Goal: Complete application form: Complete application form

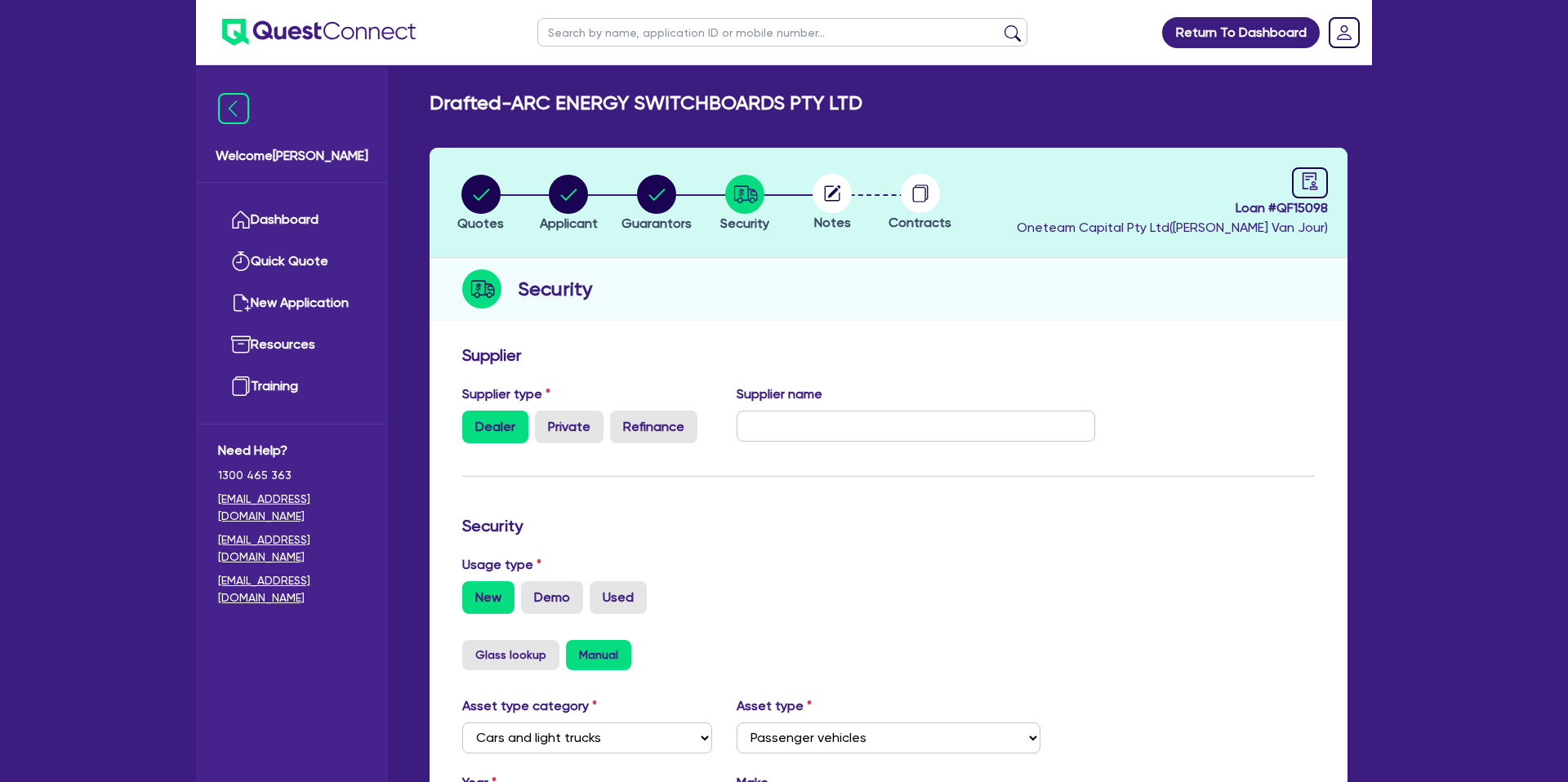
select select "CARS_AND_LIGHT_TRUCKS"
select select "PASSENGER_VEHICLES"
click at [308, 215] on link "Dashboard" at bounding box center [292, 219] width 148 height 41
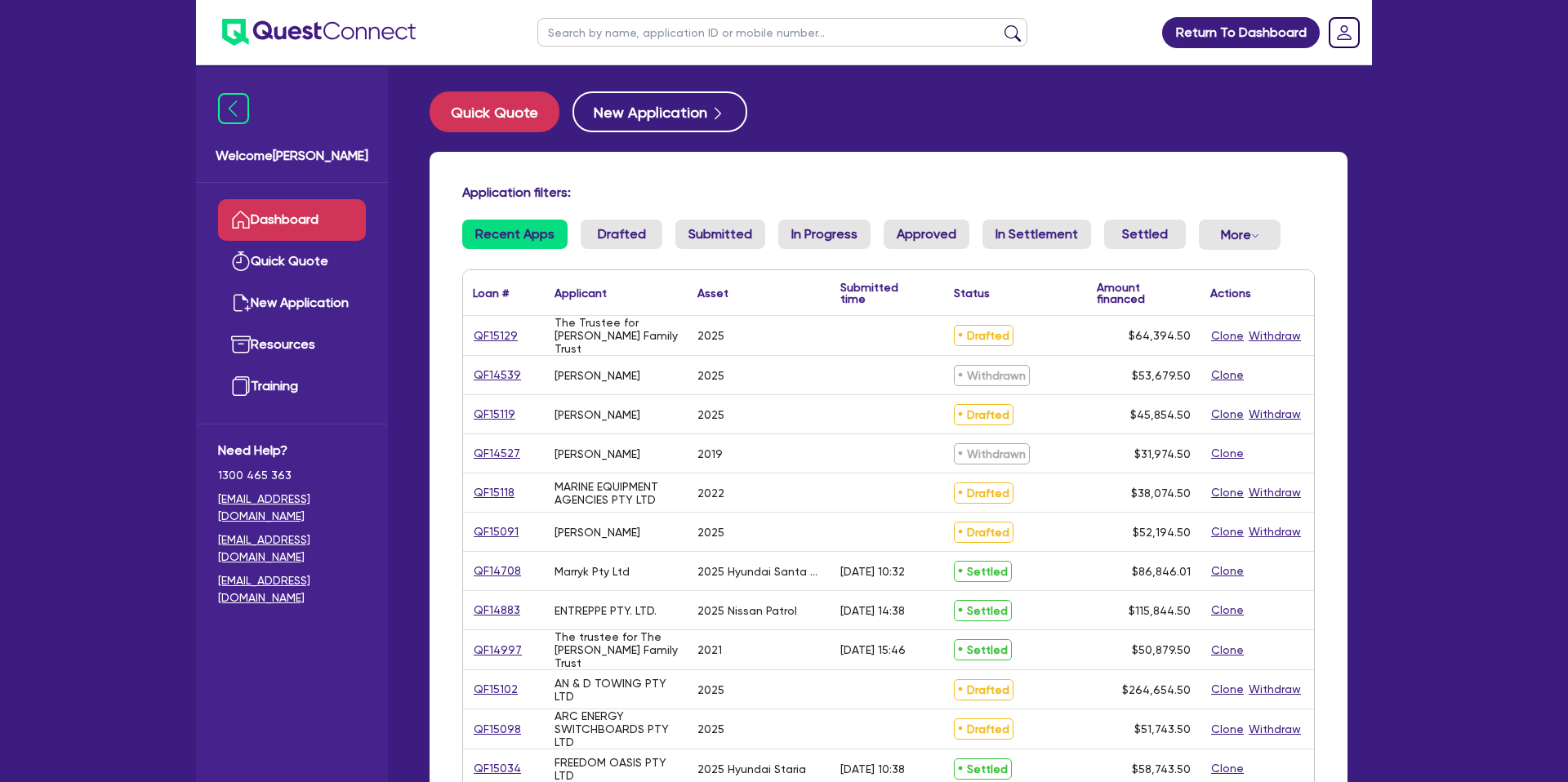
drag, startPoint x: 619, startPoint y: 46, endPoint x: 629, endPoint y: 37, distance: 13.5
click at [625, 40] on ul at bounding box center [782, 32] width 523 height 64
click at [630, 31] on input "text" at bounding box center [782, 33] width 490 height 29
type input "rafi"
click at [999, 25] on button "submit" at bounding box center [1012, 37] width 26 height 23
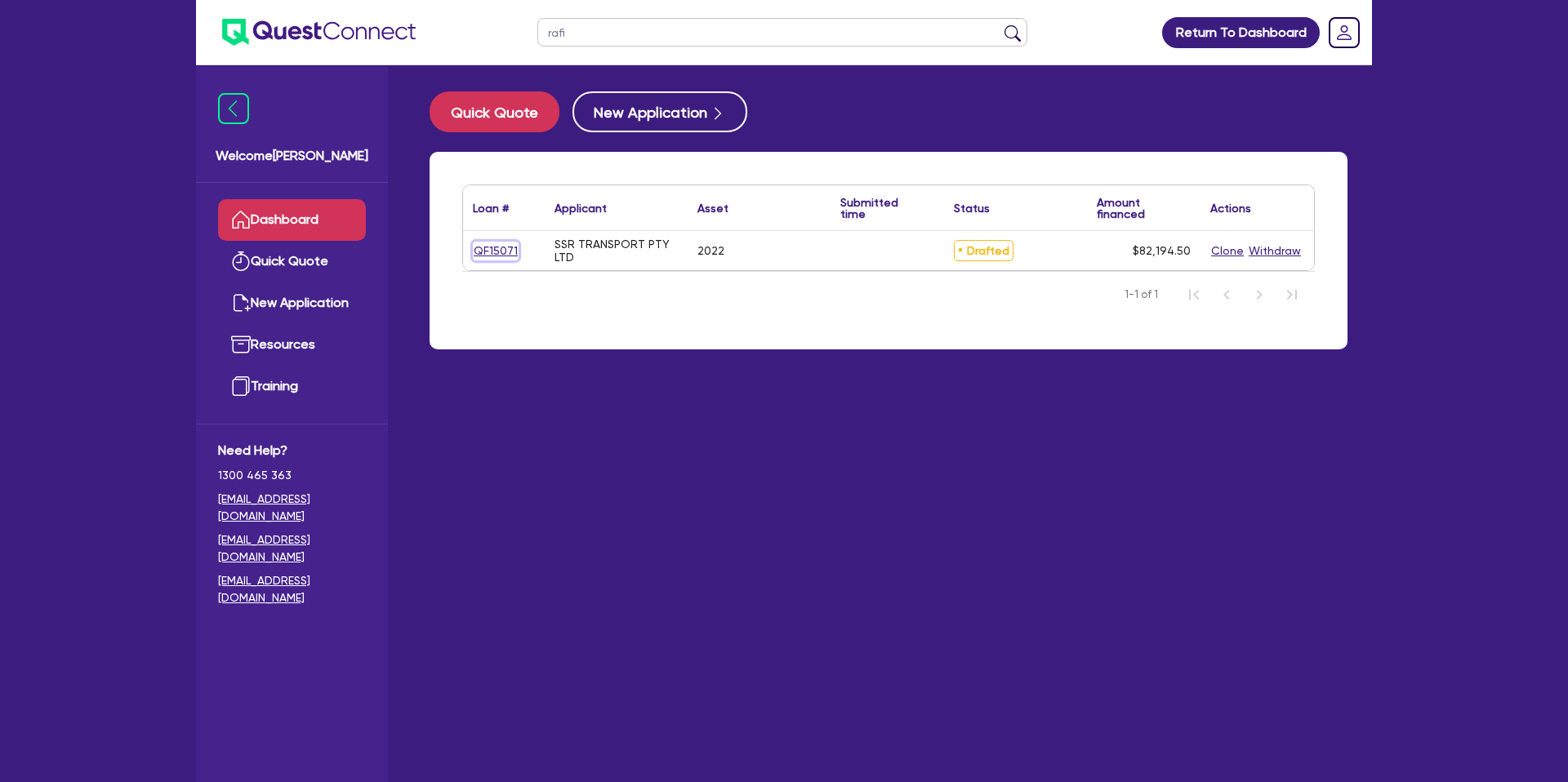
click at [502, 250] on link "QF15071" at bounding box center [496, 252] width 46 height 19
select select "CARS_AND_LIGHT_TRUCKS"
select select "PASSENGER_VEHICLES"
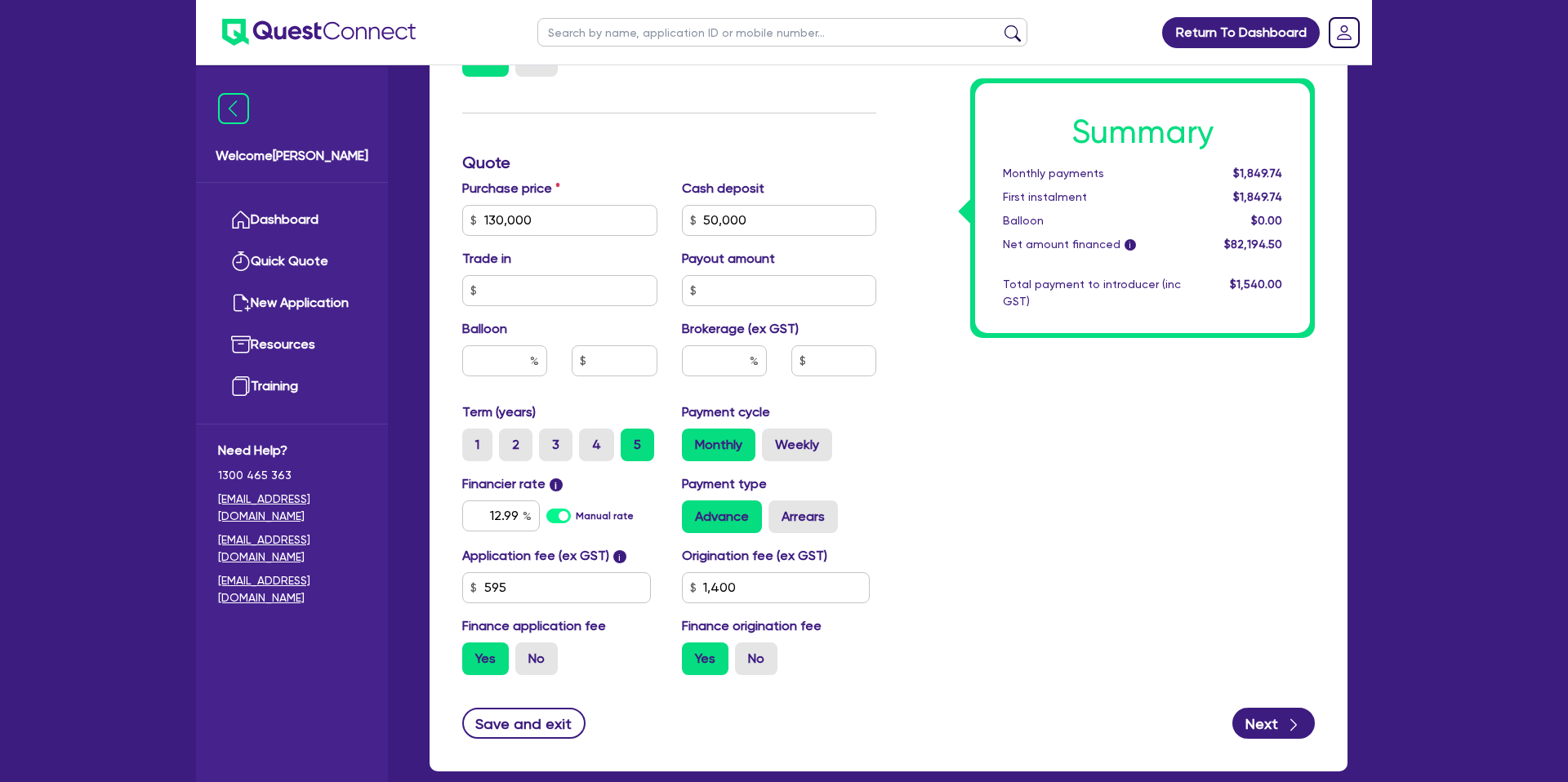
scroll to position [700, 0]
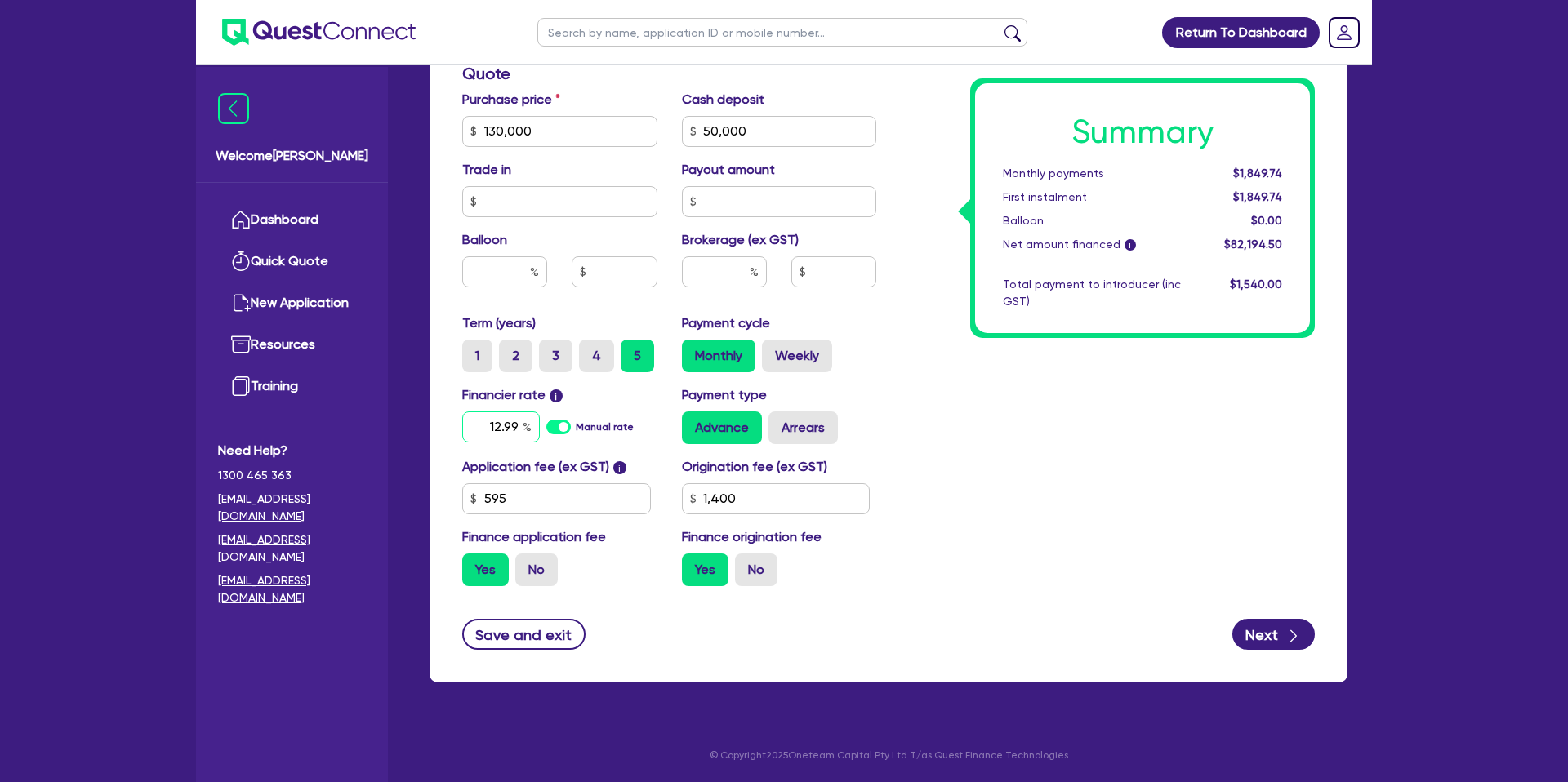
click at [517, 429] on input "12.99" at bounding box center [501, 427] width 78 height 31
type input "1"
type input "4"
type input "16.95"
type input "130,000"
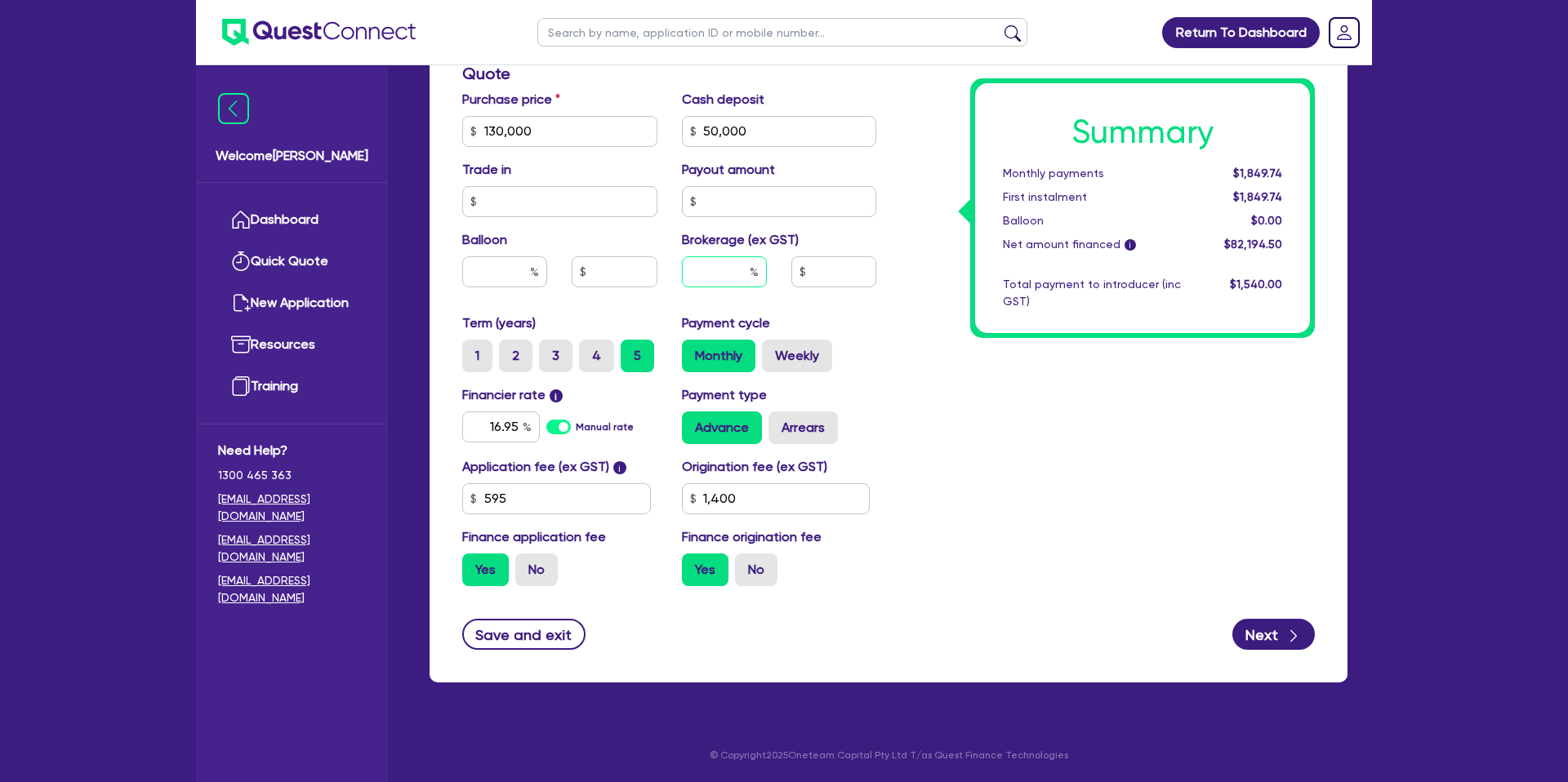
type input "50,000"
type input "1,400"
type input "130,000"
type input "50,000"
type input "1,400"
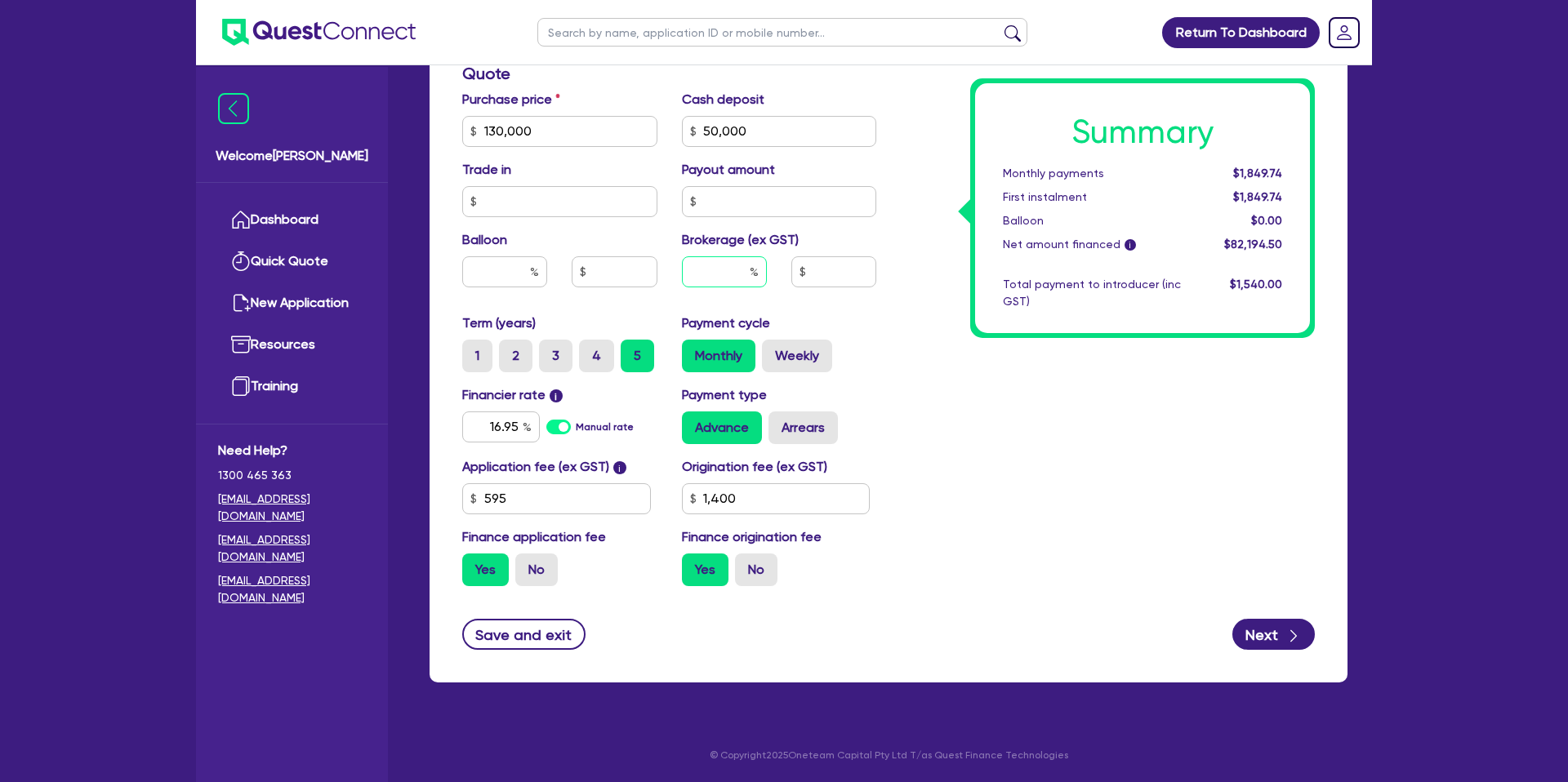
click at [734, 275] on input "text" at bounding box center [724, 272] width 85 height 31
type input "4"
type input "130,000"
type input "50,000"
type input "1,400"
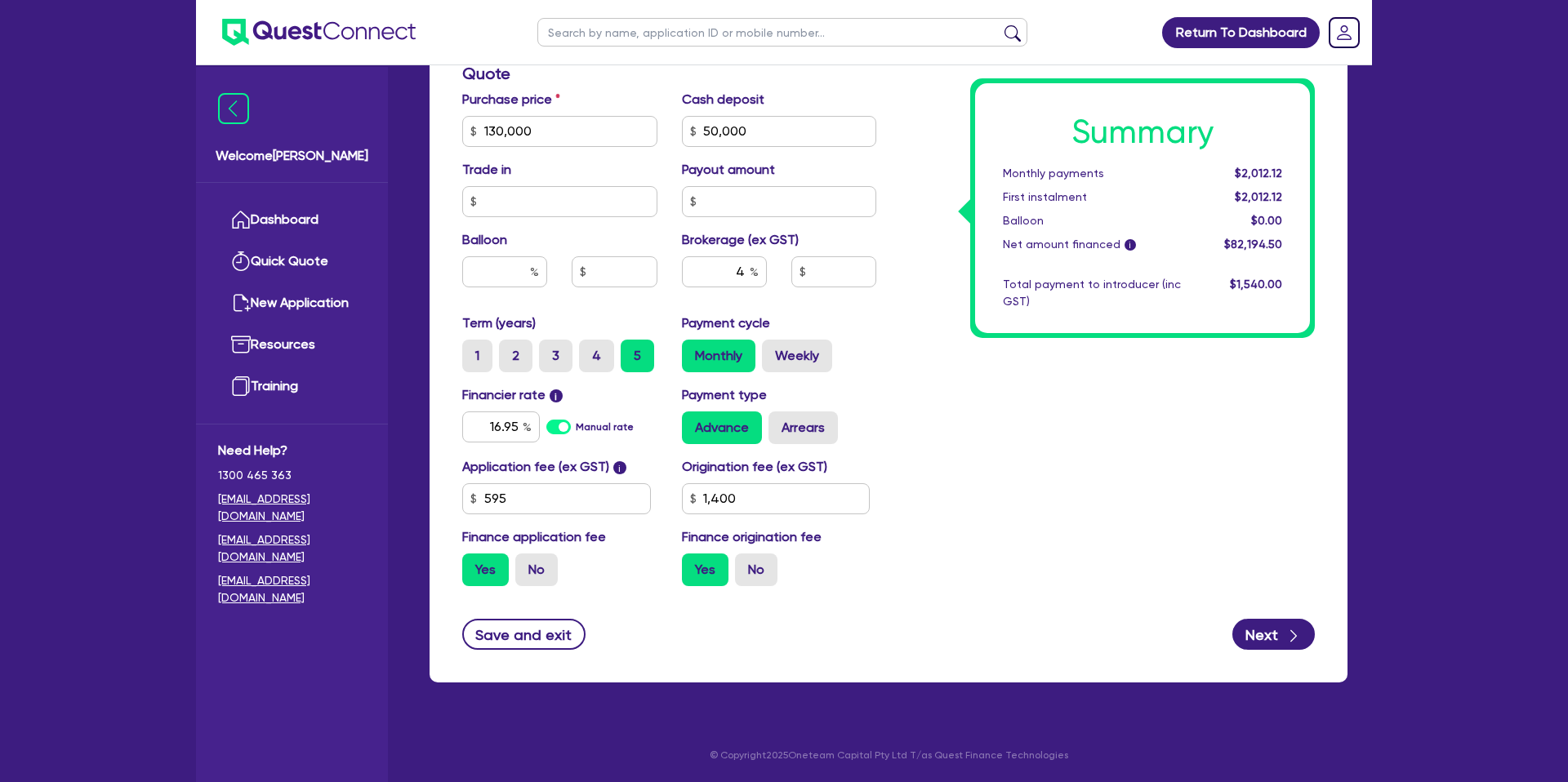
click at [1125, 465] on div "Summary Monthly payments $2,012.12 First instalment $2,012.12 Balloon $0.00 Net…" at bounding box center [1108, 122] width 438 height 955
type input "130,000"
type input "50,000"
type input "3,287.78"
type input "1,400"
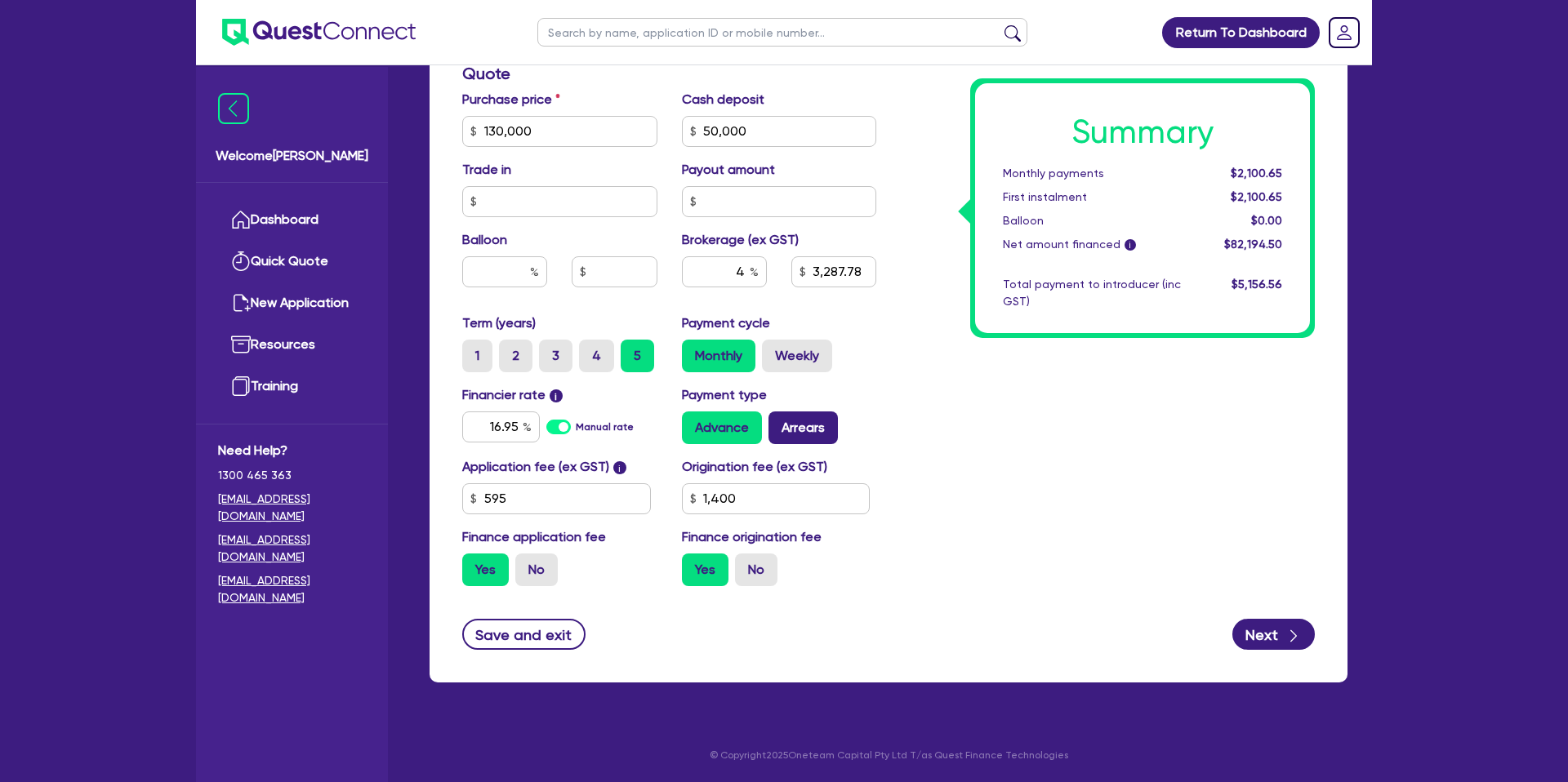
click at [782, 415] on label "Arrears" at bounding box center [803, 428] width 69 height 33
click at [779, 415] on input "Arrears" at bounding box center [773, 416] width 11 height 11
radio input "true"
type input "130,000"
type input "50,000"
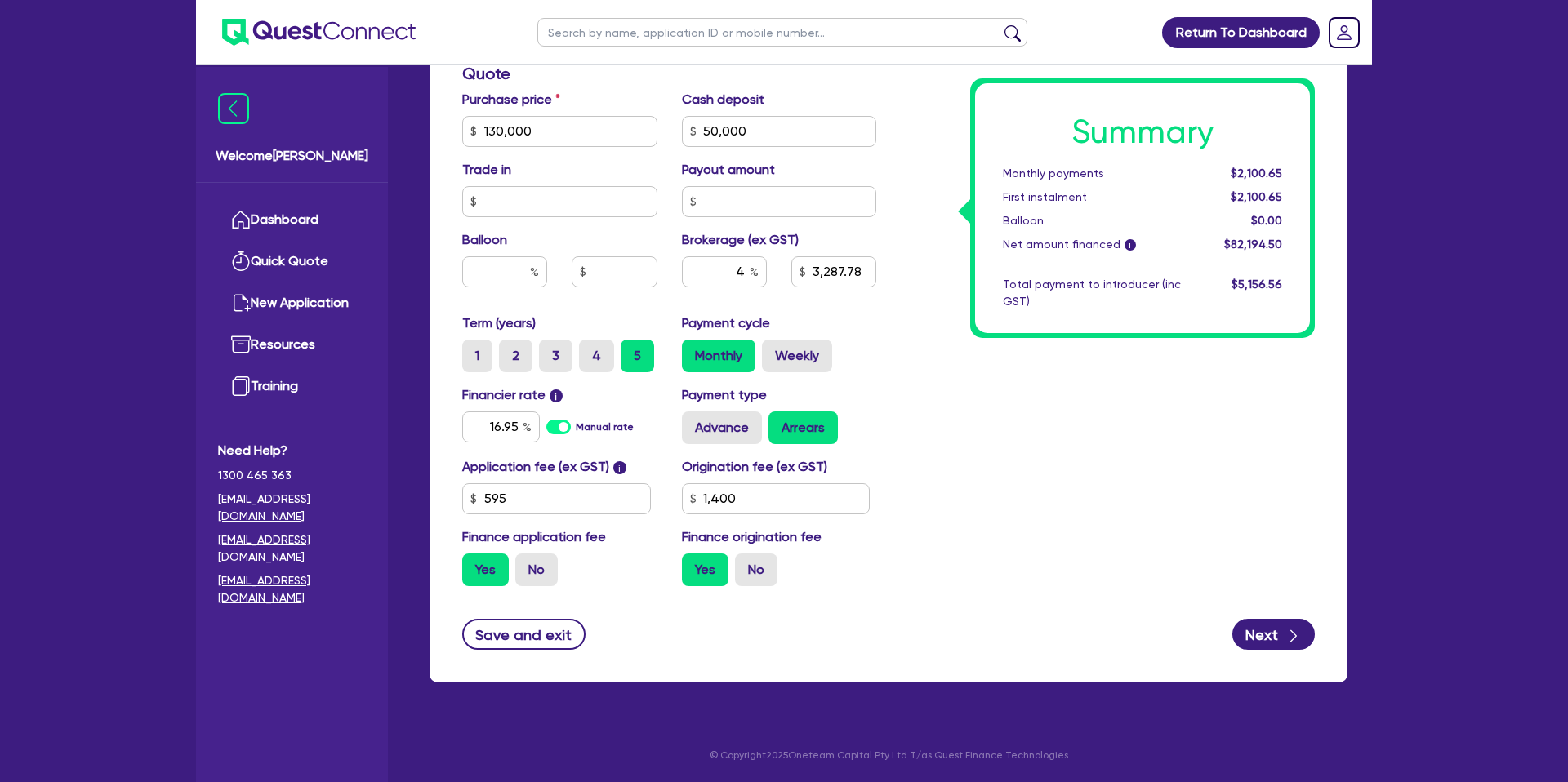
type input "3,287.78"
type input "1,400"
type input "130,000"
type input "50,000"
type input "3,287.78"
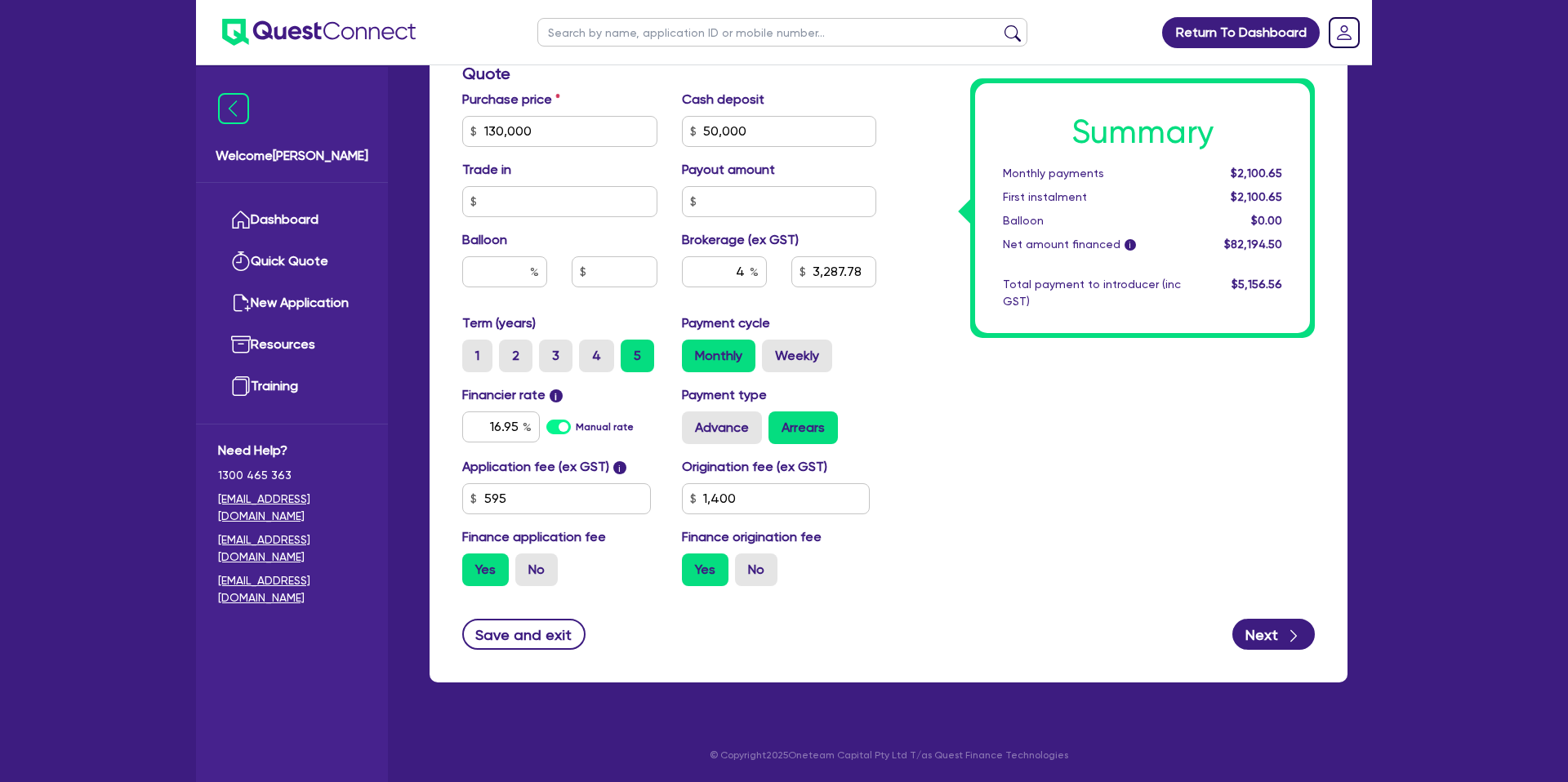
type input "1,400"
click at [519, 428] on input "16.95" at bounding box center [501, 427] width 78 height 31
type input "1"
type input "8.99"
type input "130,000"
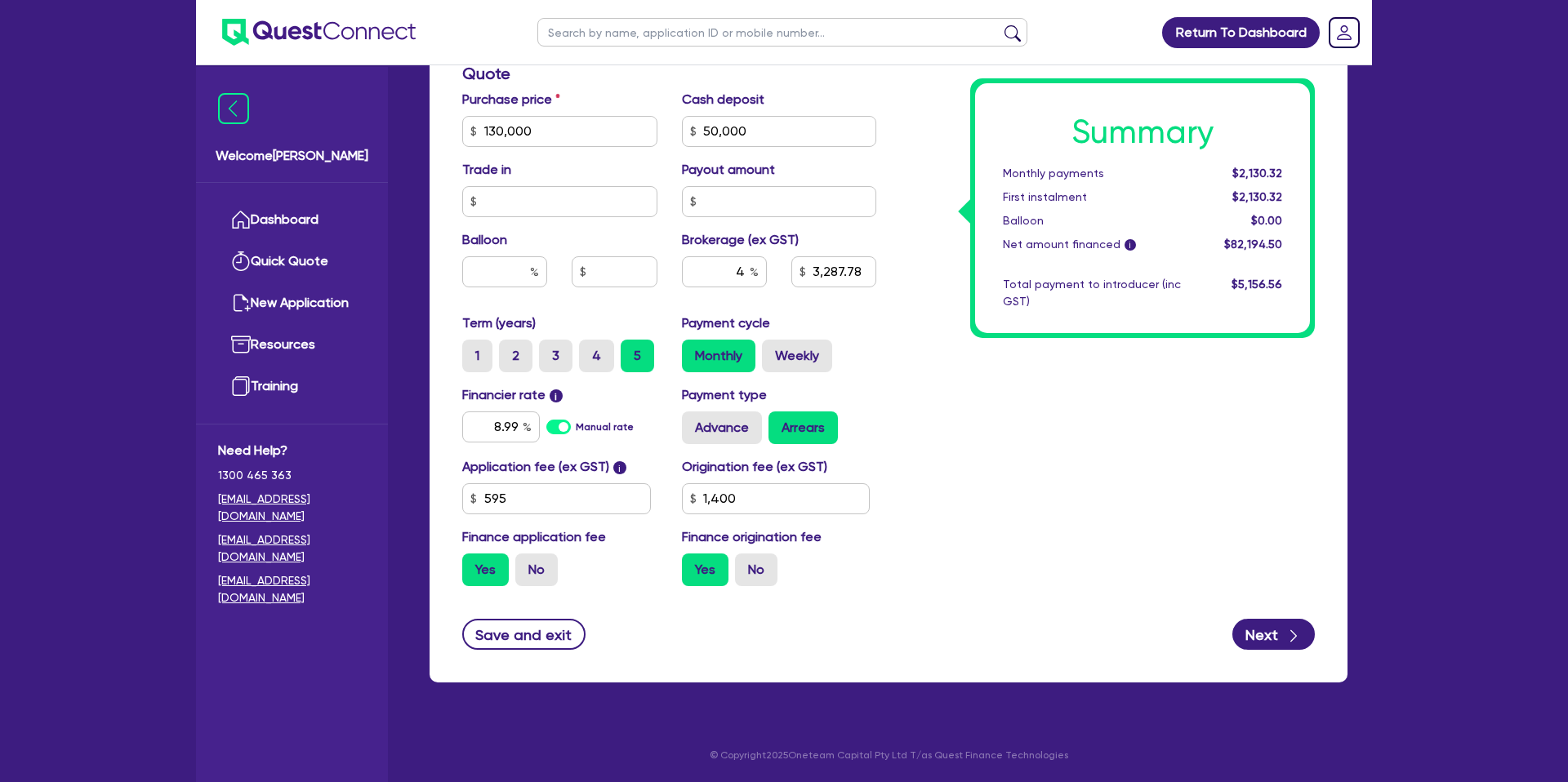
type input "50,000"
type input "3,287.78"
type input "1,400"
click at [1212, 398] on div "Summary Monthly payments $2,130.32 First instalment $2,130.32 Balloon $0.00 Net…" at bounding box center [1108, 122] width 438 height 955
type input "130,000"
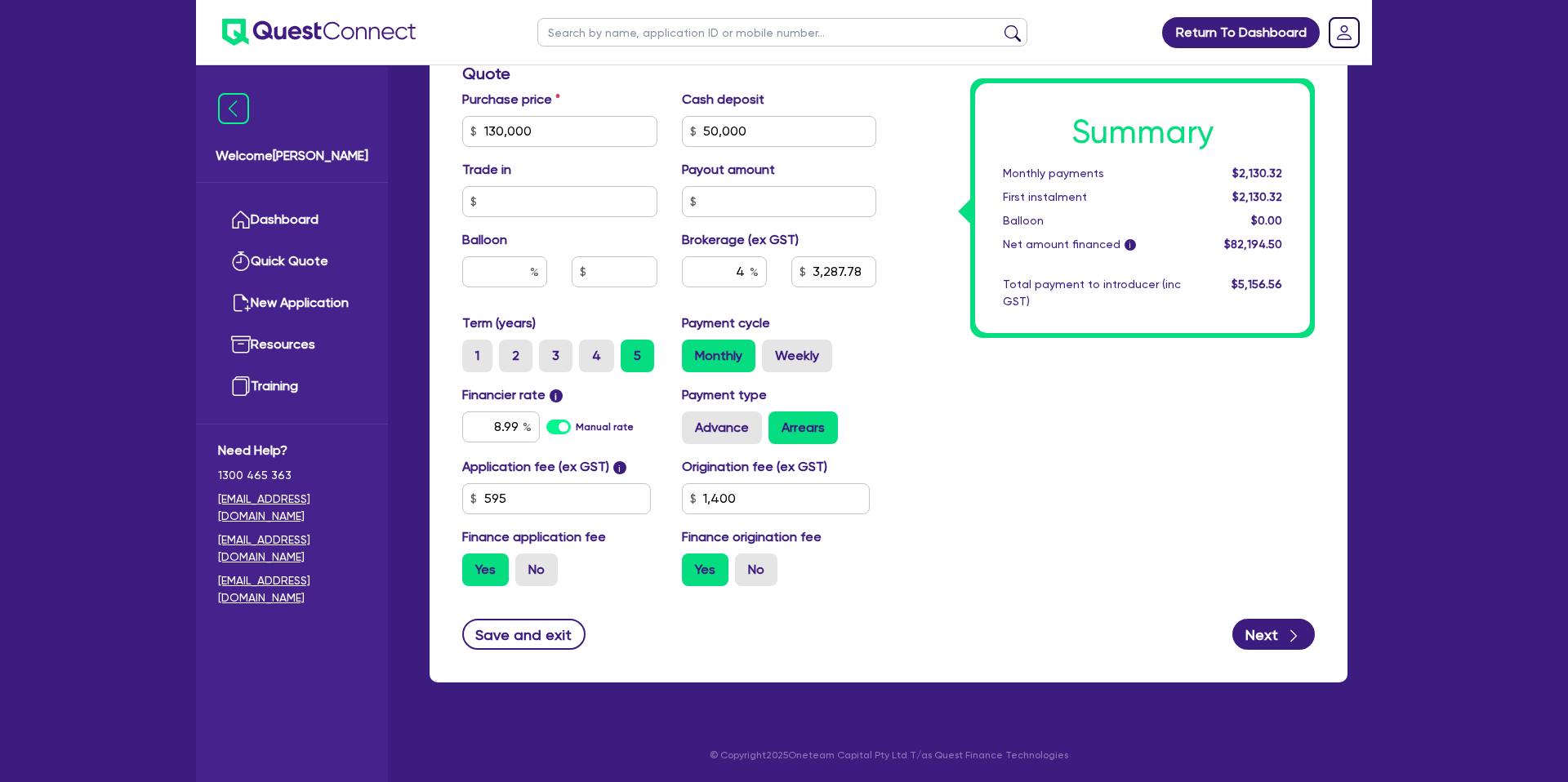
type input "50,000"
type input "3,287.78"
type input "1,400"
click at [520, 426] on input "8.99" at bounding box center [501, 427] width 78 height 31
type input "8"
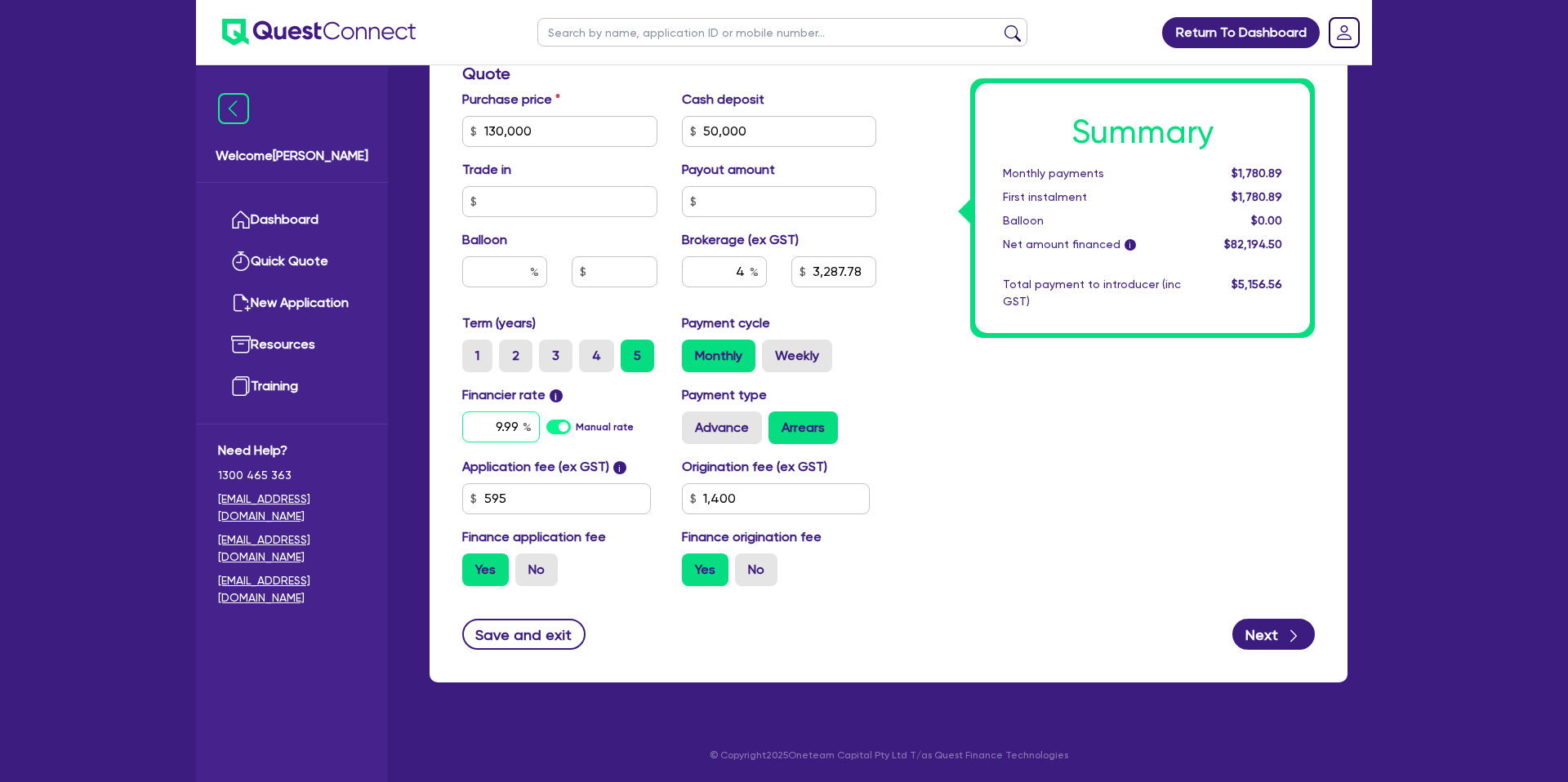
type input "9.99"
type input "130,000"
type input "50,000"
type input "3,287.78"
type input "1,400"
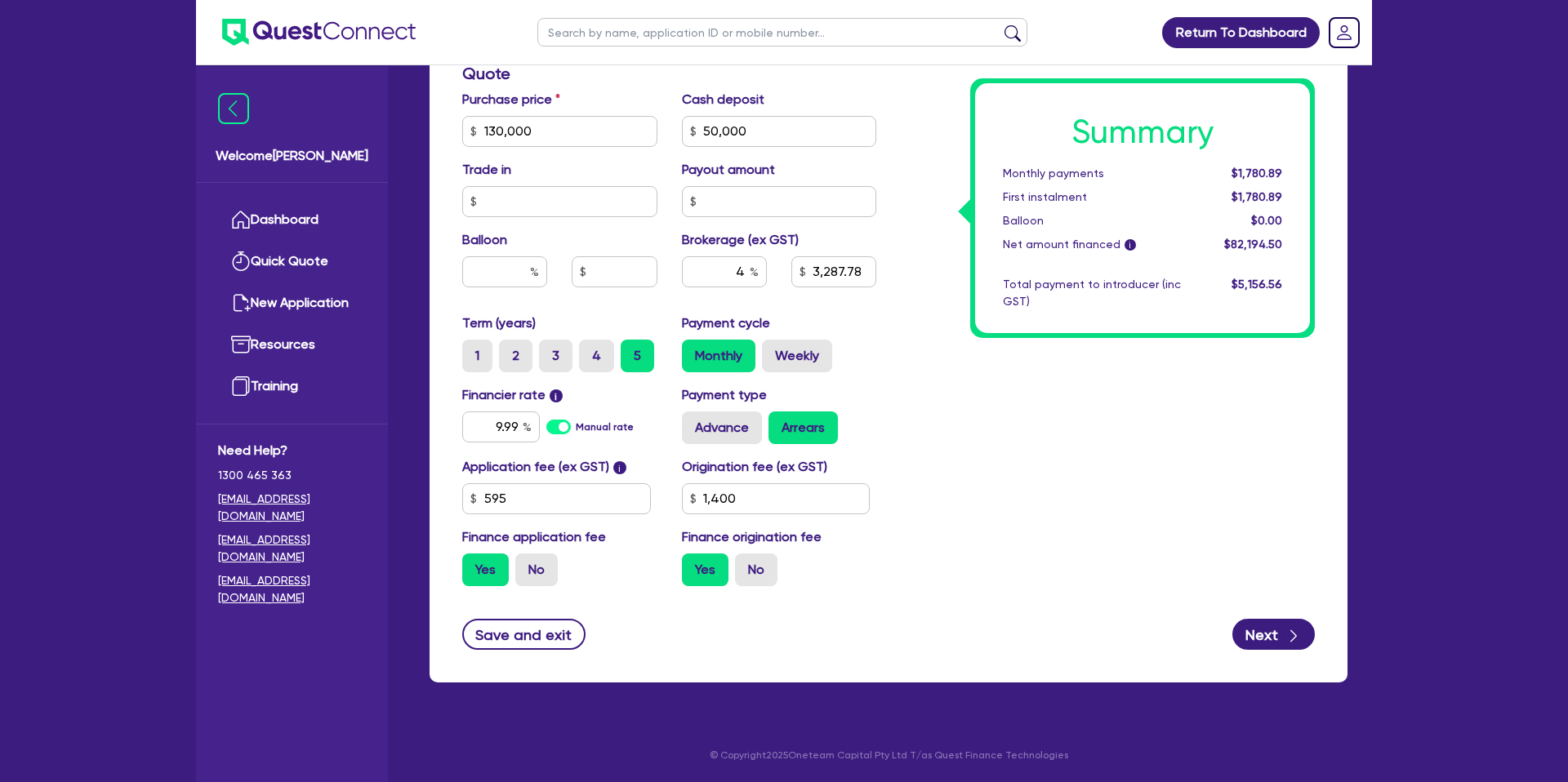
type input "130,000"
type input "50,000"
type input "3,287.78"
type input "1,400"
click at [986, 422] on div "Summary Monthly payments $1,780.89 First instalment $1,780.89 Balloon $0.00 Net…" at bounding box center [1108, 122] width 438 height 955
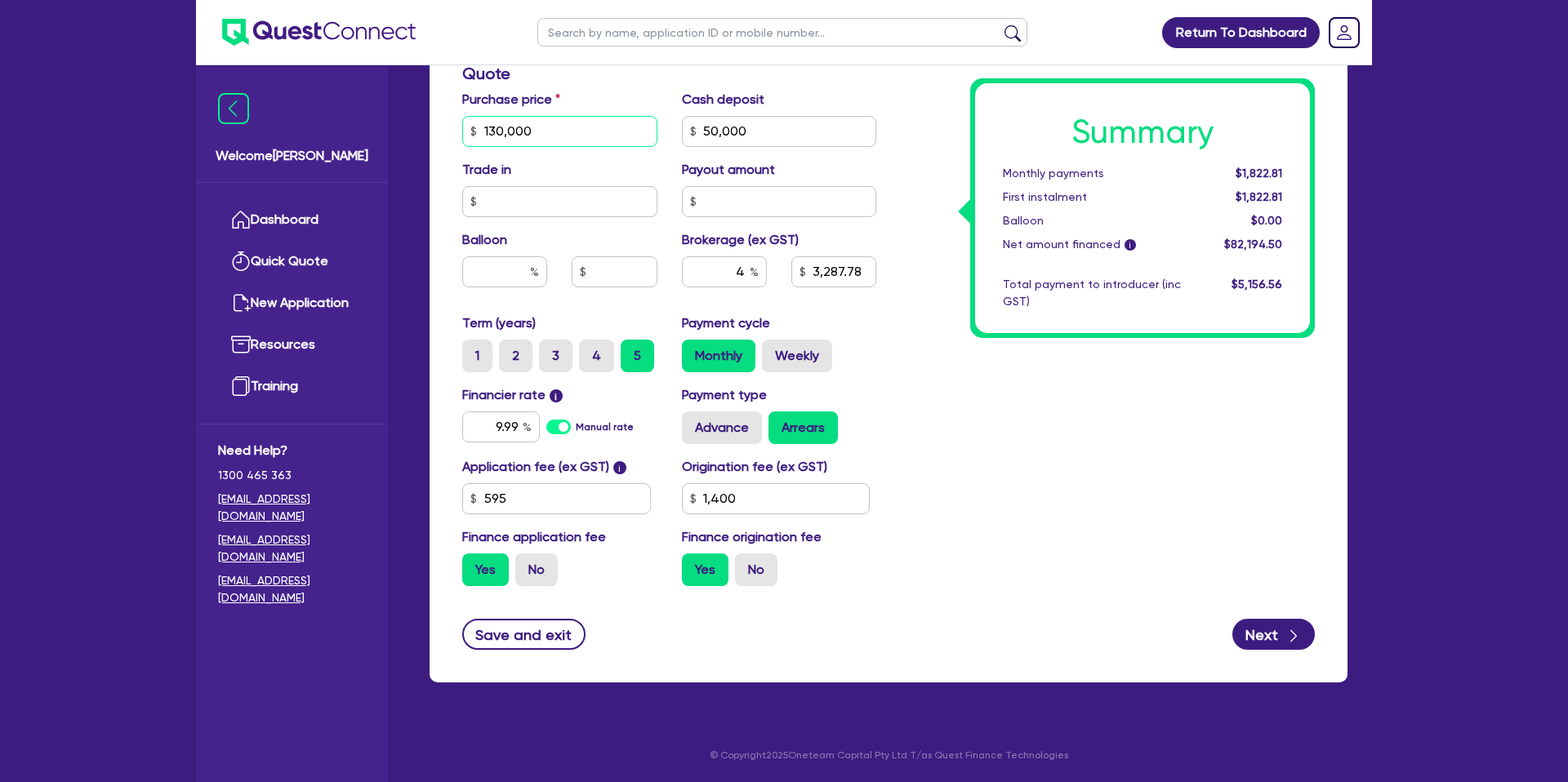
click at [507, 132] on input "130,000" at bounding box center [559, 132] width 195 height 31
click at [507, 133] on input "130,000" at bounding box center [559, 132] width 195 height 31
drag, startPoint x: 507, startPoint y: 134, endPoint x: 497, endPoint y: 132, distance: 10.2
click at [507, 134] on input "130,000" at bounding box center [559, 132] width 195 height 31
click at [497, 132] on input "130,000" at bounding box center [559, 132] width 195 height 31
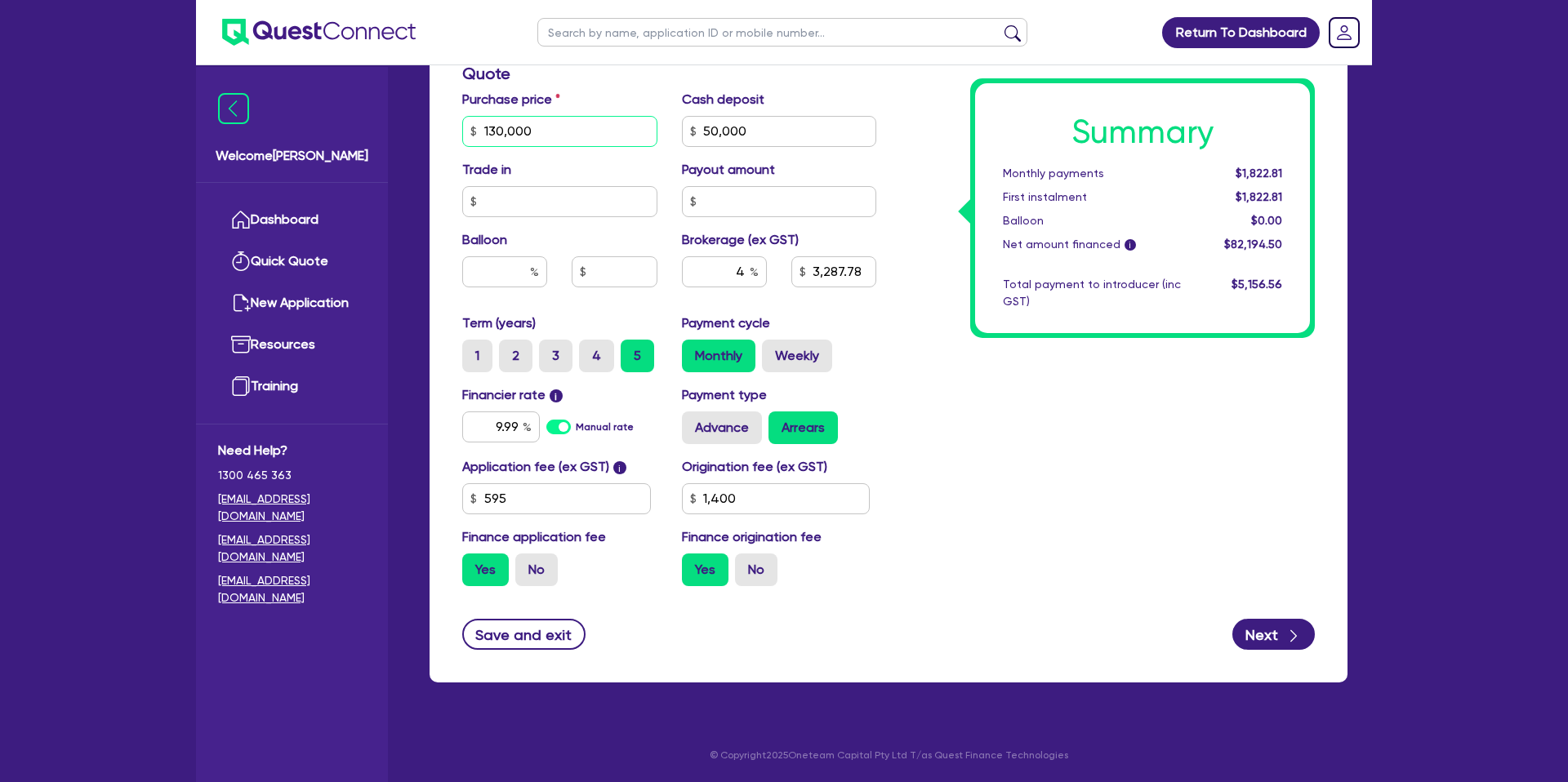
click at [497, 132] on input "130,000" at bounding box center [559, 132] width 195 height 31
type input "55,000"
type input "50,000"
type input "3,287.78"
type input "1,400"
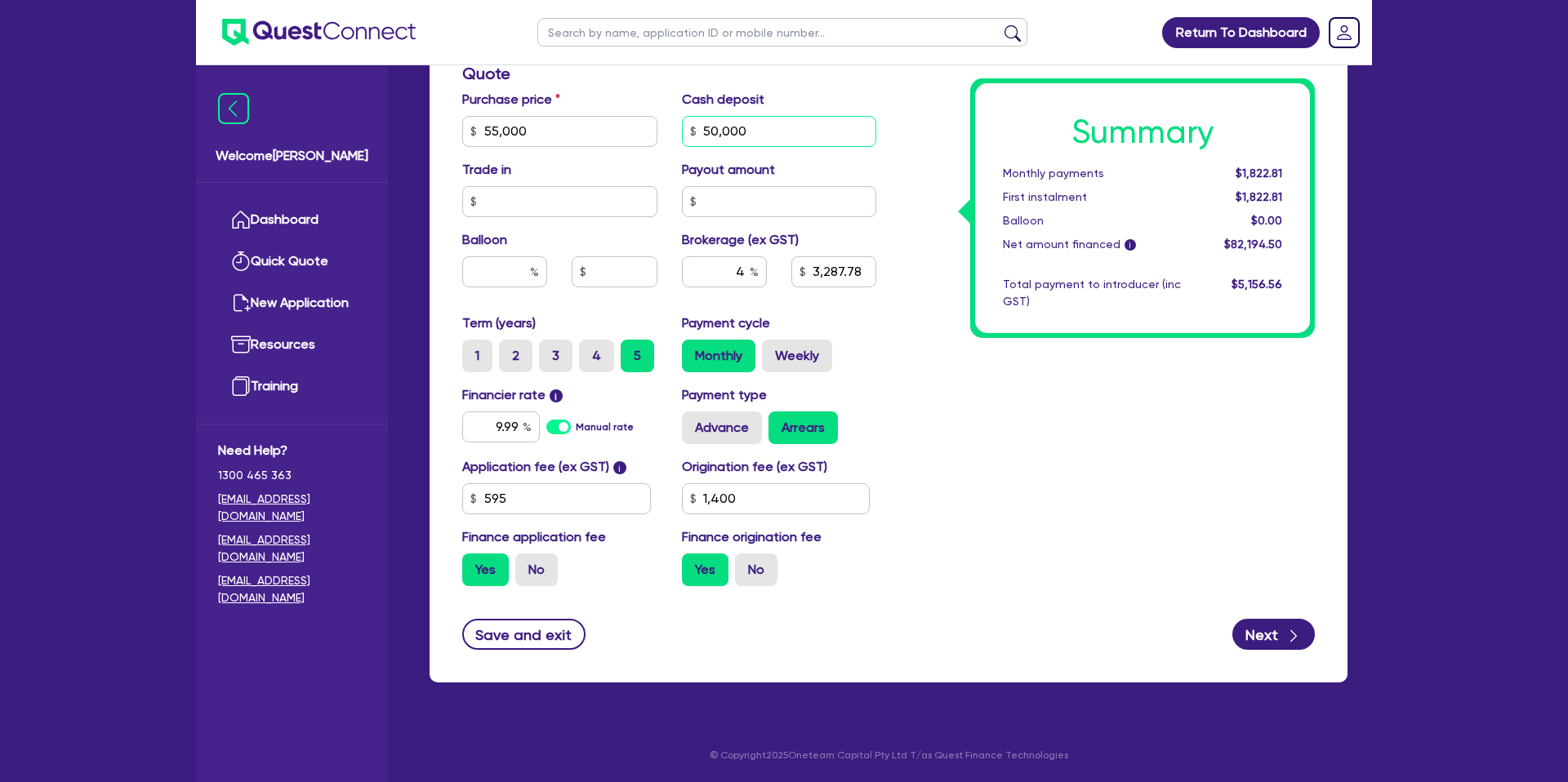
type input "50,000"
type input "287.78"
type input "1,400"
click at [735, 134] on input "50,000" at bounding box center [779, 132] width 195 height 31
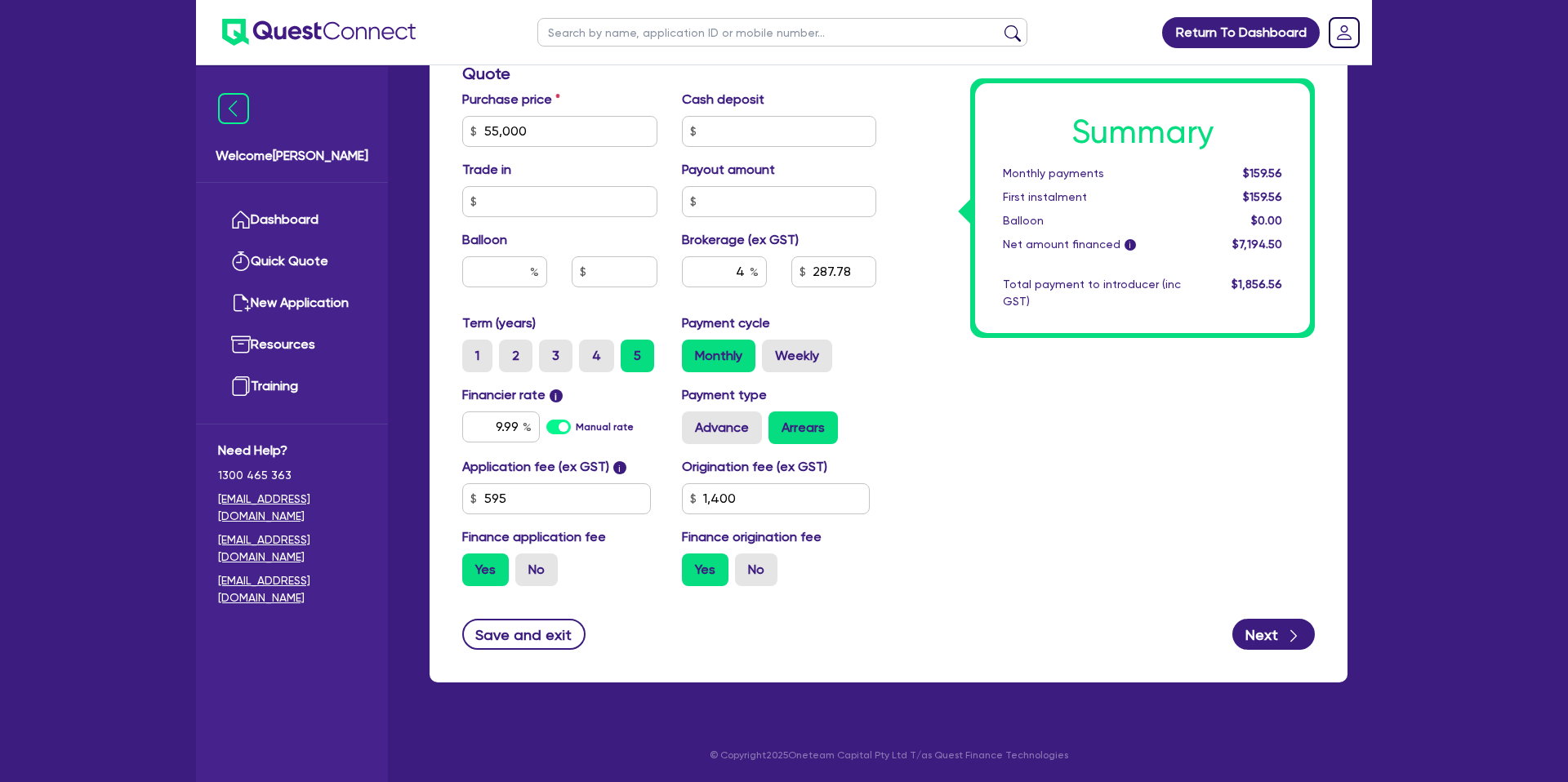
type input "1,400"
type input "2,287.78"
type input "1,400"
click at [1022, 379] on div "Summary Monthly payments $159.56 First instalment $159.56 Balloon $0.00 Net amo…" at bounding box center [1108, 122] width 438 height 955
click at [710, 129] on input "text" at bounding box center [779, 132] width 195 height 31
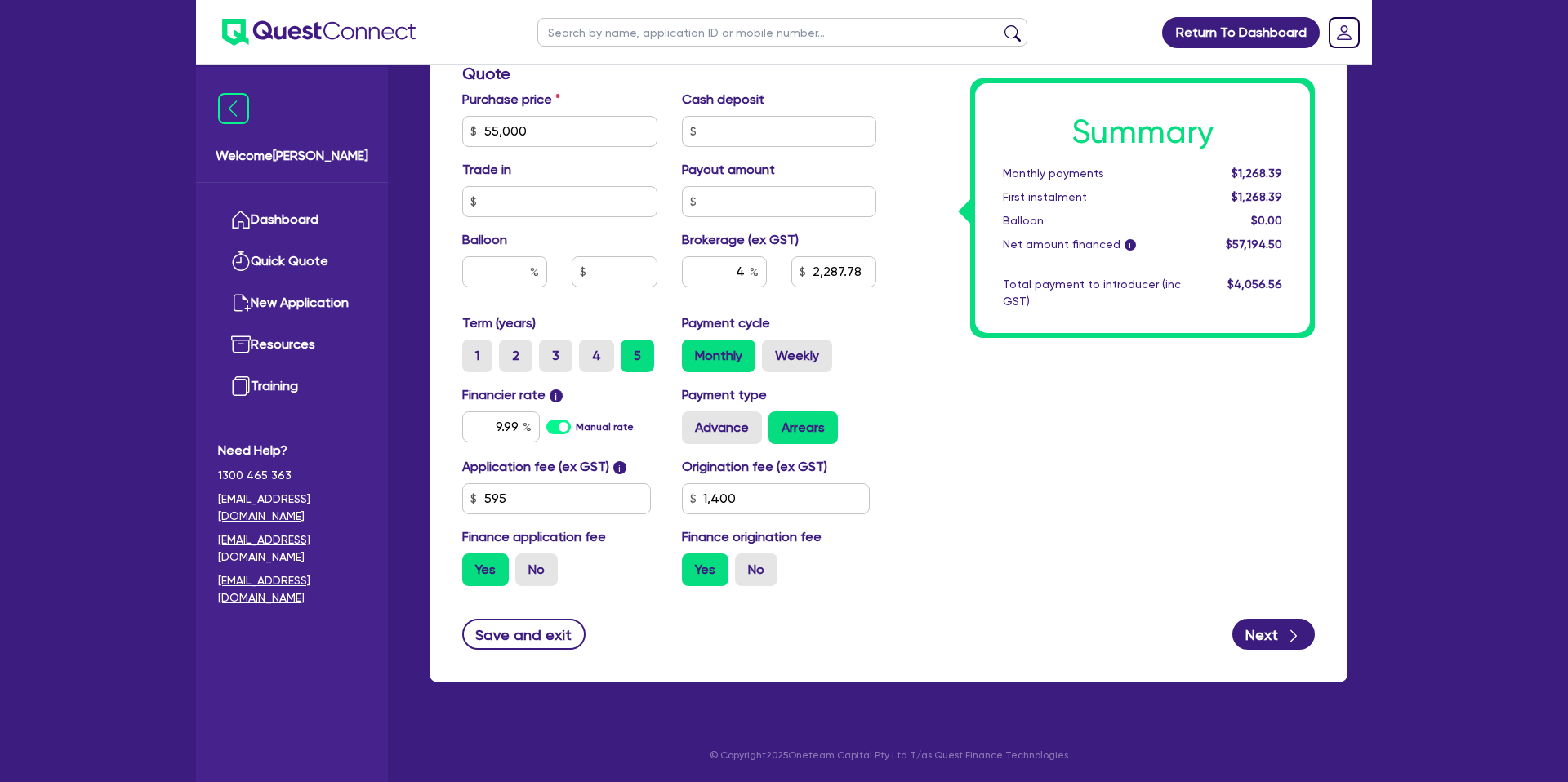
type input "2,287.78"
type input "1,400"
type input "2,287.78"
type input "1,400"
click at [1132, 520] on div "Summary Monthly payments $1,268.39 First instalment $1,268.39 Balloon $0.00 Net…" at bounding box center [1108, 122] width 438 height 955
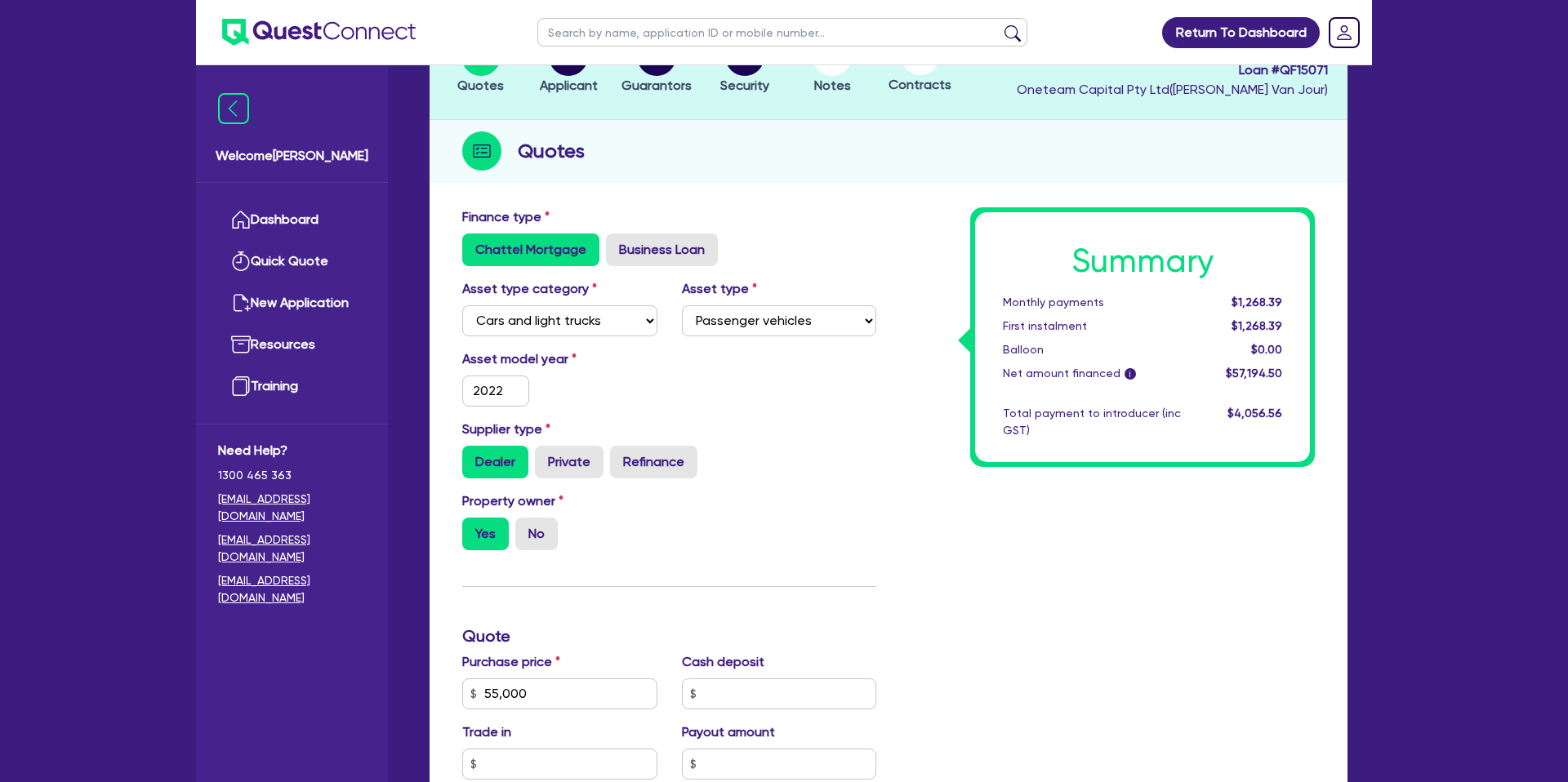
scroll to position [0, 0]
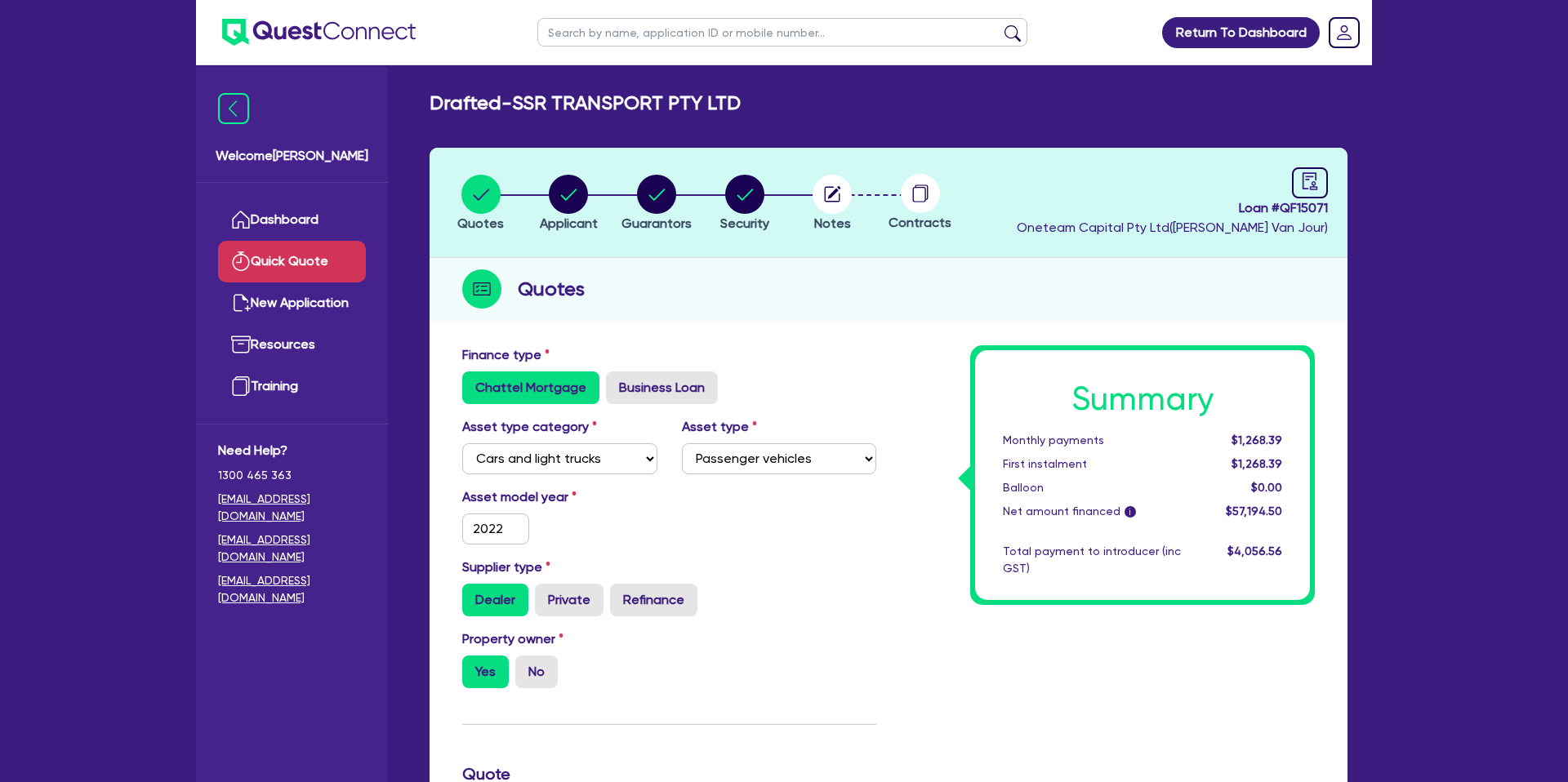
drag, startPoint x: 247, startPoint y: 252, endPoint x: 256, endPoint y: 245, distance: 11.4
click at [270, 239] on link "Dashboard" at bounding box center [292, 219] width 148 height 41
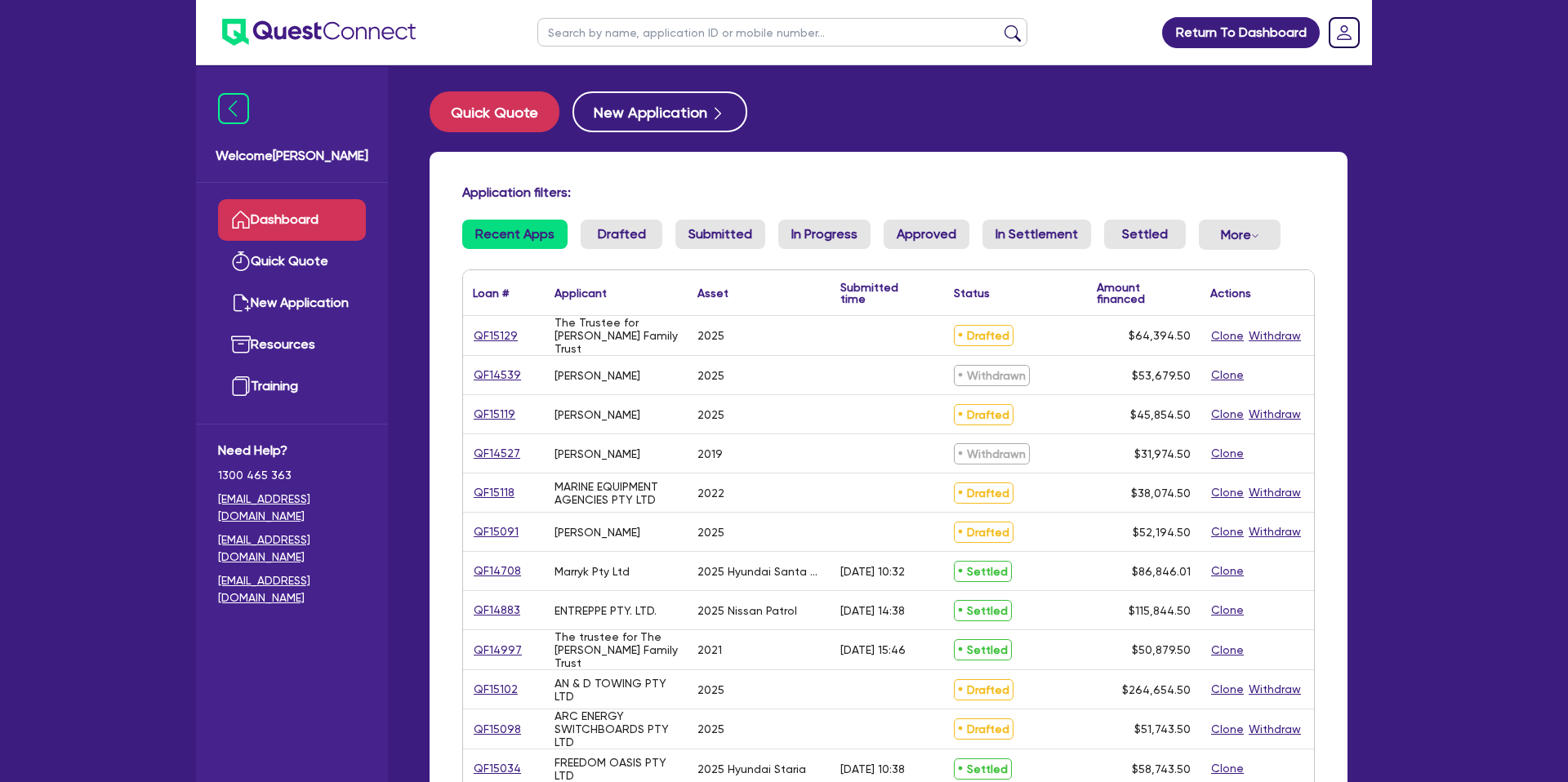
click at [637, 38] on input "text" at bounding box center [782, 33] width 490 height 29
click at [677, 34] on input "text" at bounding box center [782, 33] width 490 height 29
type input "c"
type input "rafi"
click at [999, 25] on button "submit" at bounding box center [1012, 37] width 26 height 23
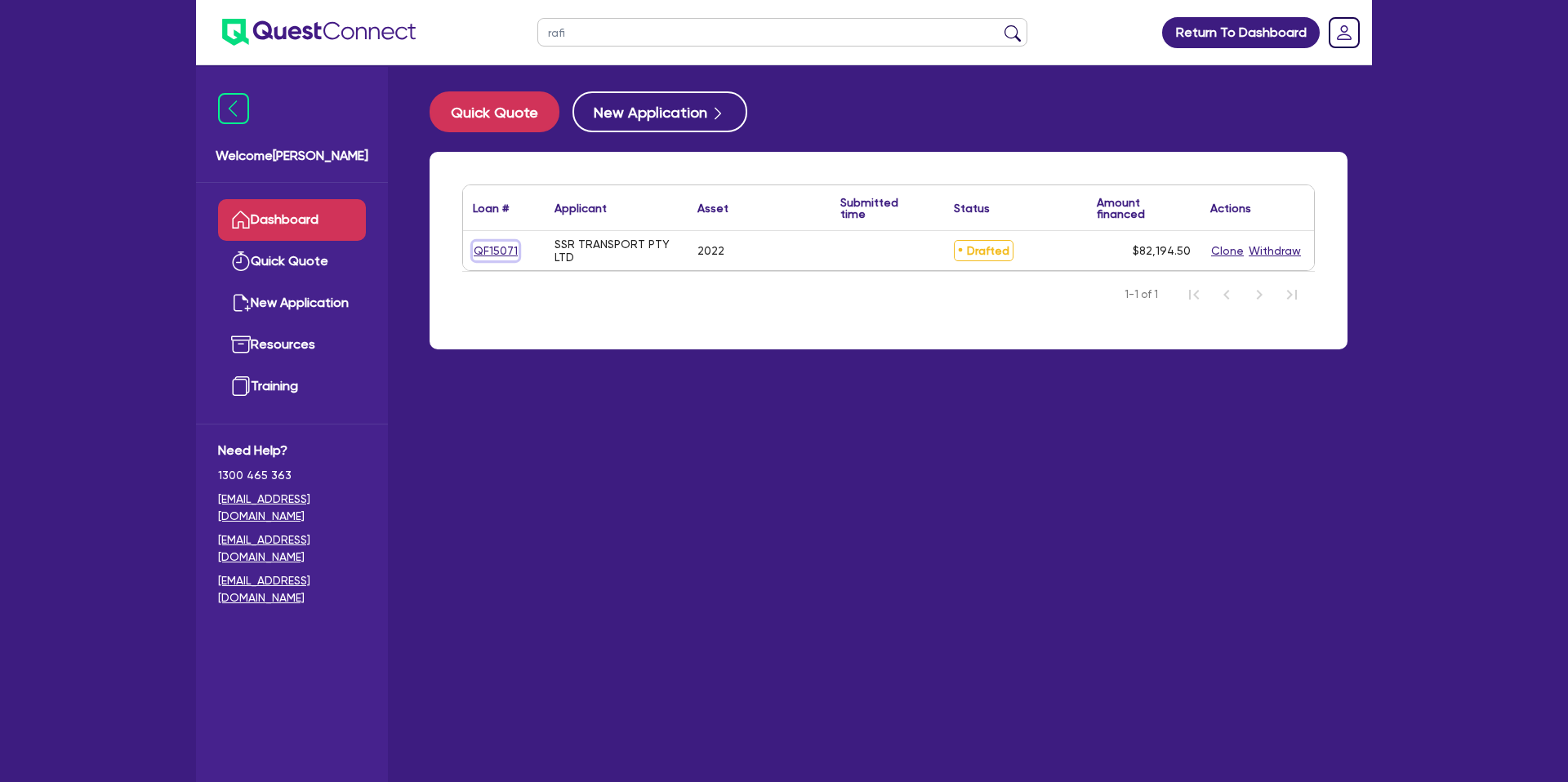
click at [506, 256] on link "QF15071" at bounding box center [496, 252] width 46 height 19
select select "CARS_AND_LIGHT_TRUCKS"
select select "PASSENGER_VEHICLES"
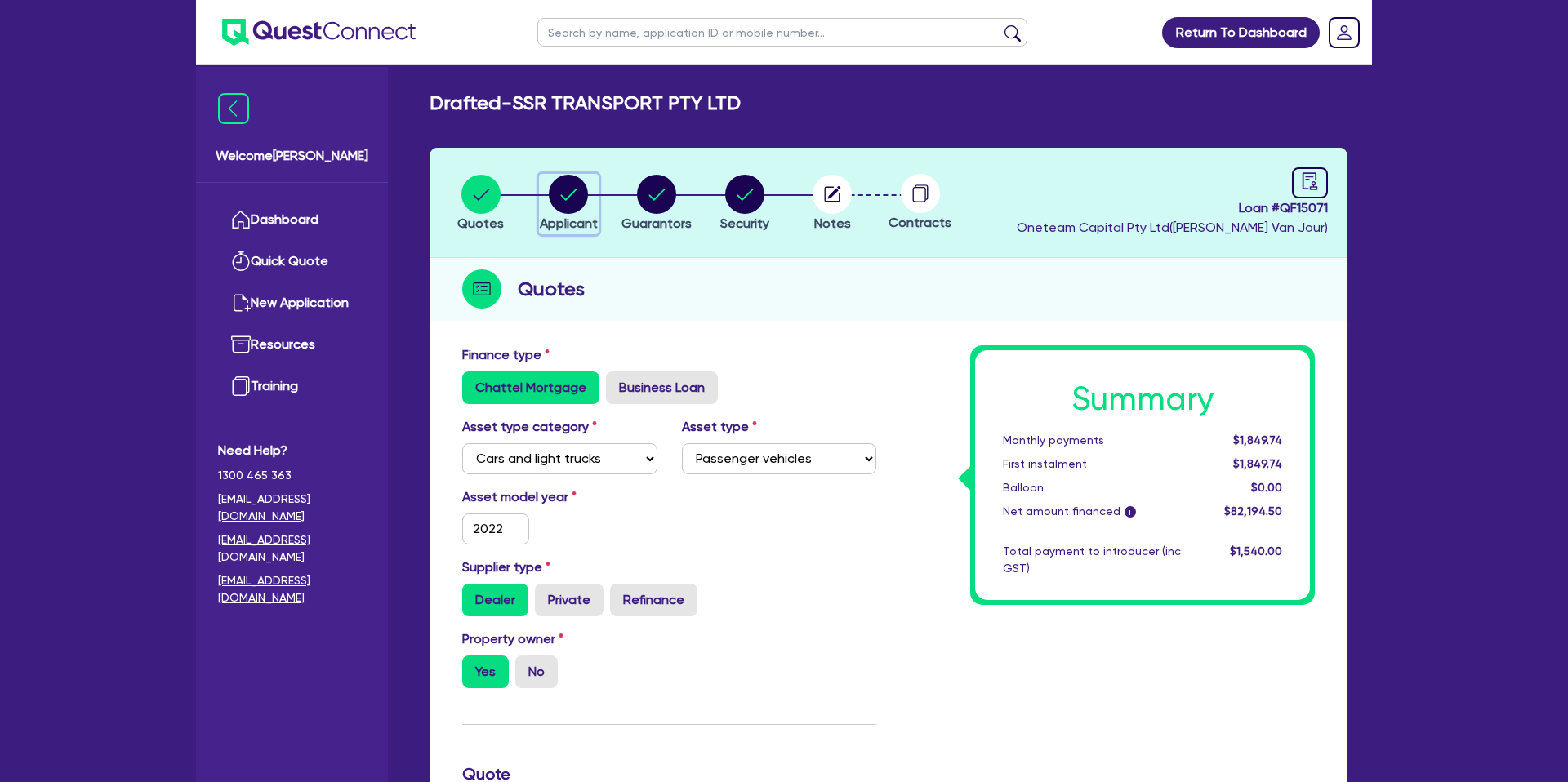
click at [571, 186] on circle "button" at bounding box center [568, 194] width 39 height 39
select select "COMPANY"
select select "TRANSPORT_WAREHOUSING"
select select "WAREHOUSING"
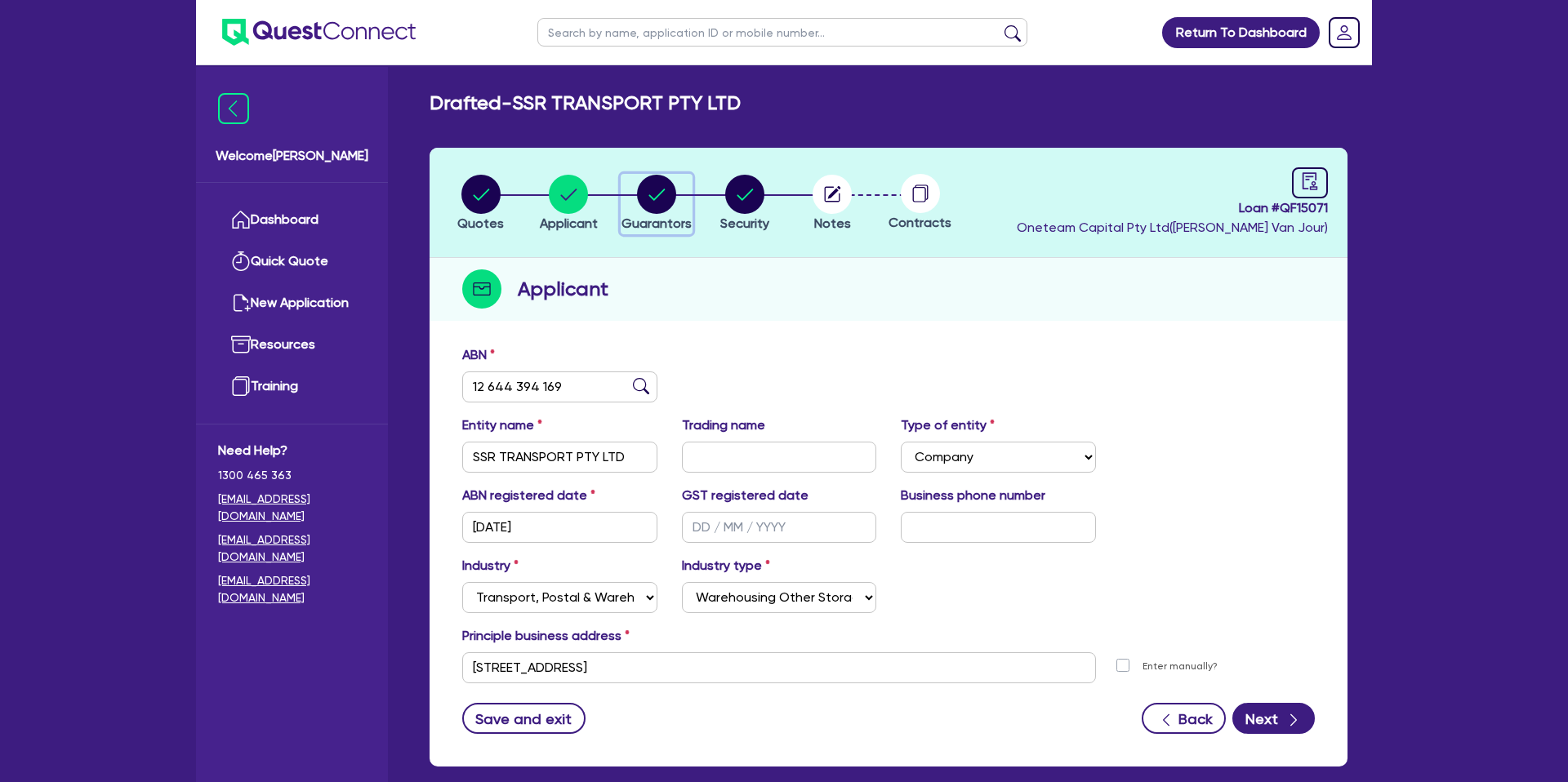
click at [655, 189] on circle "button" at bounding box center [656, 194] width 39 height 39
select select "MR"
select select "[GEOGRAPHIC_DATA]"
select select "SINGLE"
select select "CASH"
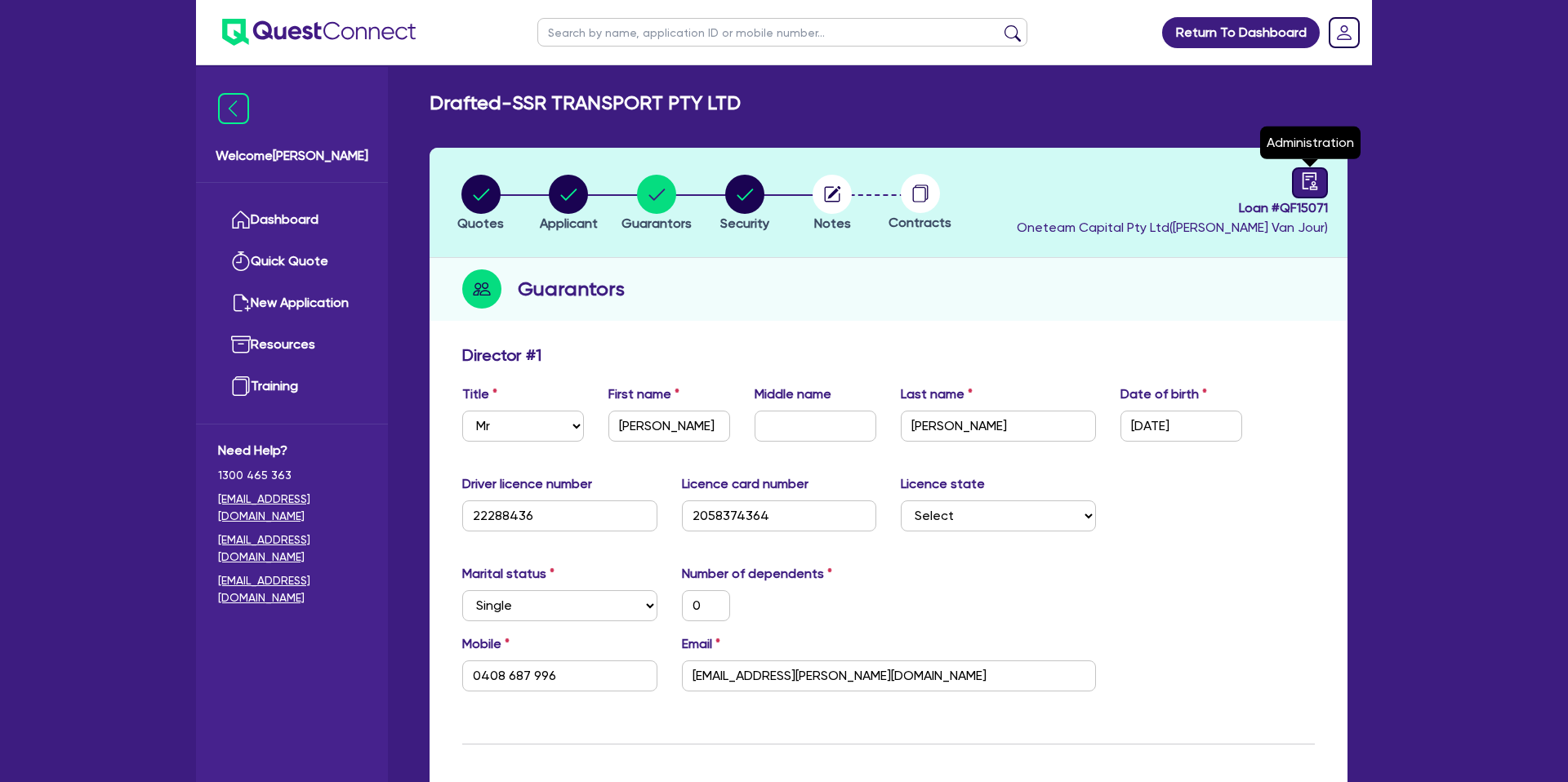
click at [1311, 183] on icon "audit" at bounding box center [1310, 181] width 14 height 17
select select "DRAFTED_NEW"
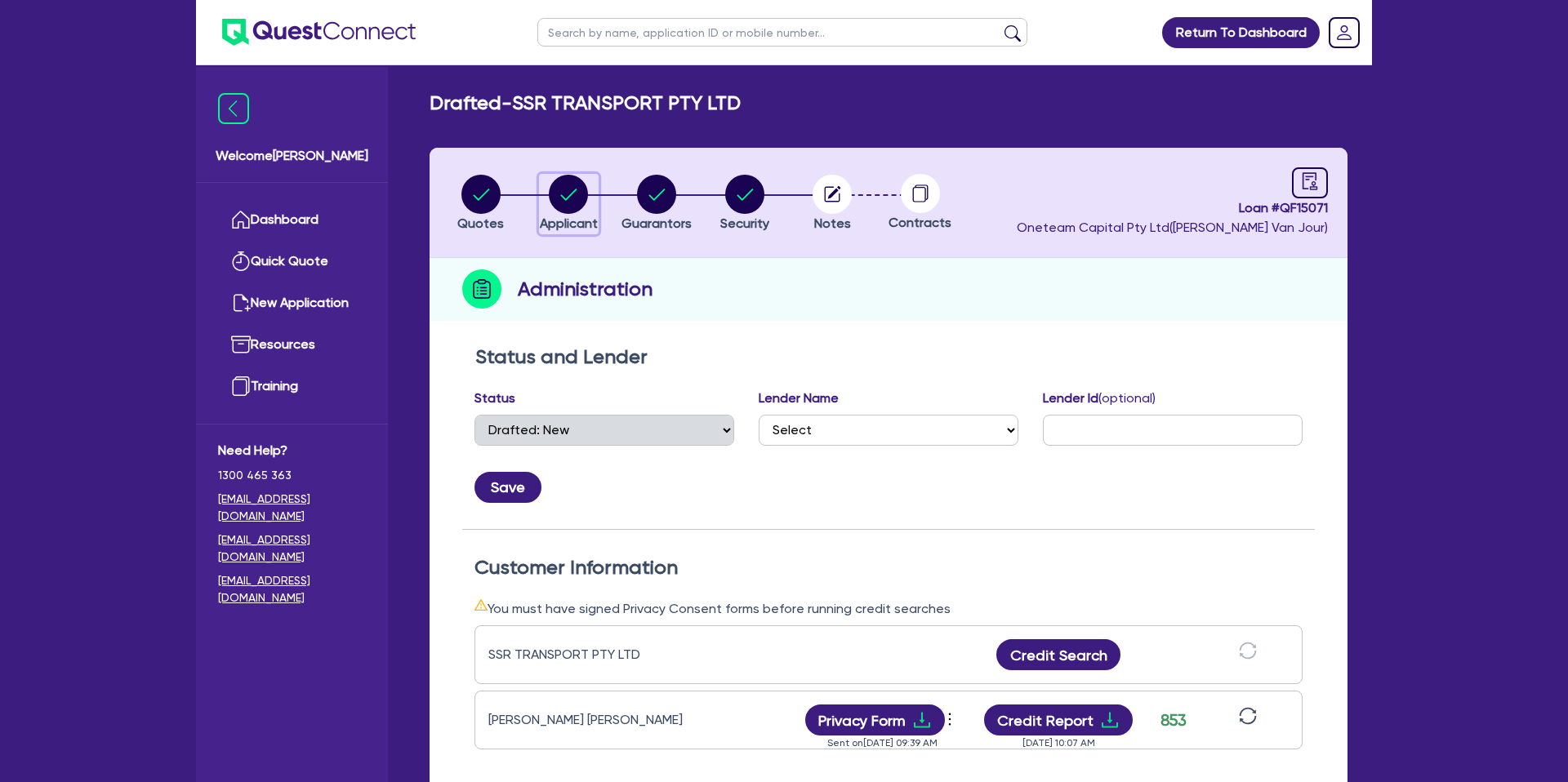
click at [550, 197] on circle "button" at bounding box center [568, 194] width 39 height 39
select select "COMPANY"
select select "TRANSPORT_WAREHOUSING"
select select "WAREHOUSING"
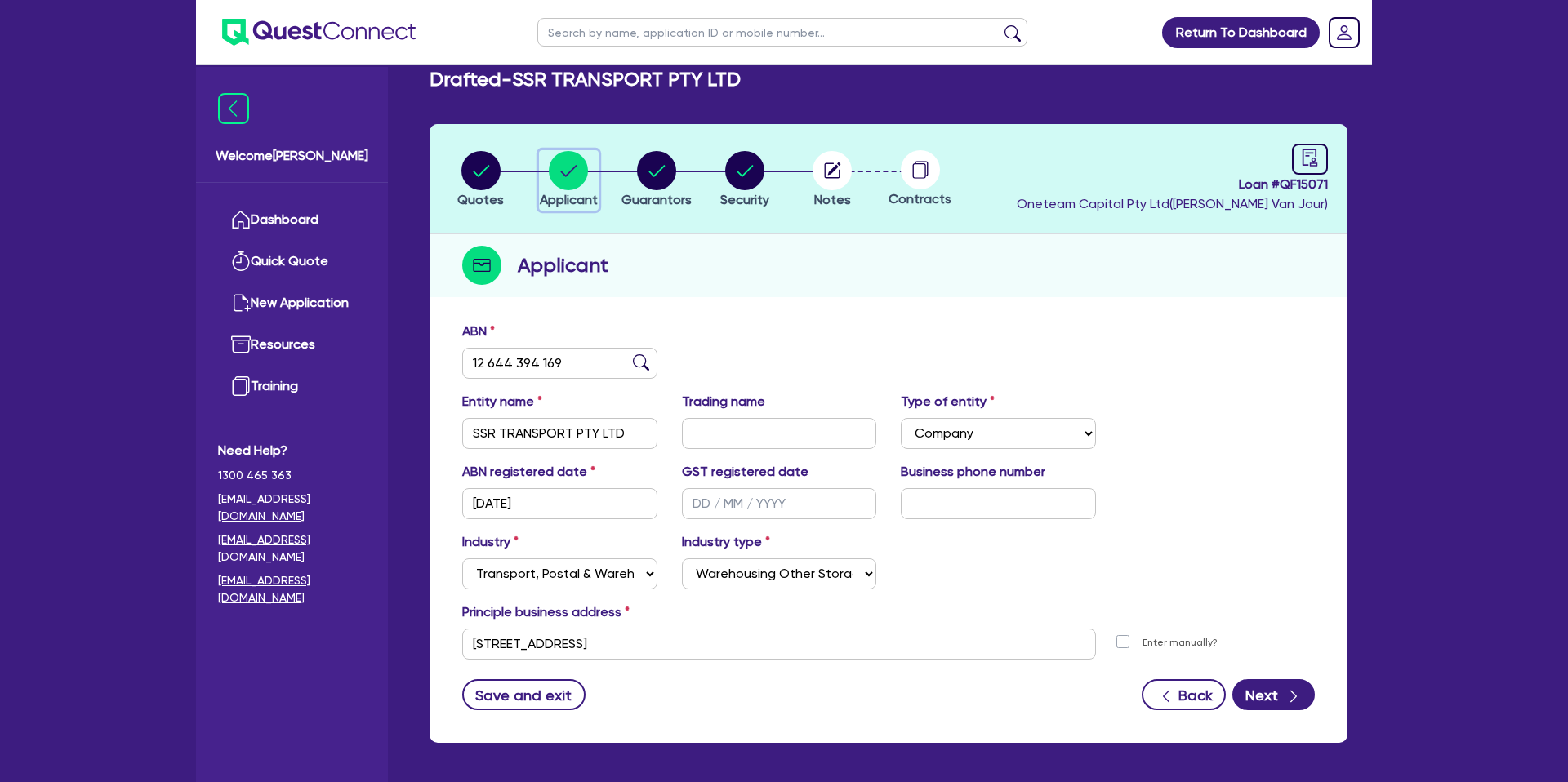
scroll to position [30, 0]
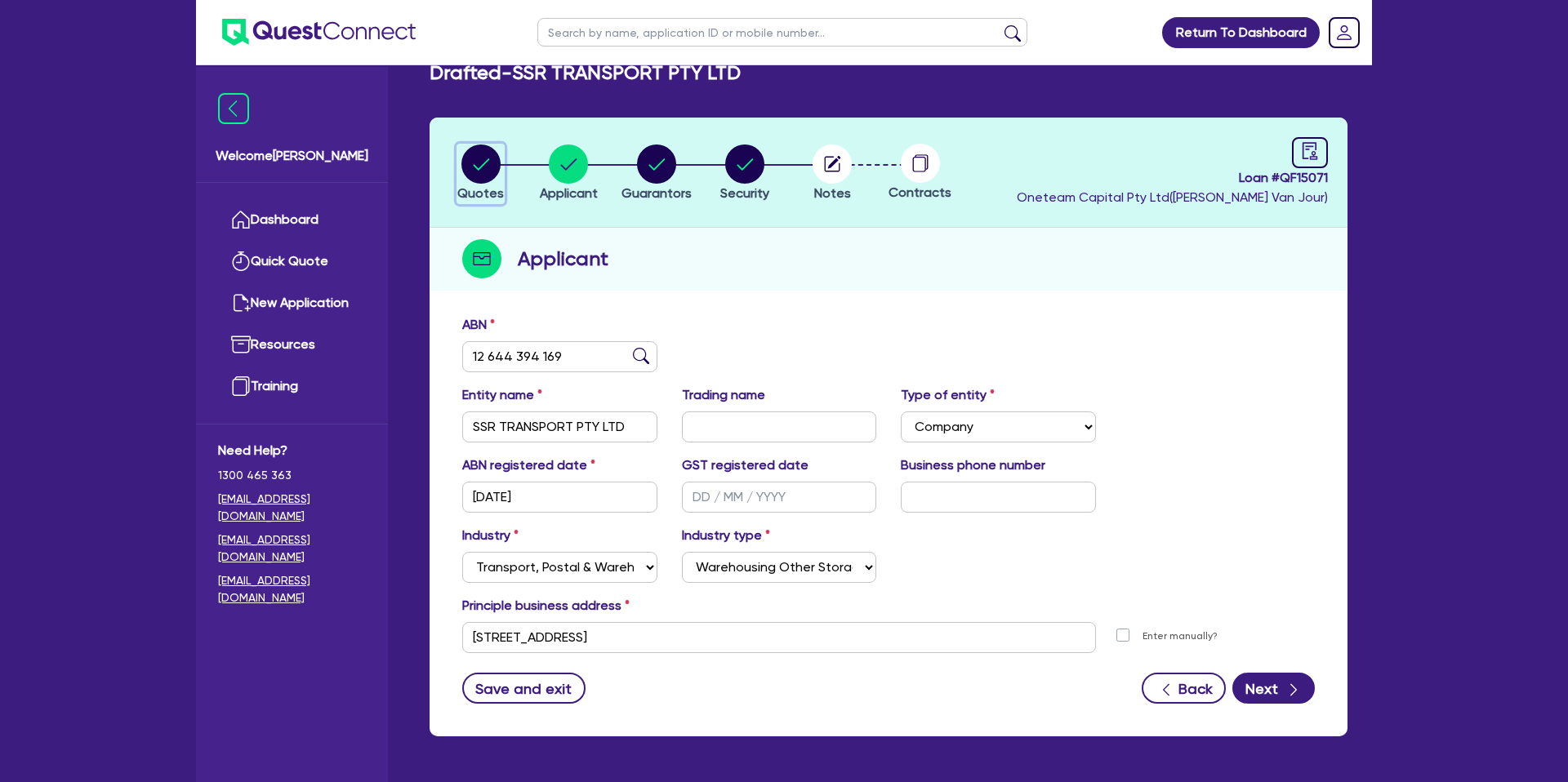
click at [490, 164] on circle "button" at bounding box center [480, 163] width 39 height 39
select select "CARS_AND_LIGHT_TRUCKS"
select select "PASSENGER_VEHICLES"
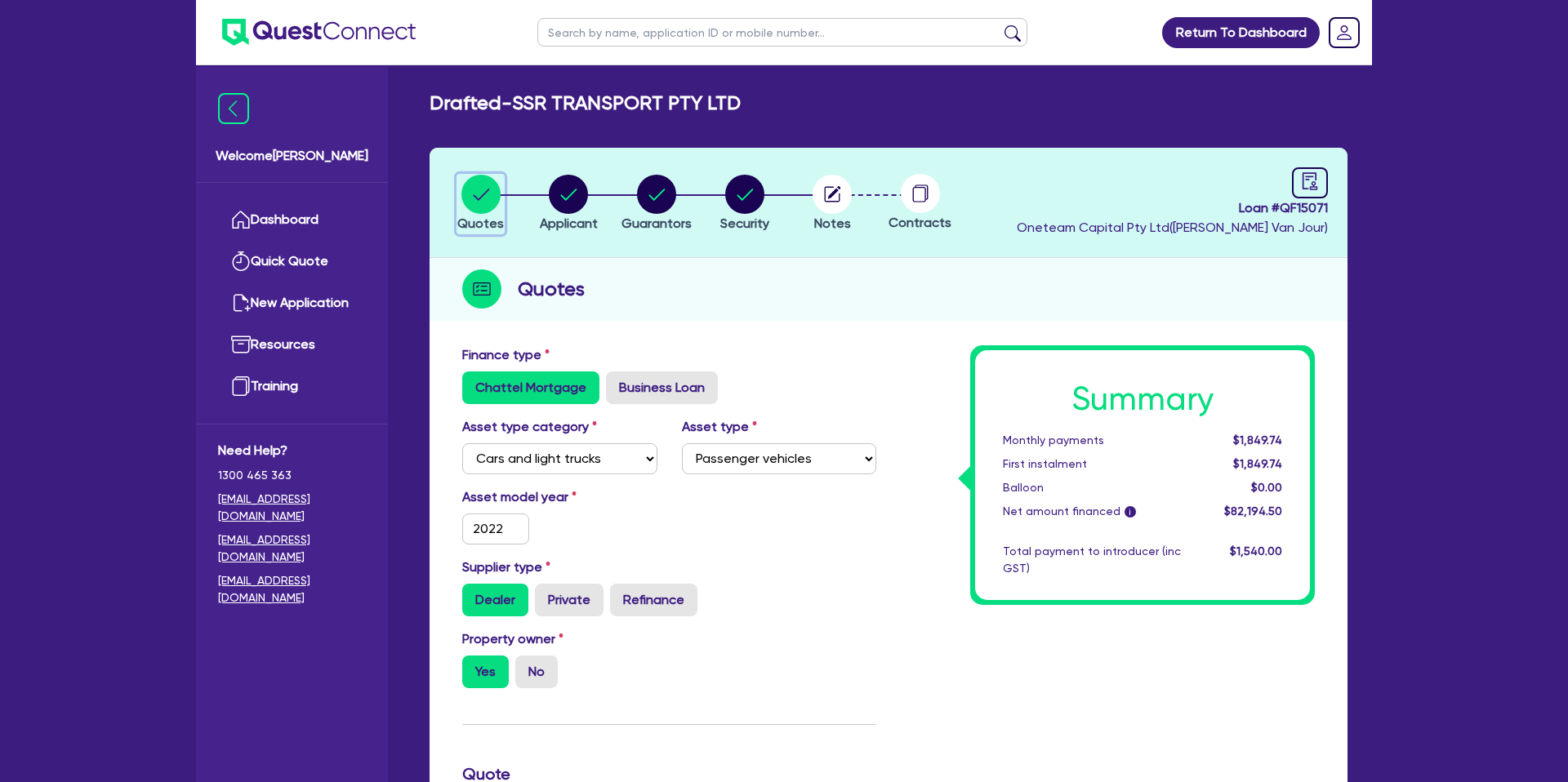
click at [494, 194] on circle "button" at bounding box center [480, 194] width 39 height 39
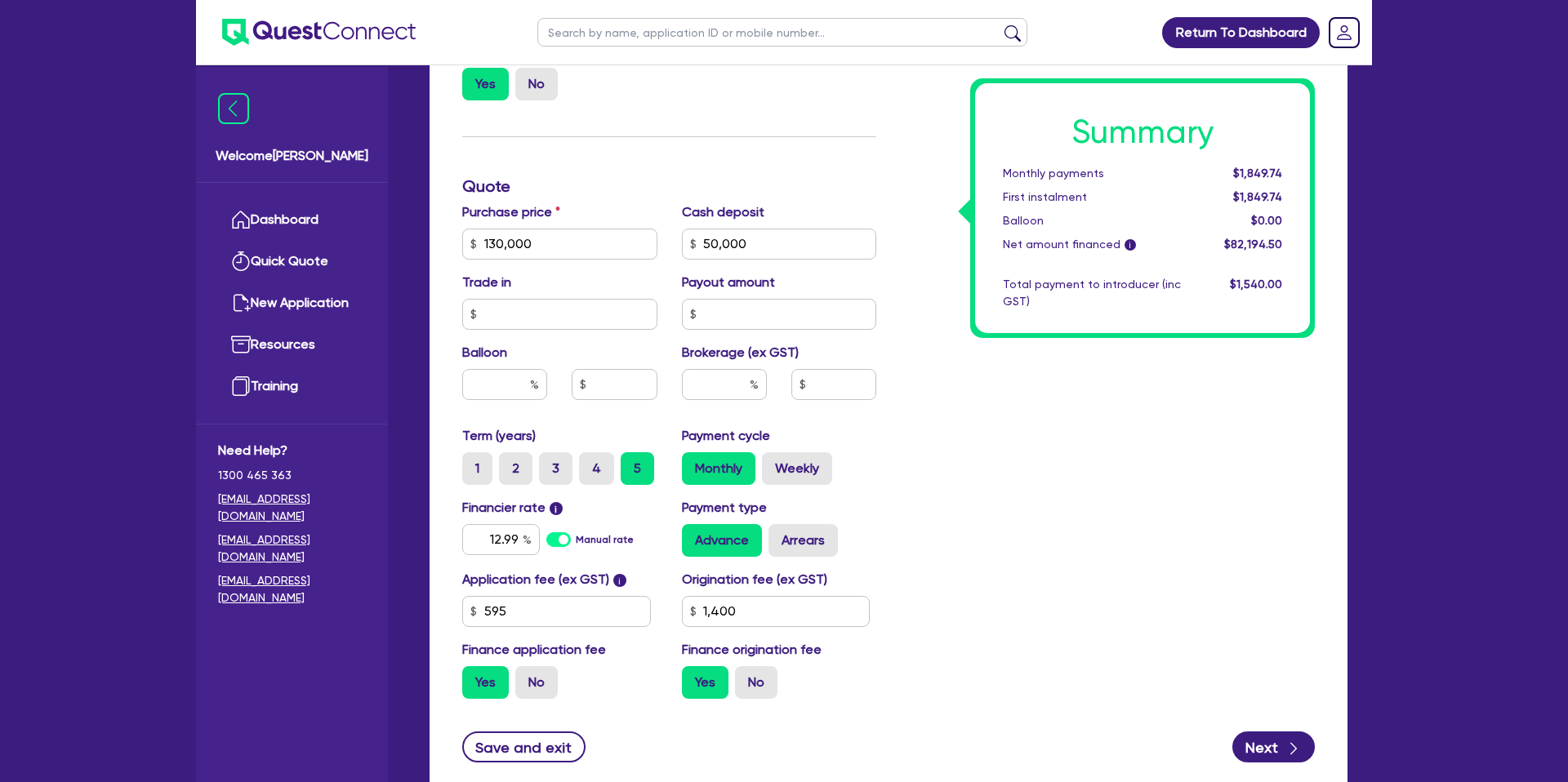
scroll to position [700, 0]
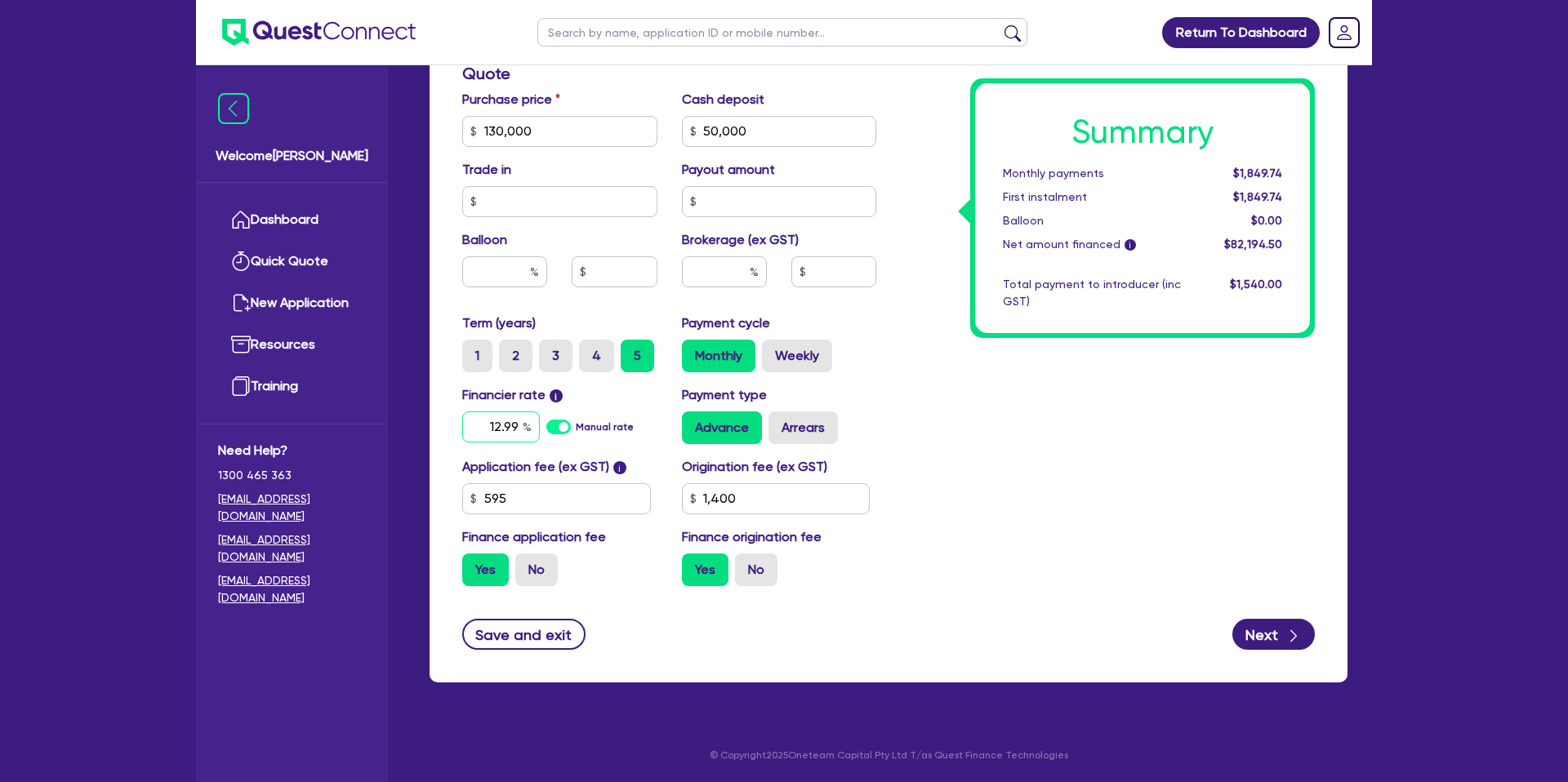
click at [523, 421] on div "12.99" at bounding box center [501, 427] width 78 height 31
type input "1"
type input "16.95"
type input "130,000"
type input "50,000"
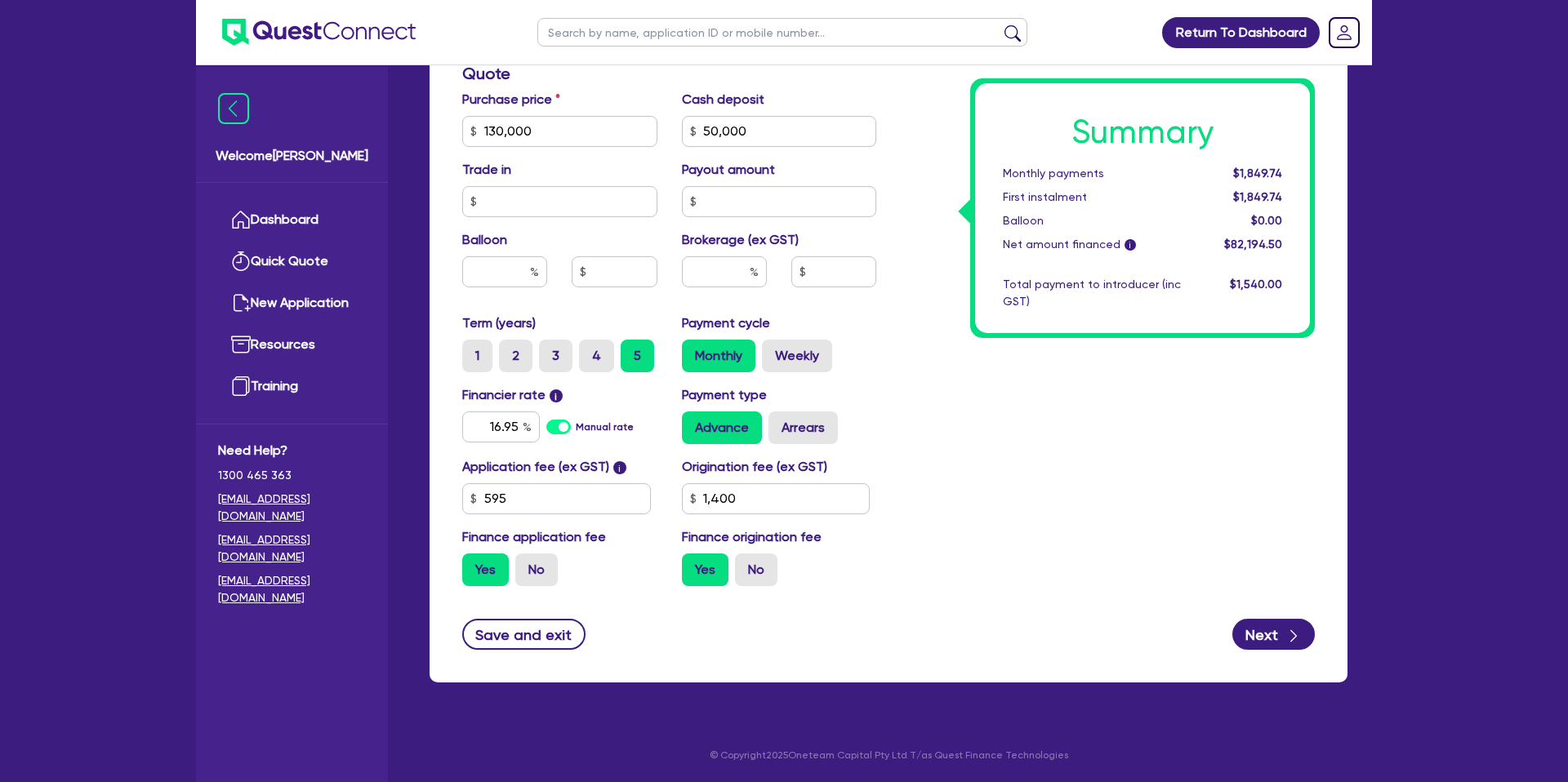
type input "1,400"
type input "130,000"
type input "50,000"
type input "1,400"
click at [947, 436] on div "Summary Monthly payments Calculating... First instalment Calculating... Balloon…" at bounding box center [1108, 122] width 438 height 955
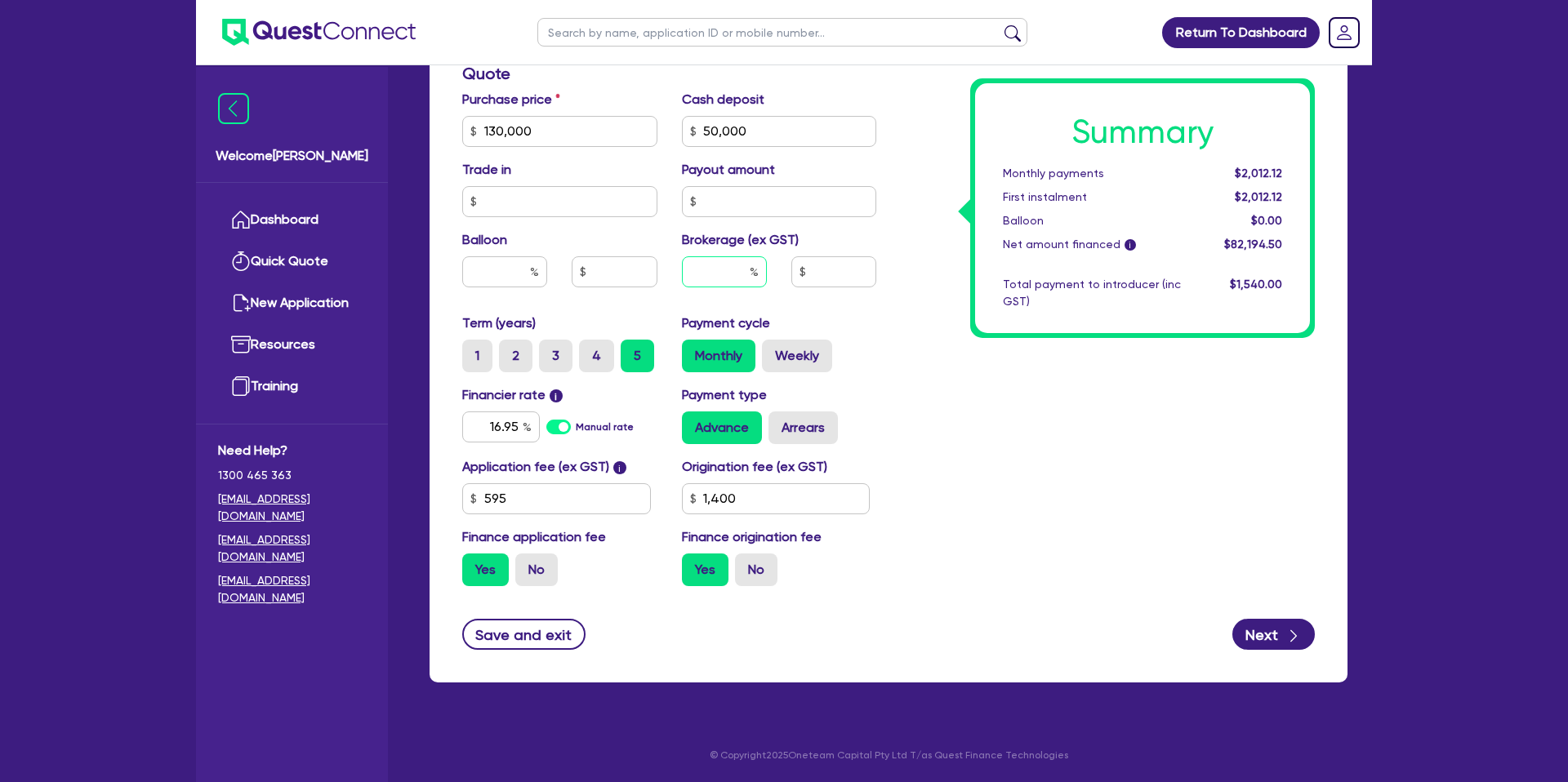
click at [727, 264] on input "text" at bounding box center [724, 272] width 85 height 31
type input "3"
type input "130,000"
type input "50,000"
type input "1,400"
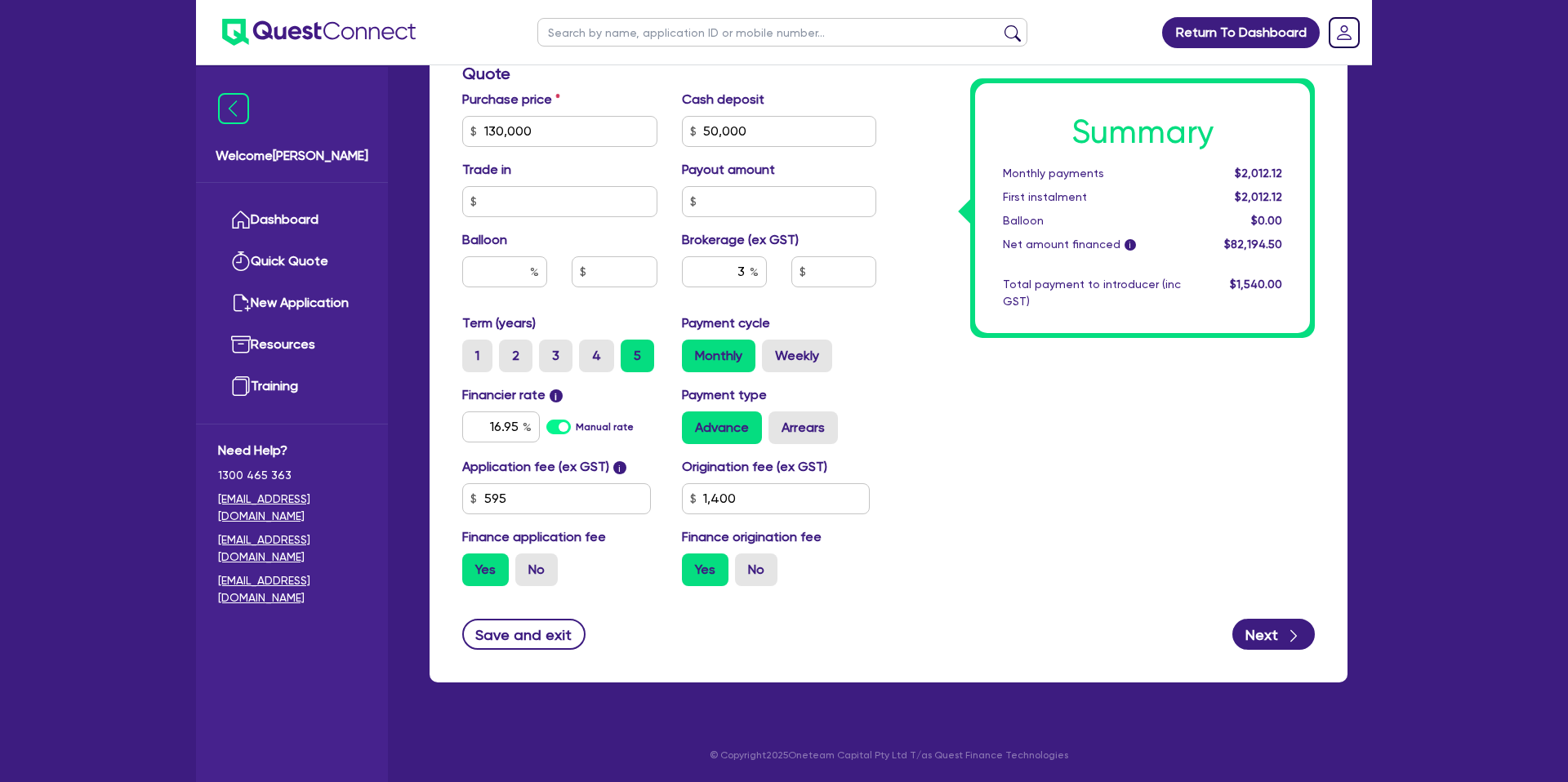
type input "130,000"
type input "50,000"
type input "2,465.84"
type input "1,400"
drag, startPoint x: 1026, startPoint y: 360, endPoint x: 1057, endPoint y: 353, distance: 31.8
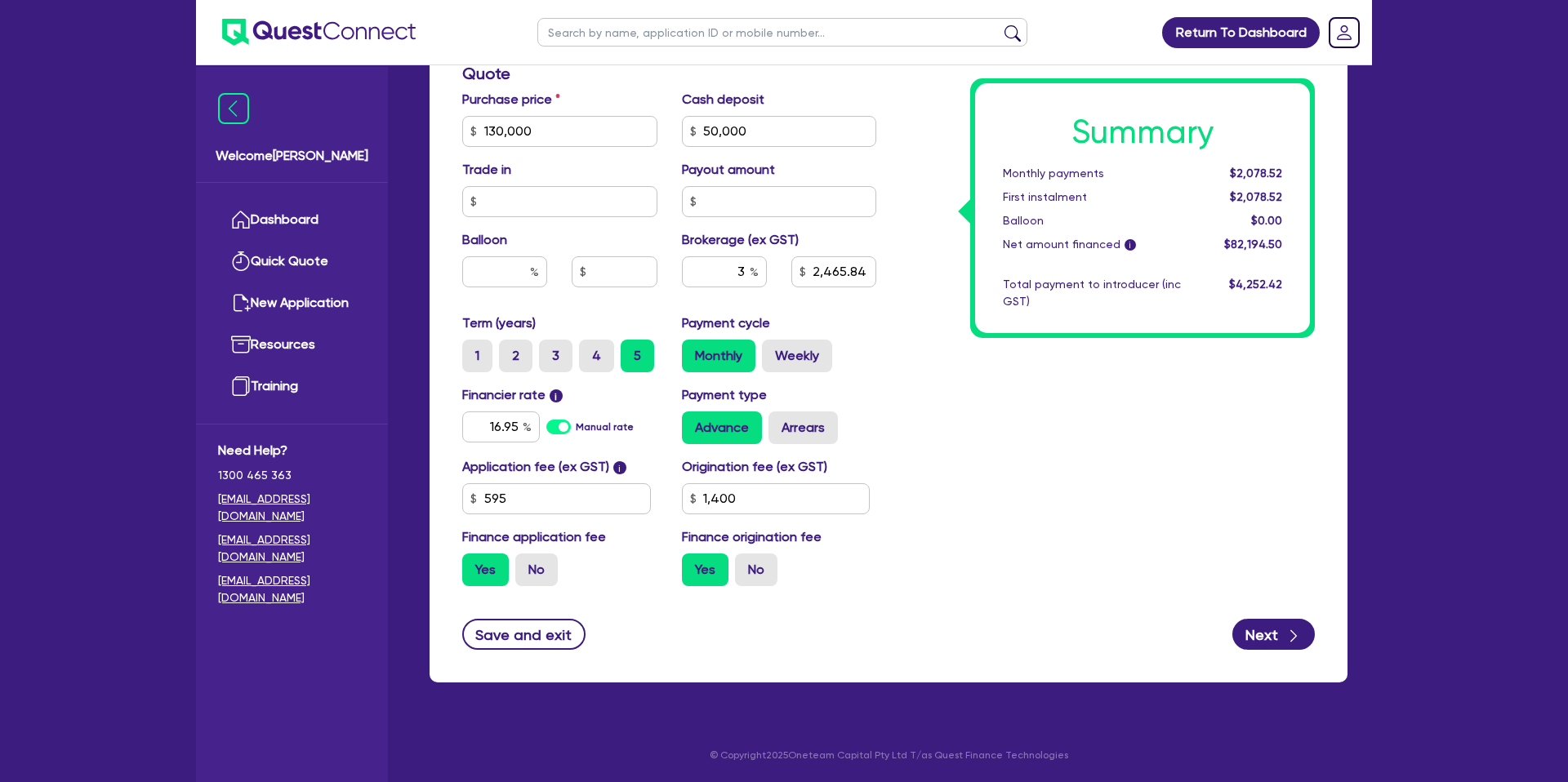
click at [1026, 361] on div "Summary Monthly payments $2,078.52 First instalment $2,078.52 Balloon $0.00 Net…" at bounding box center [1108, 122] width 438 height 955
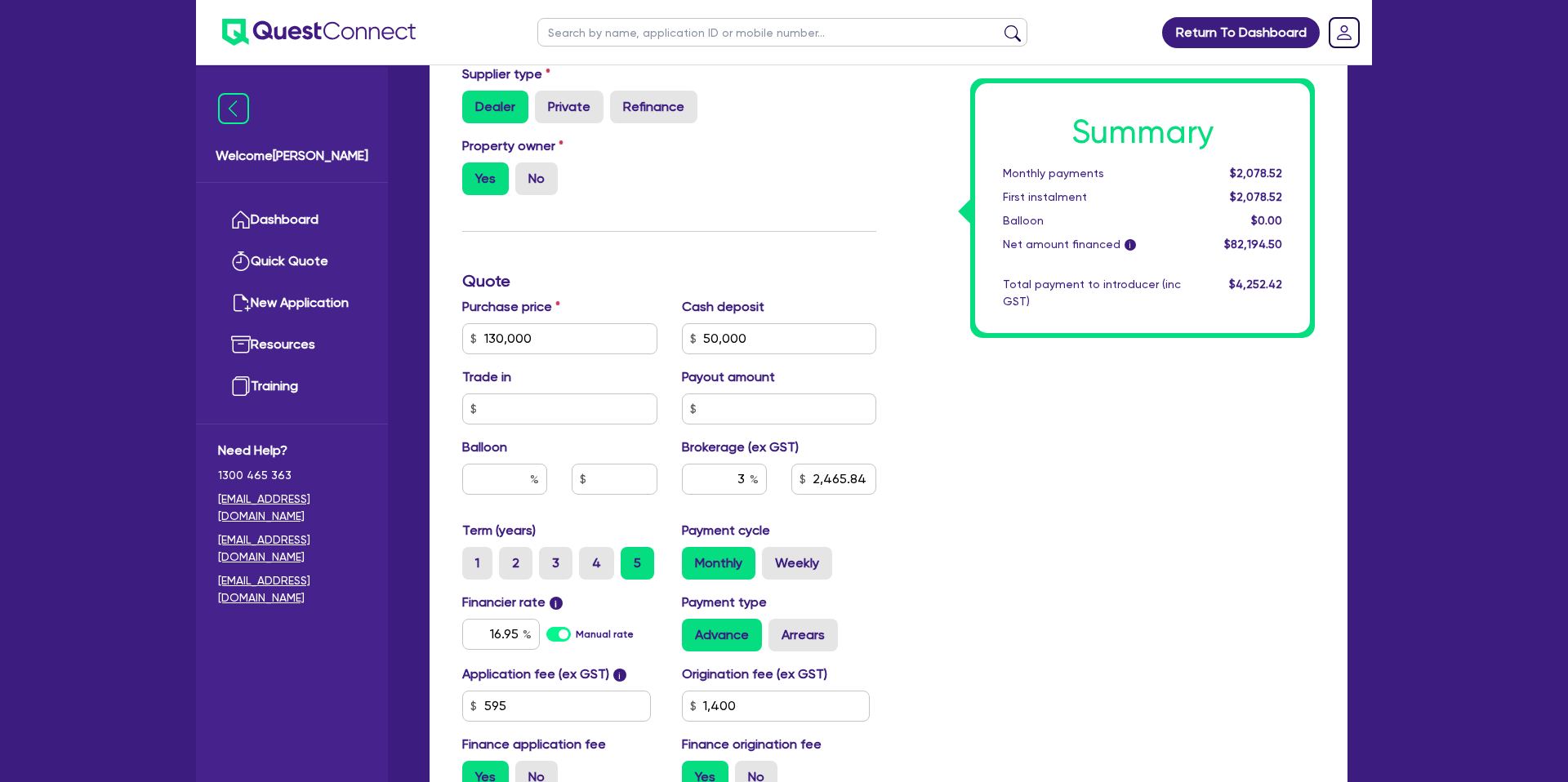
scroll to position [0, 0]
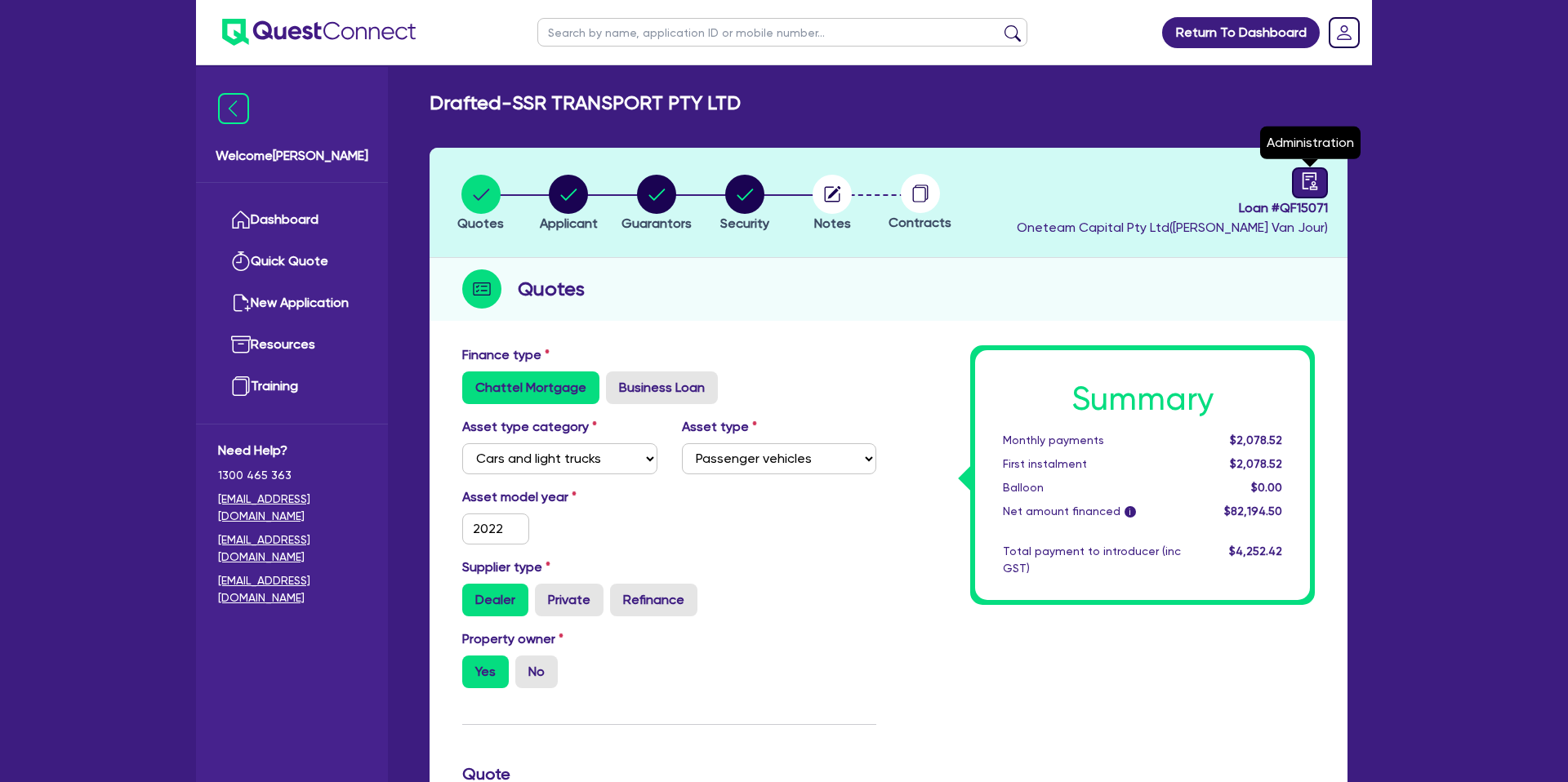
click at [1319, 181] on link at bounding box center [1310, 183] width 36 height 31
select select "DRAFTED_NEW"
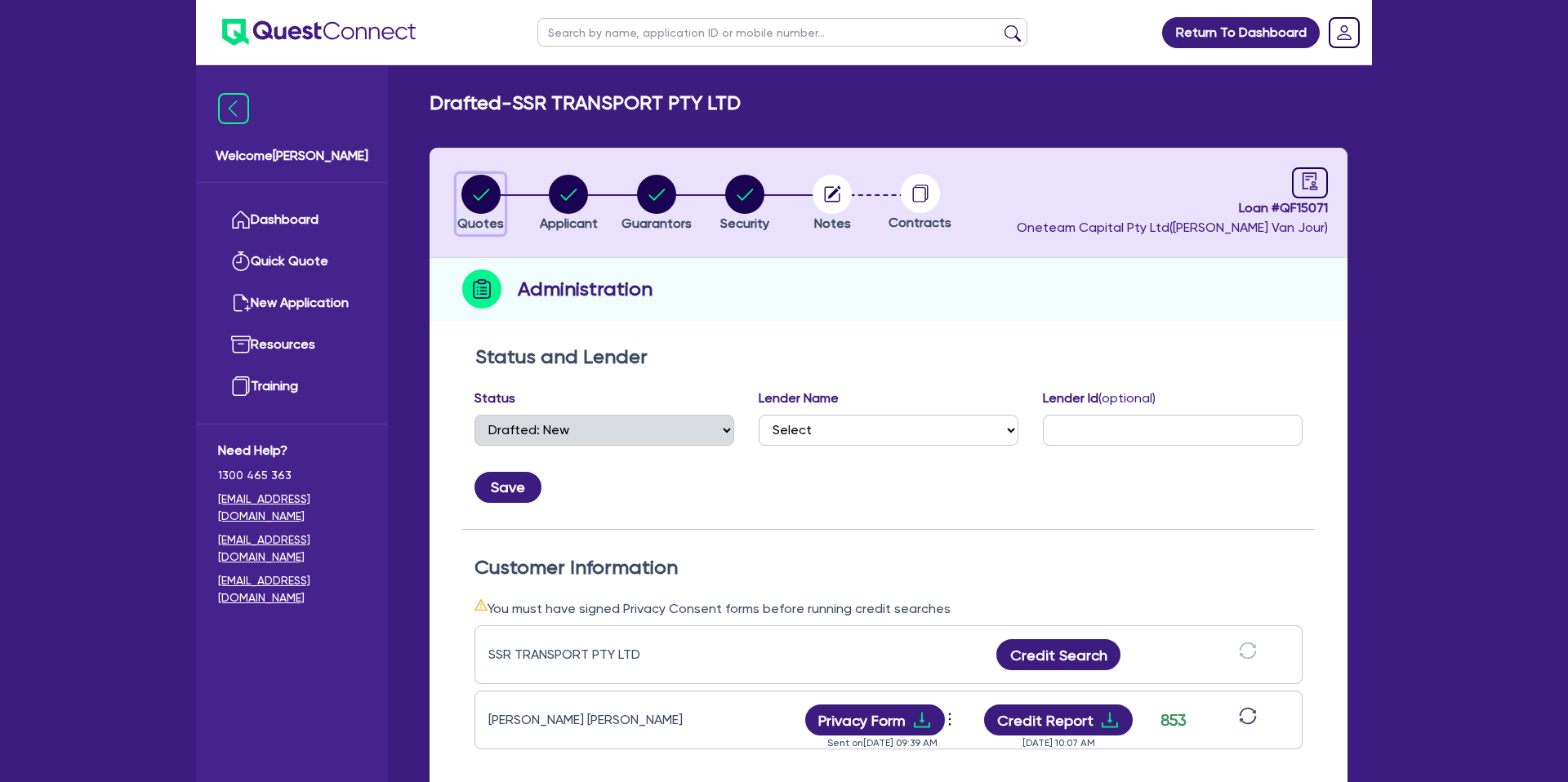
click at [483, 183] on circle "button" at bounding box center [480, 194] width 39 height 39
select select "CARS_AND_LIGHT_TRUCKS"
select select "PASSENGER_VEHICLES"
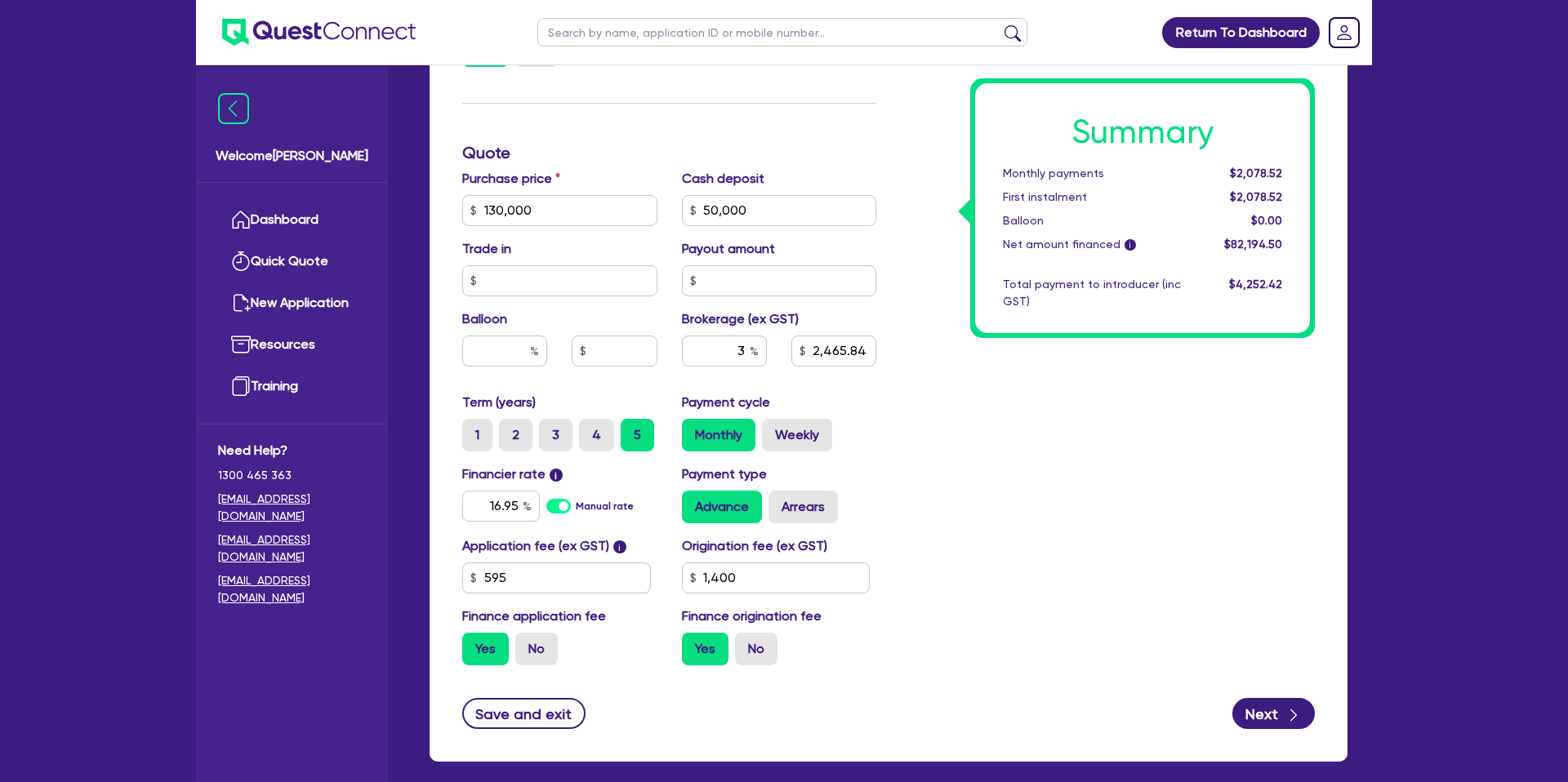
scroll to position [625, 0]
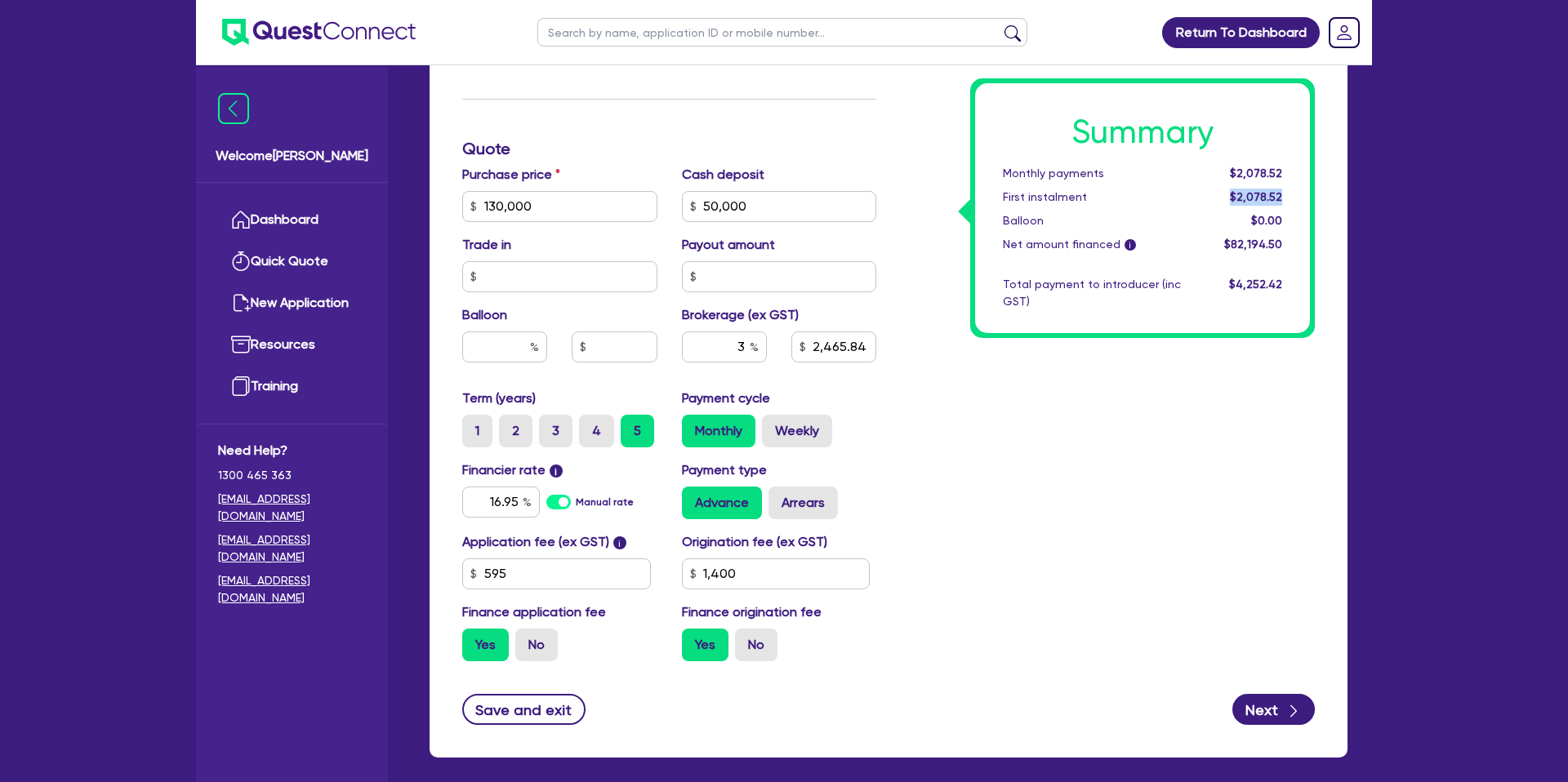
drag, startPoint x: 1230, startPoint y: 194, endPoint x: 1292, endPoint y: 193, distance: 62.0
click at [1292, 193] on div "$2,078.52" at bounding box center [1243, 197] width 101 height 17
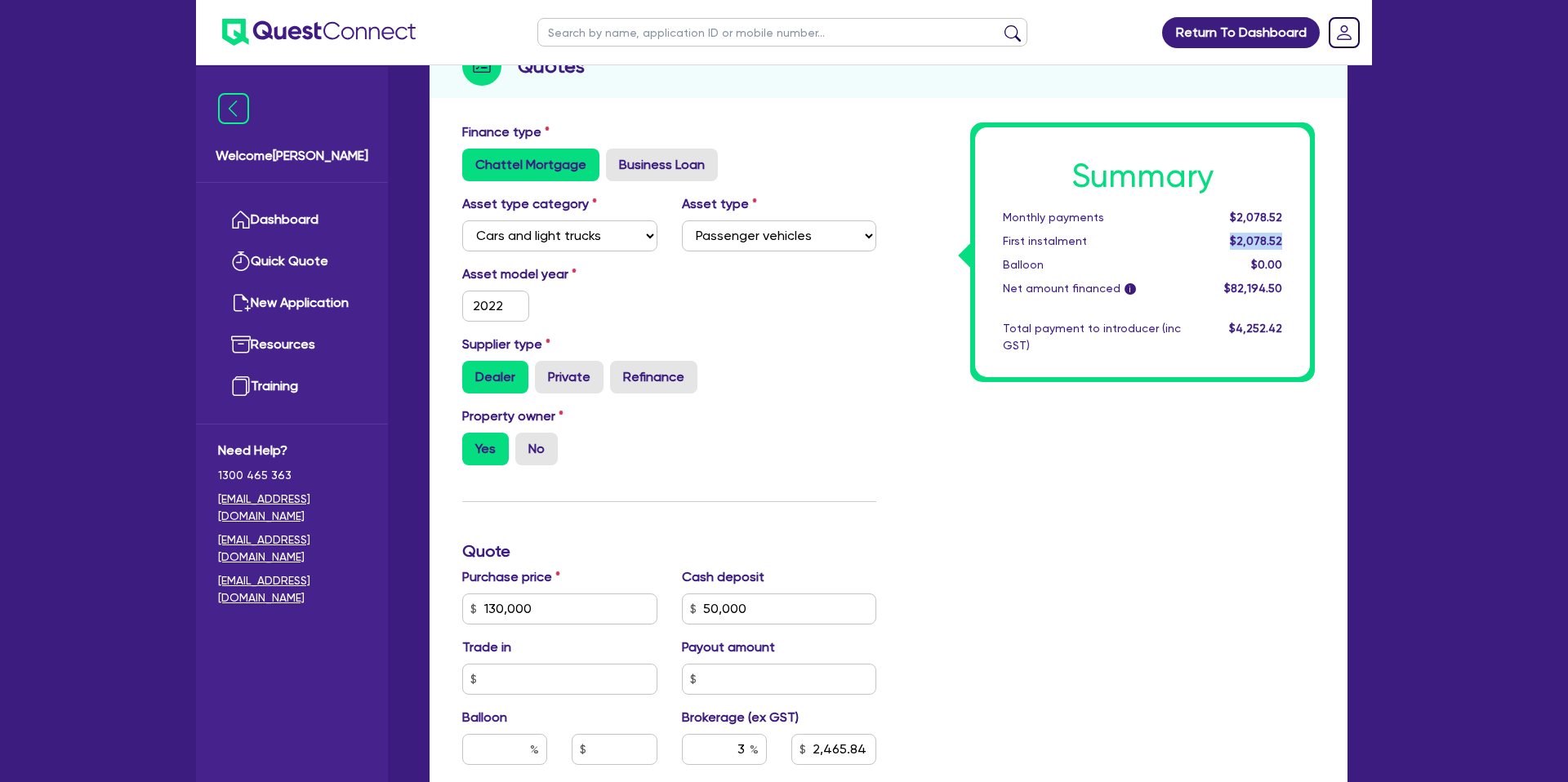
scroll to position [0, 0]
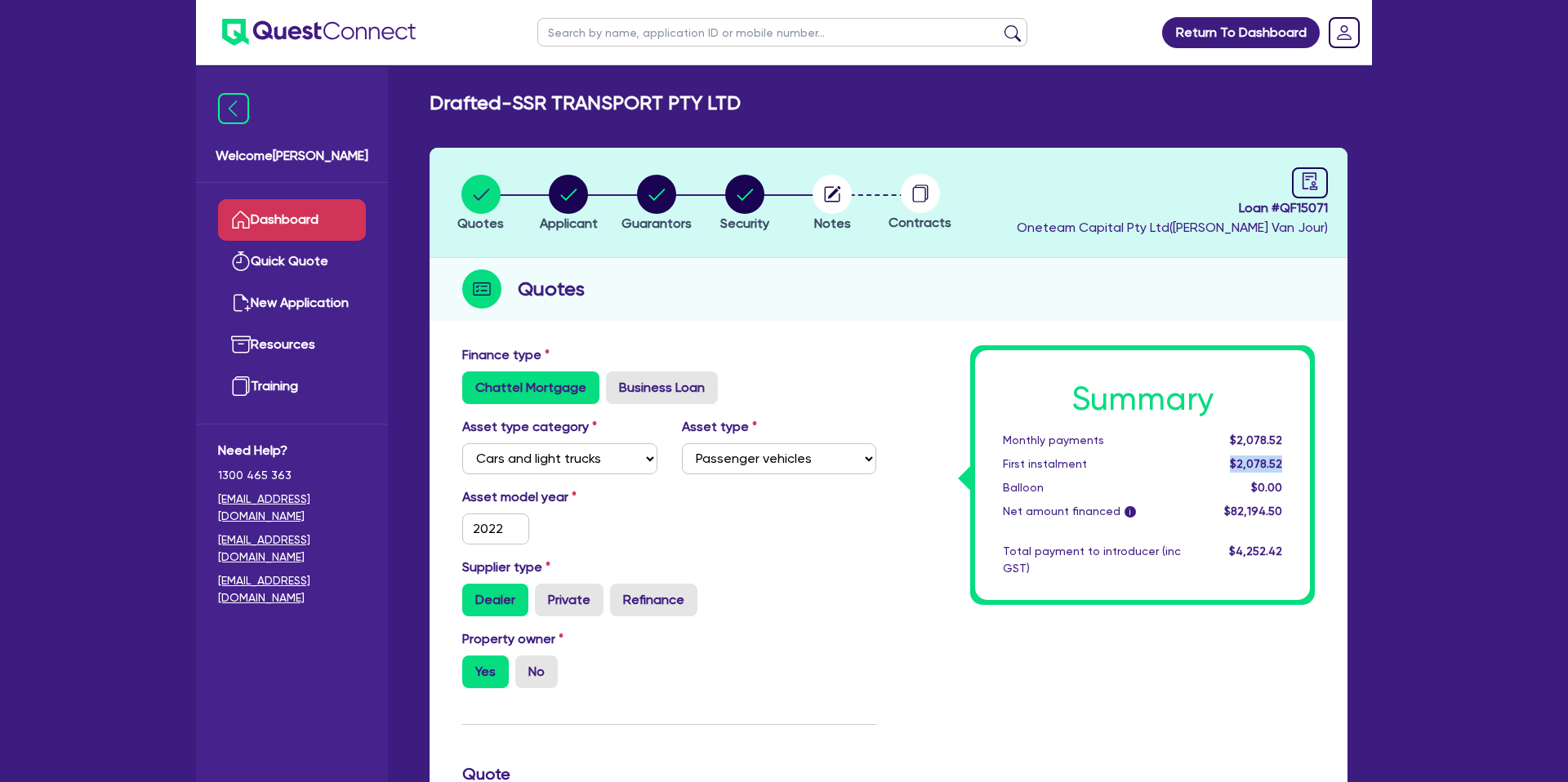
click at [304, 231] on link "Dashboard" at bounding box center [292, 219] width 148 height 41
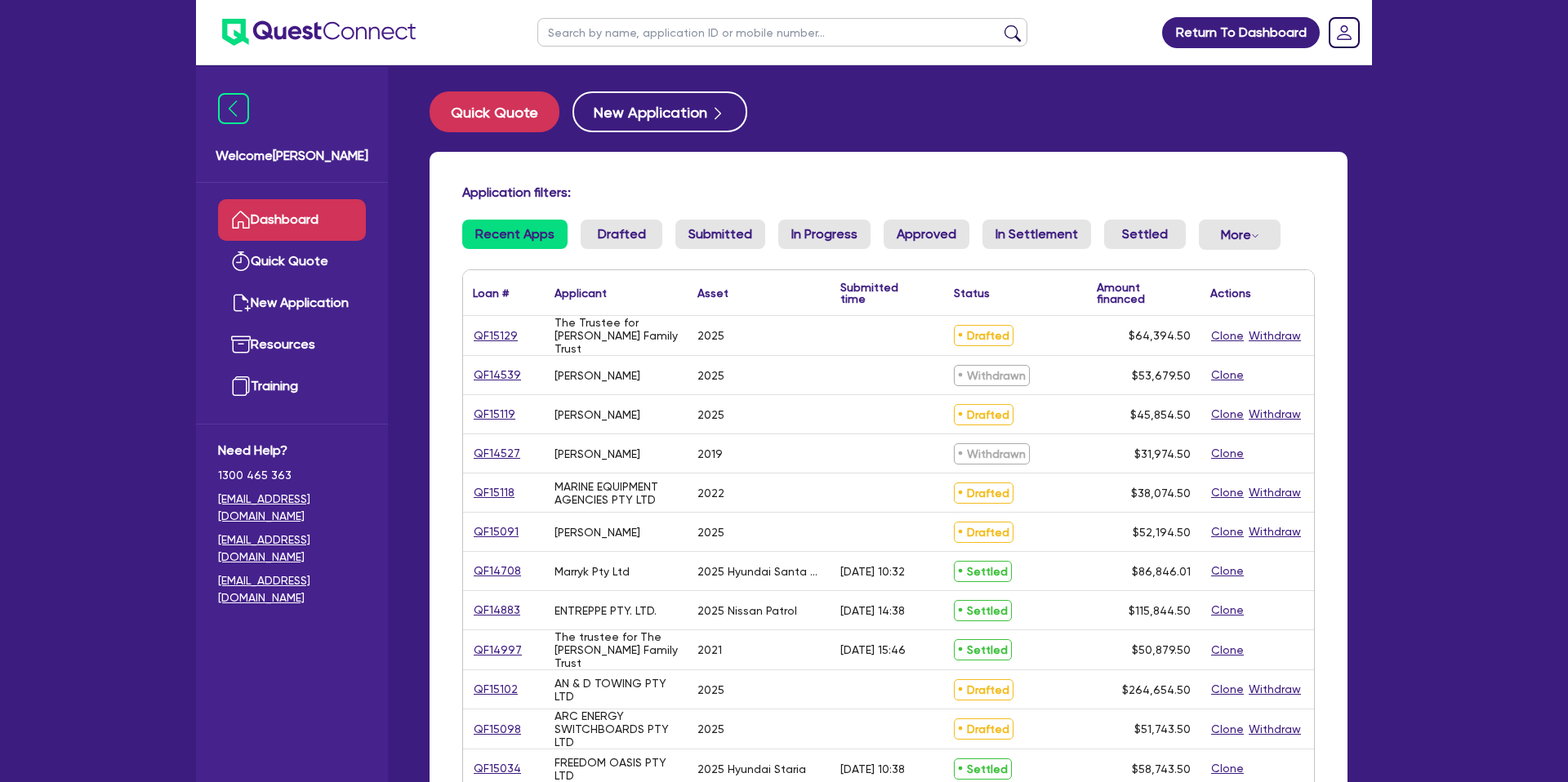
click at [593, 27] on input "text" at bounding box center [782, 33] width 490 height 29
type input "[PERSON_NAME]"
click at [999, 25] on button "submit" at bounding box center [1012, 37] width 26 height 23
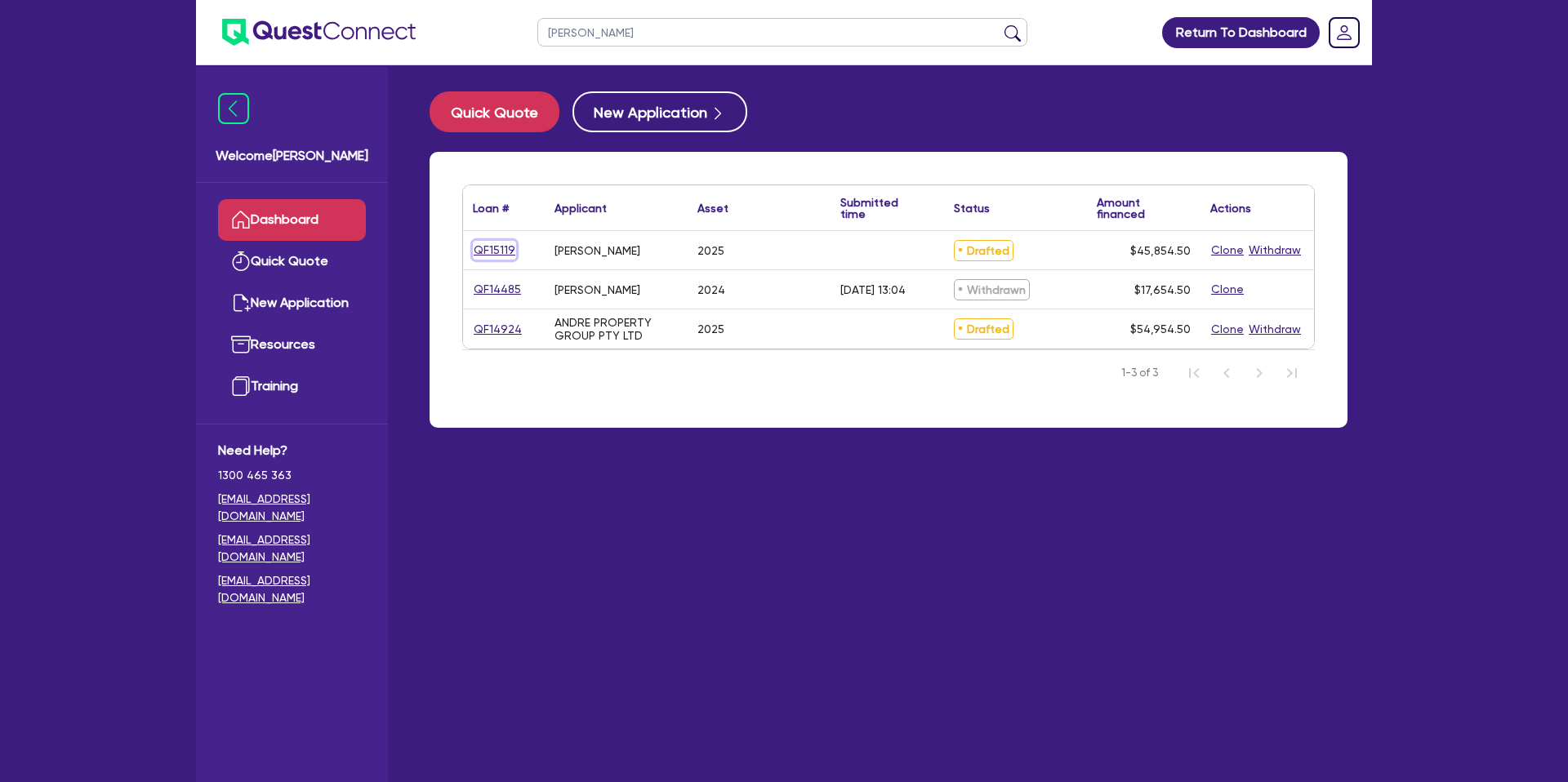
click at [493, 252] on link "QF15119" at bounding box center [494, 251] width 43 height 19
select select "CARS_AND_LIGHT_TRUCKS"
select select "PASSENGER_VEHICLES"
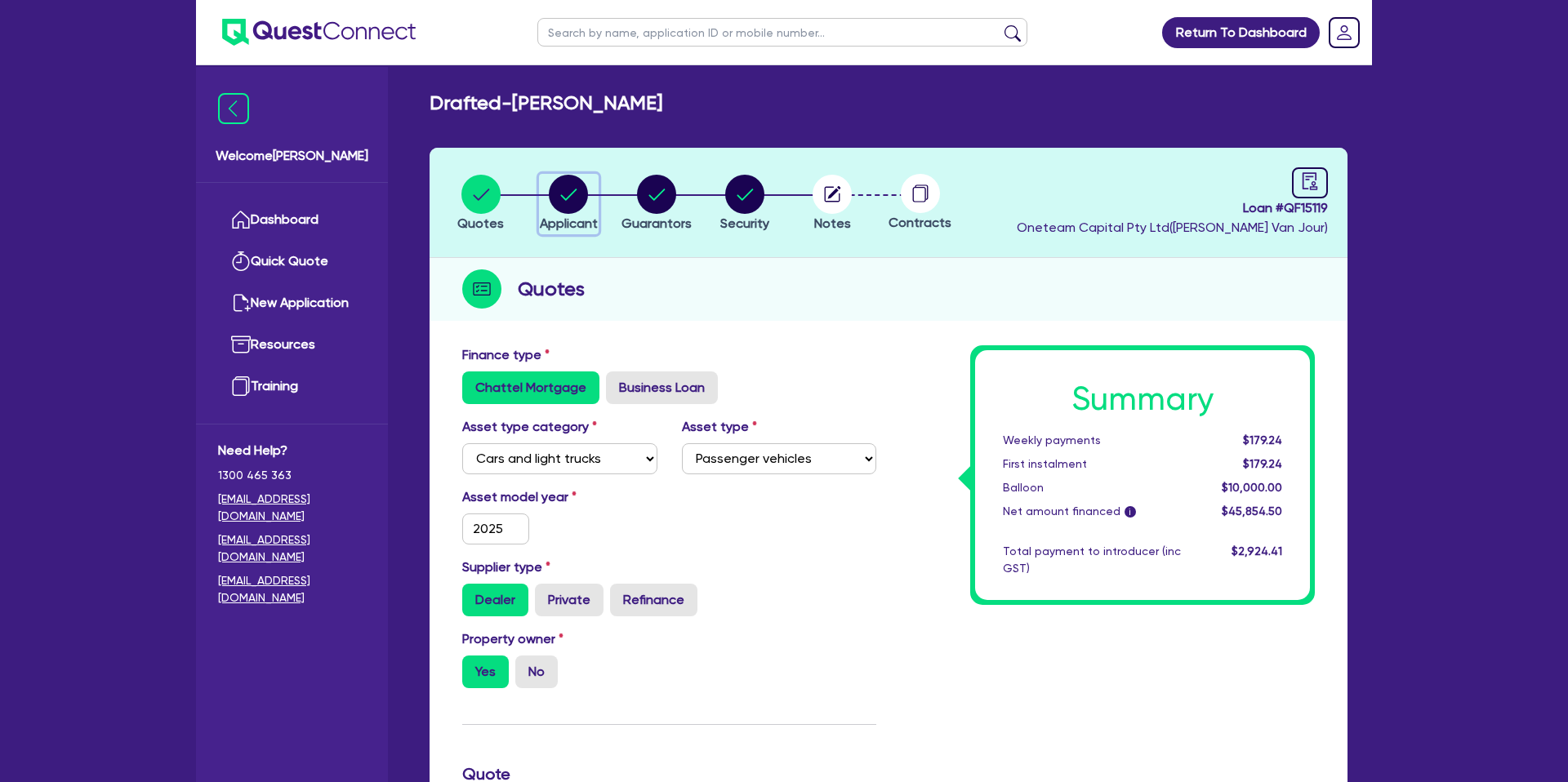
click at [560, 193] on circle "button" at bounding box center [568, 194] width 39 height 39
select select "SOLE_TRADER"
select select "BUILDING_CONSTRUCTION"
select select "TRADES_SERVICES_CONSUMERS"
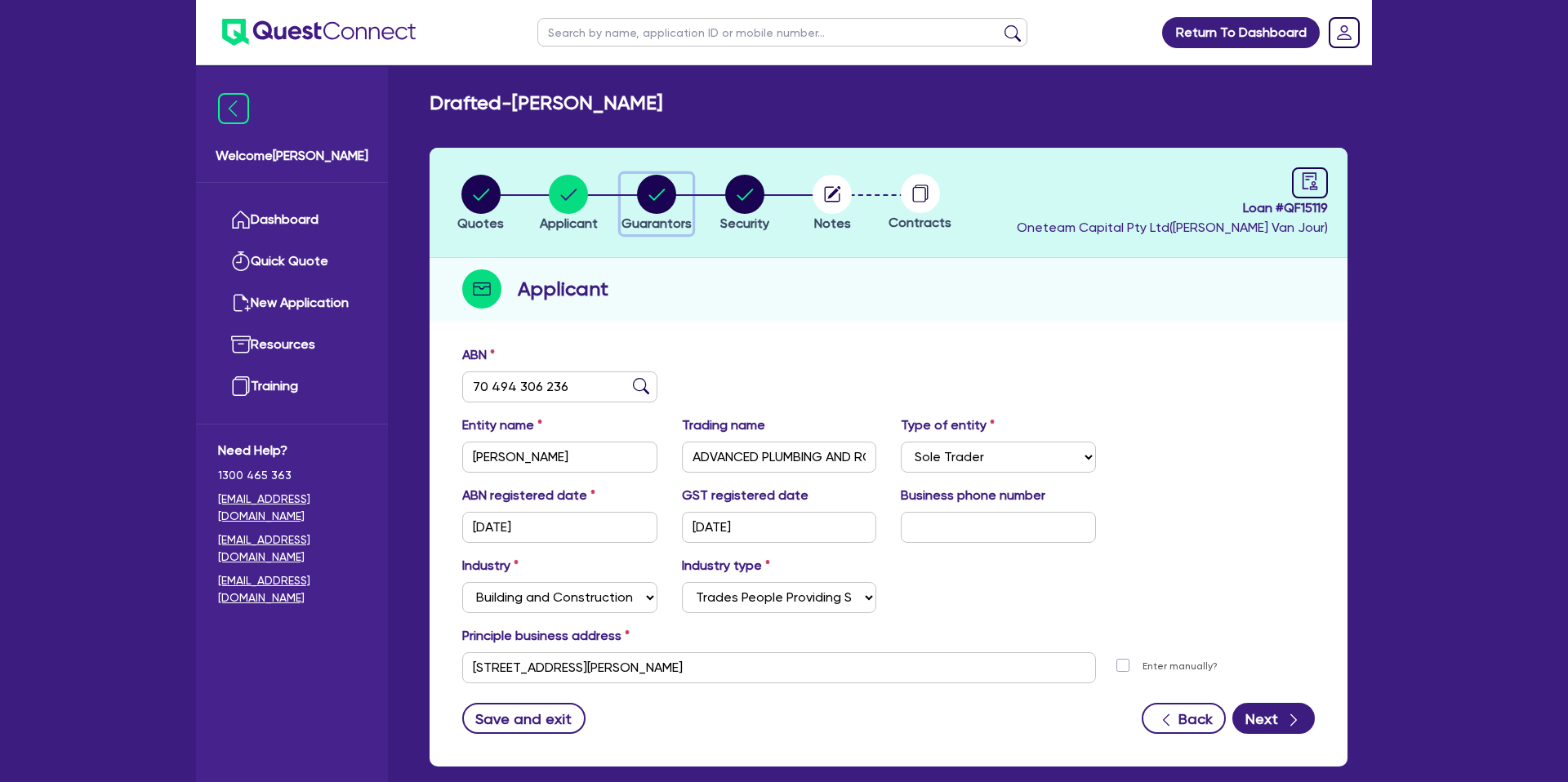
click at [665, 184] on circle "button" at bounding box center [656, 194] width 39 height 39
select select "MR"
select select "VIC"
select select "MARRIED"
select select "PROPERTY"
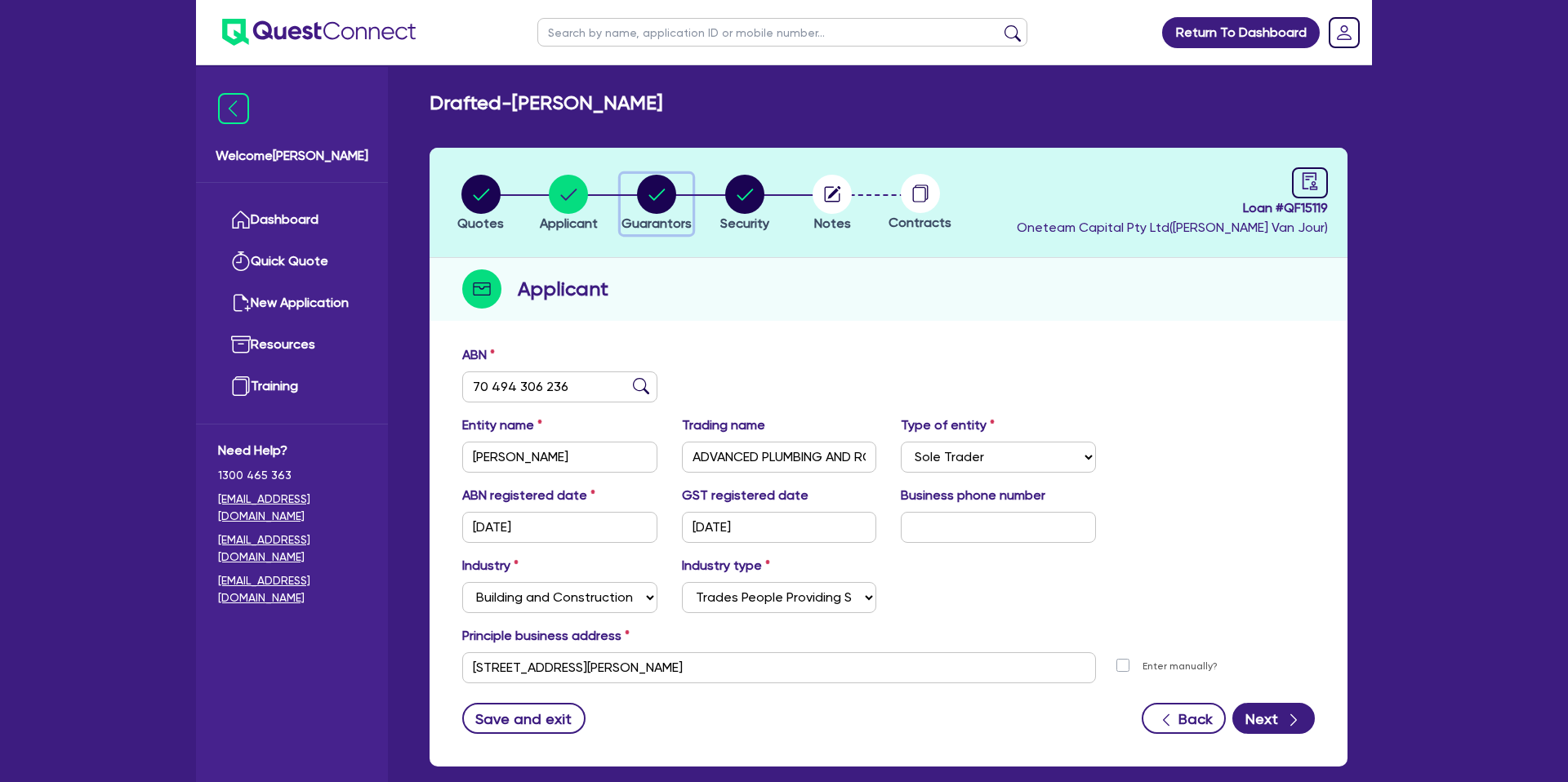
select select "CASH"
select select "MORTGAGE"
select select "VEHICLE_LOAN"
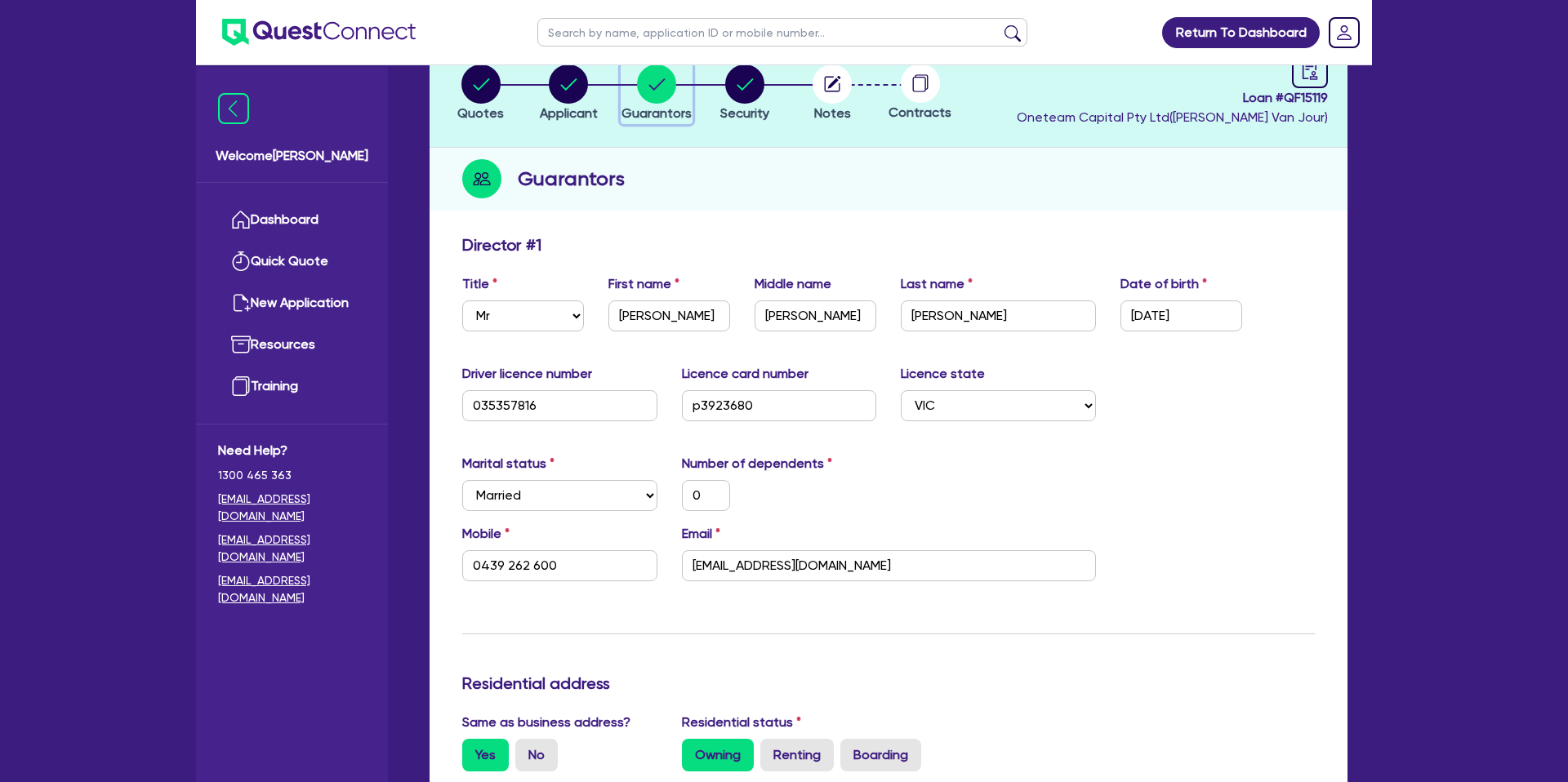
scroll to position [87, 0]
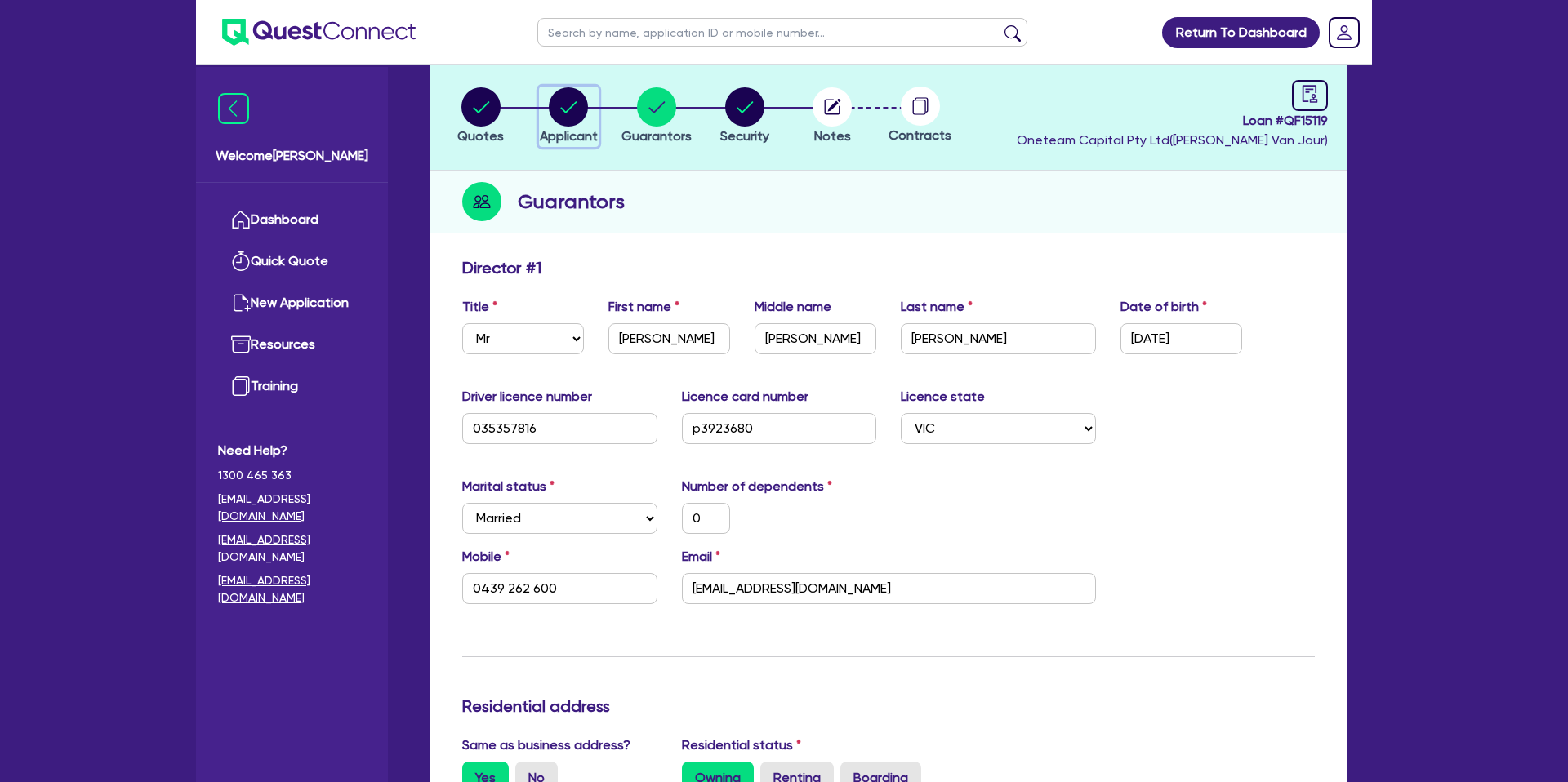
drag, startPoint x: 583, startPoint y: 120, endPoint x: 576, endPoint y: 113, distance: 9.9
click at [582, 119] on icon "button" at bounding box center [568, 107] width 39 height 39
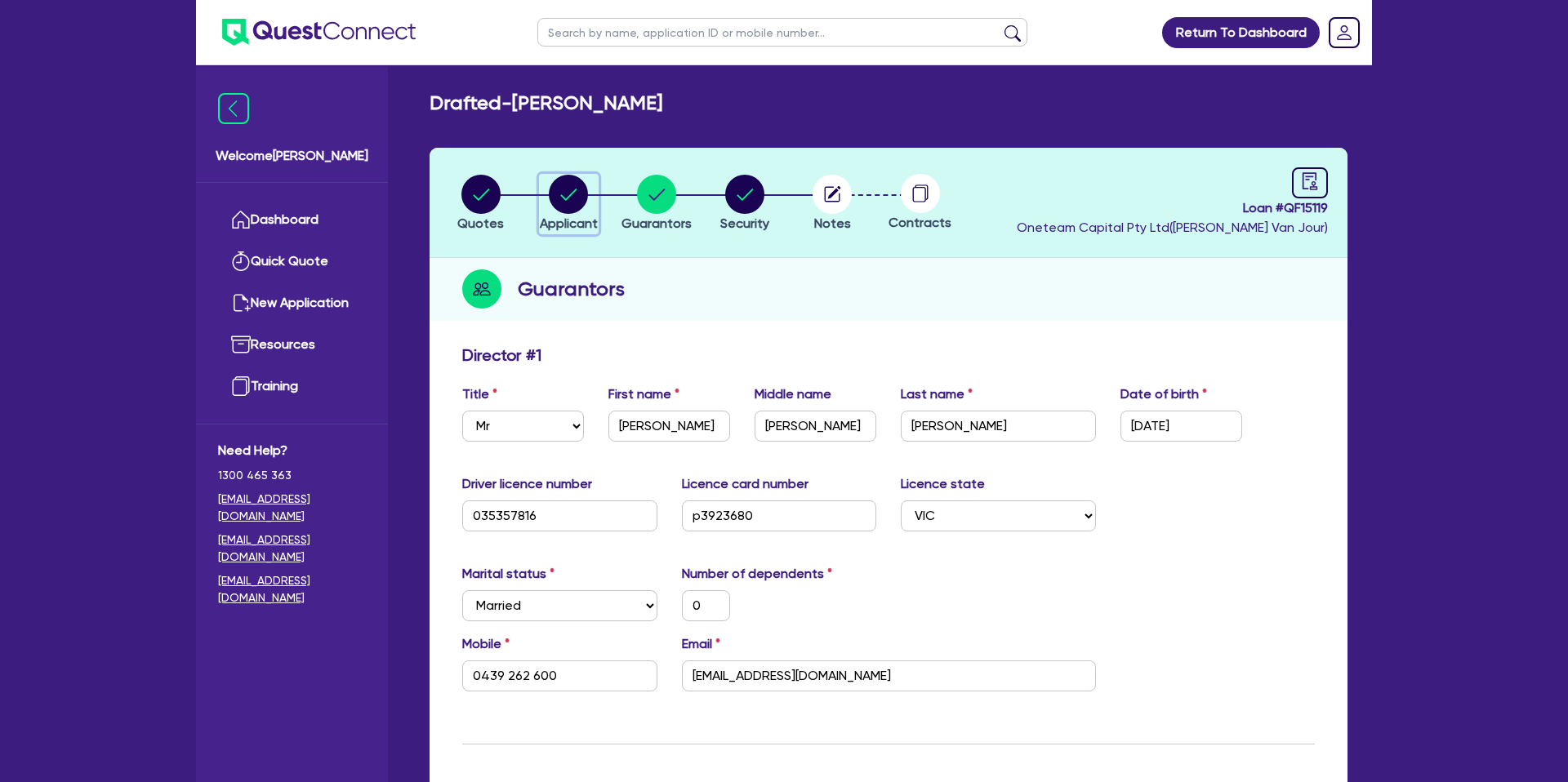
select select "SOLE_TRADER"
select select "BUILDING_CONSTRUCTION"
select select "TRADES_SERVICES_CONSUMERS"
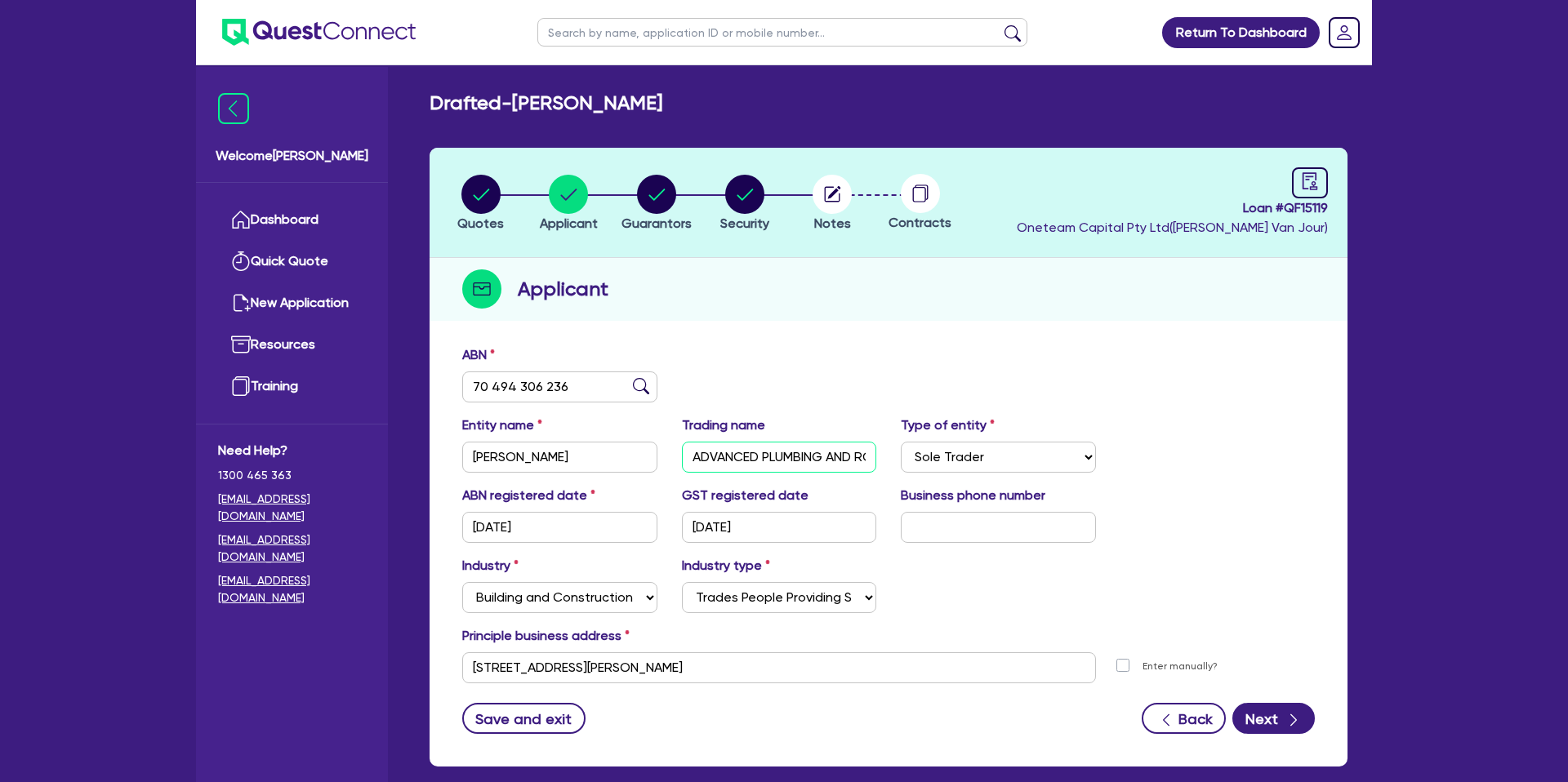
click at [738, 454] on input "ADVANCED PLUMBING AND ROOFING" at bounding box center [779, 457] width 195 height 31
click at [673, 31] on input "text" at bounding box center [782, 33] width 490 height 29
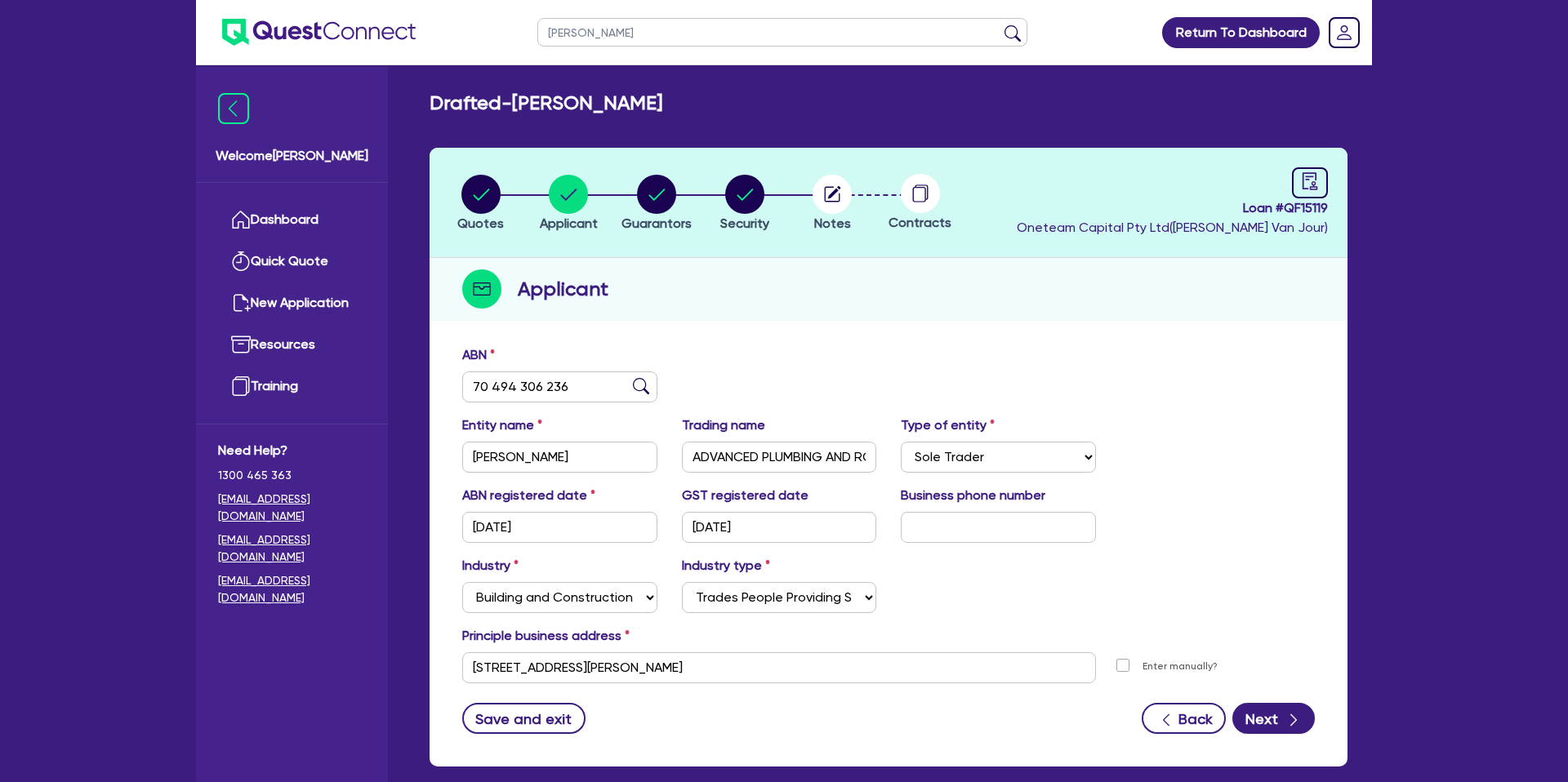
type input "[PERSON_NAME]"
click button "submit" at bounding box center [1012, 37] width 26 height 23
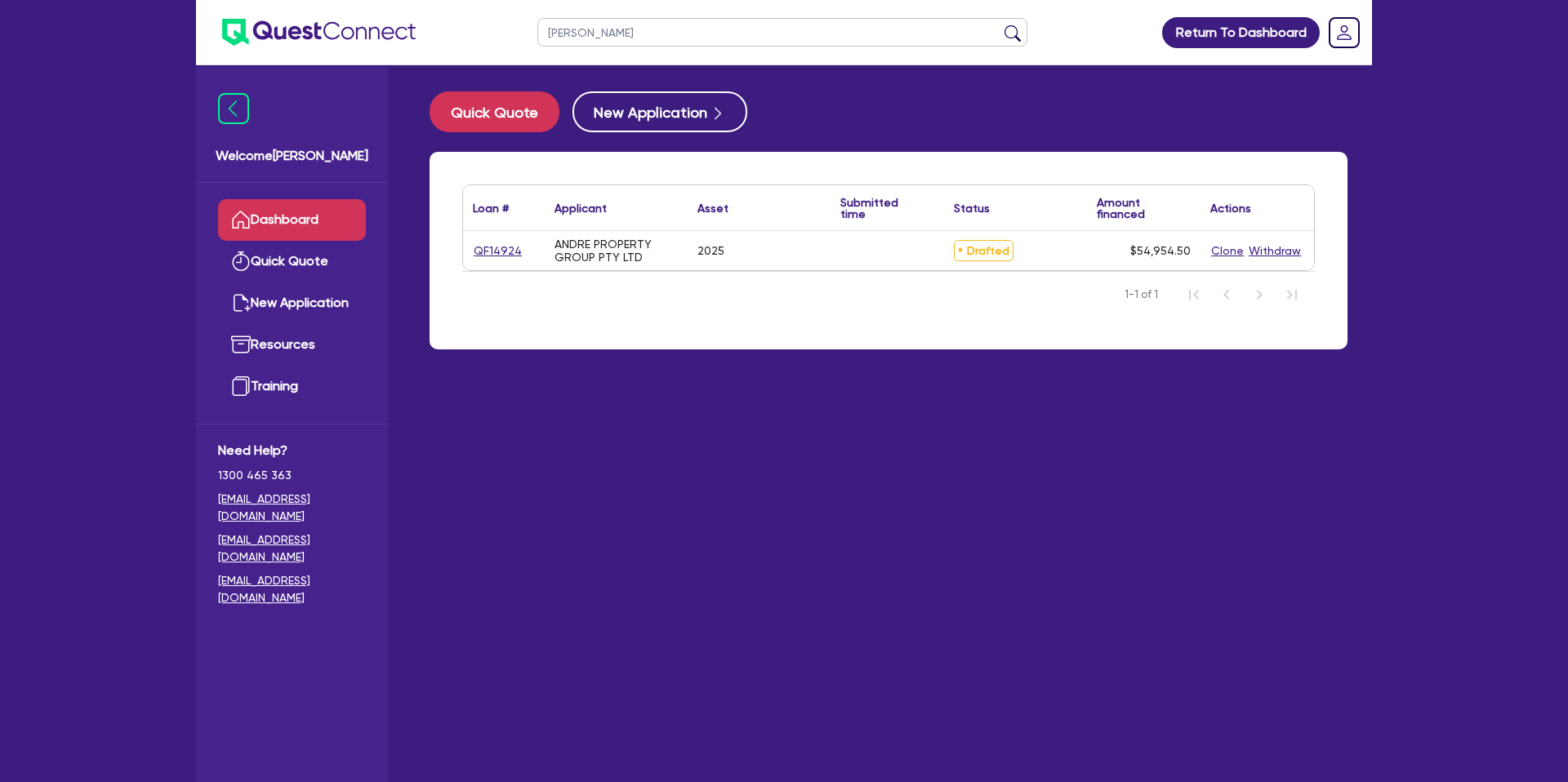
click at [589, 42] on input "[PERSON_NAME]" at bounding box center [782, 33] width 490 height 29
type input "[PERSON_NAME]"
click at [999, 25] on button "submit" at bounding box center [1012, 37] width 26 height 23
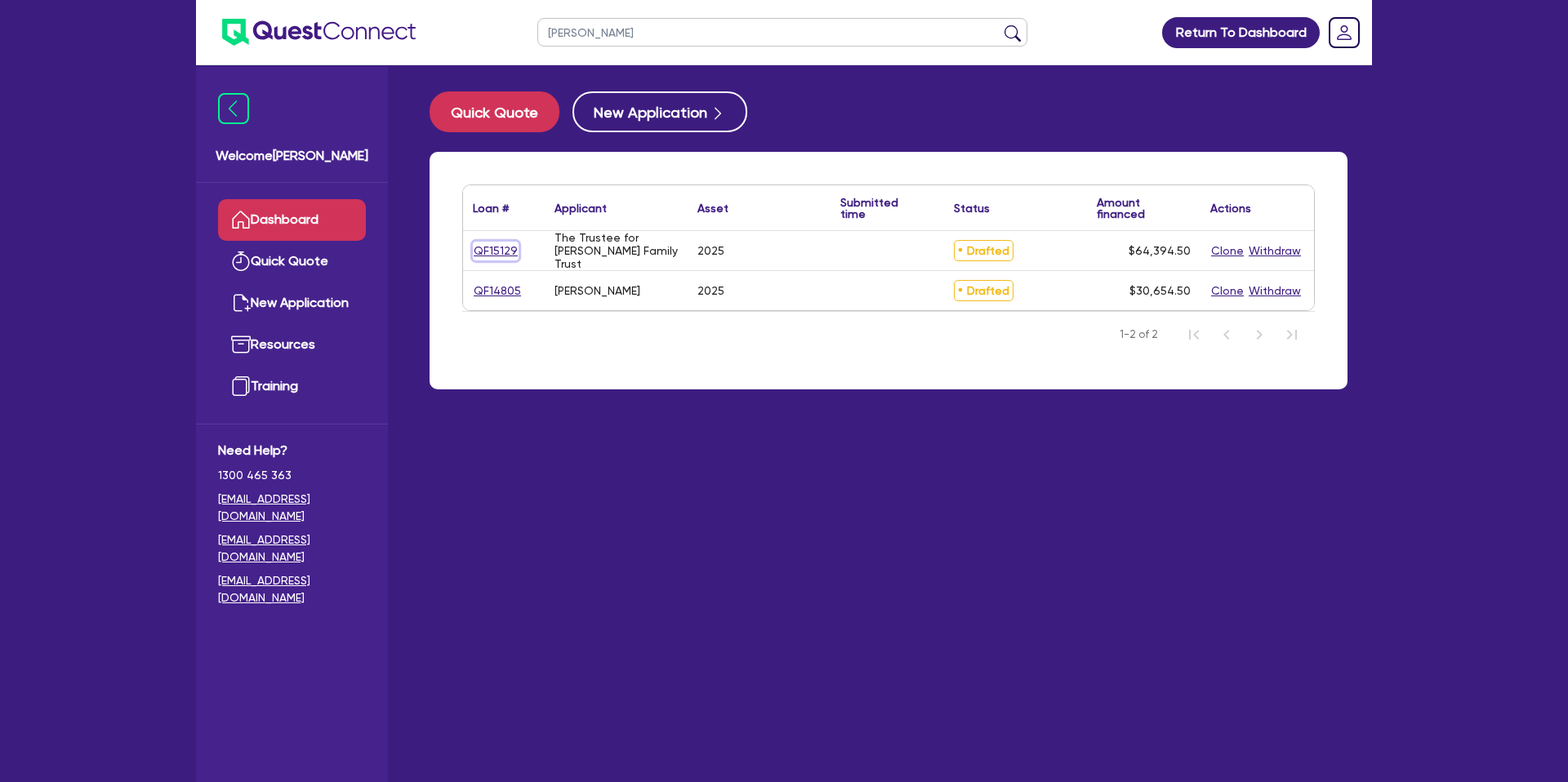
click at [502, 255] on link "QF15129" at bounding box center [496, 252] width 46 height 19
select select "CARS_AND_LIGHT_TRUCKS"
select select "PASSENGER_VEHICLES"
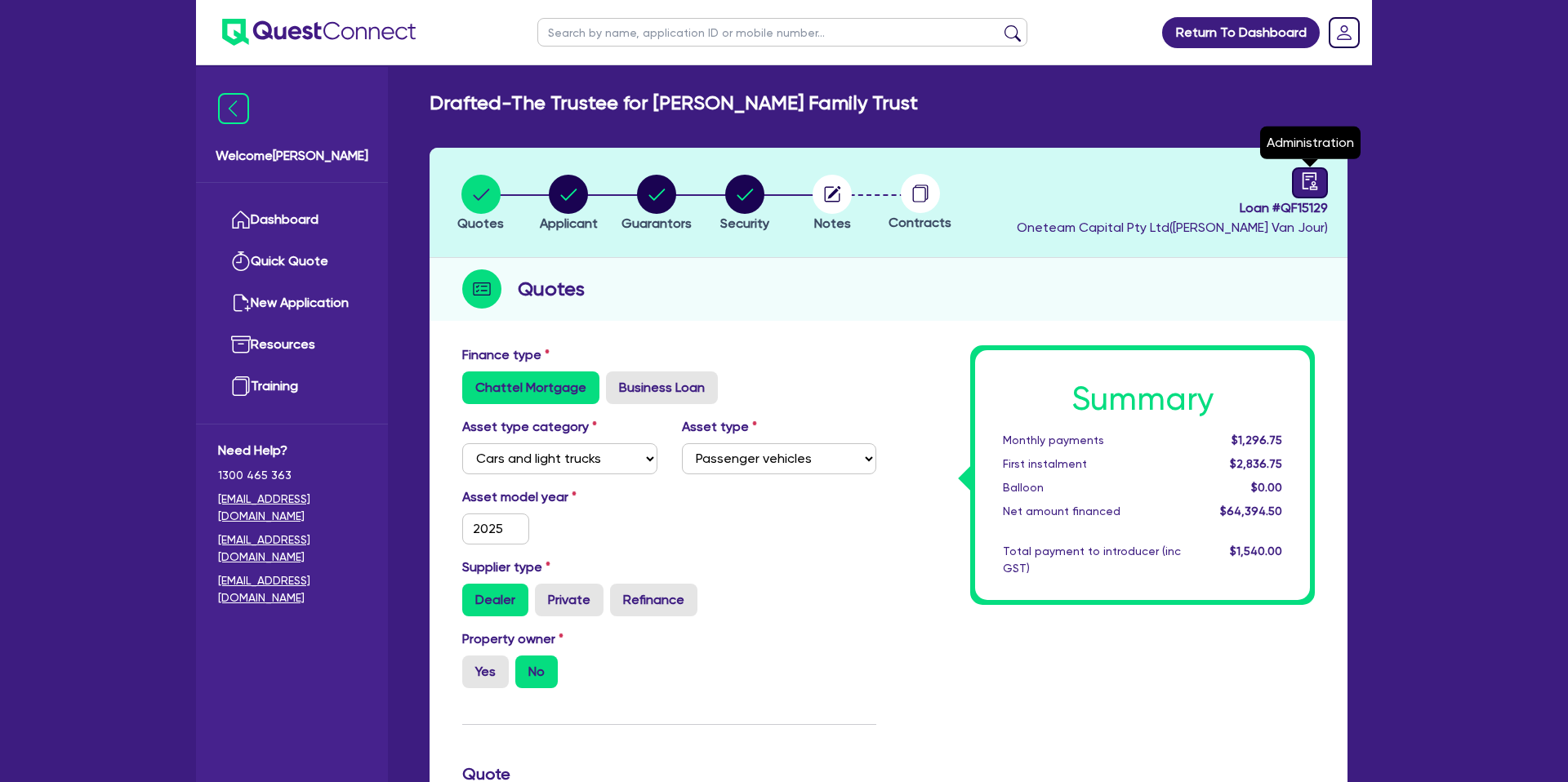
click at [1307, 185] on icon "audit" at bounding box center [1310, 181] width 18 height 18
select select "DRAFTED_NEW"
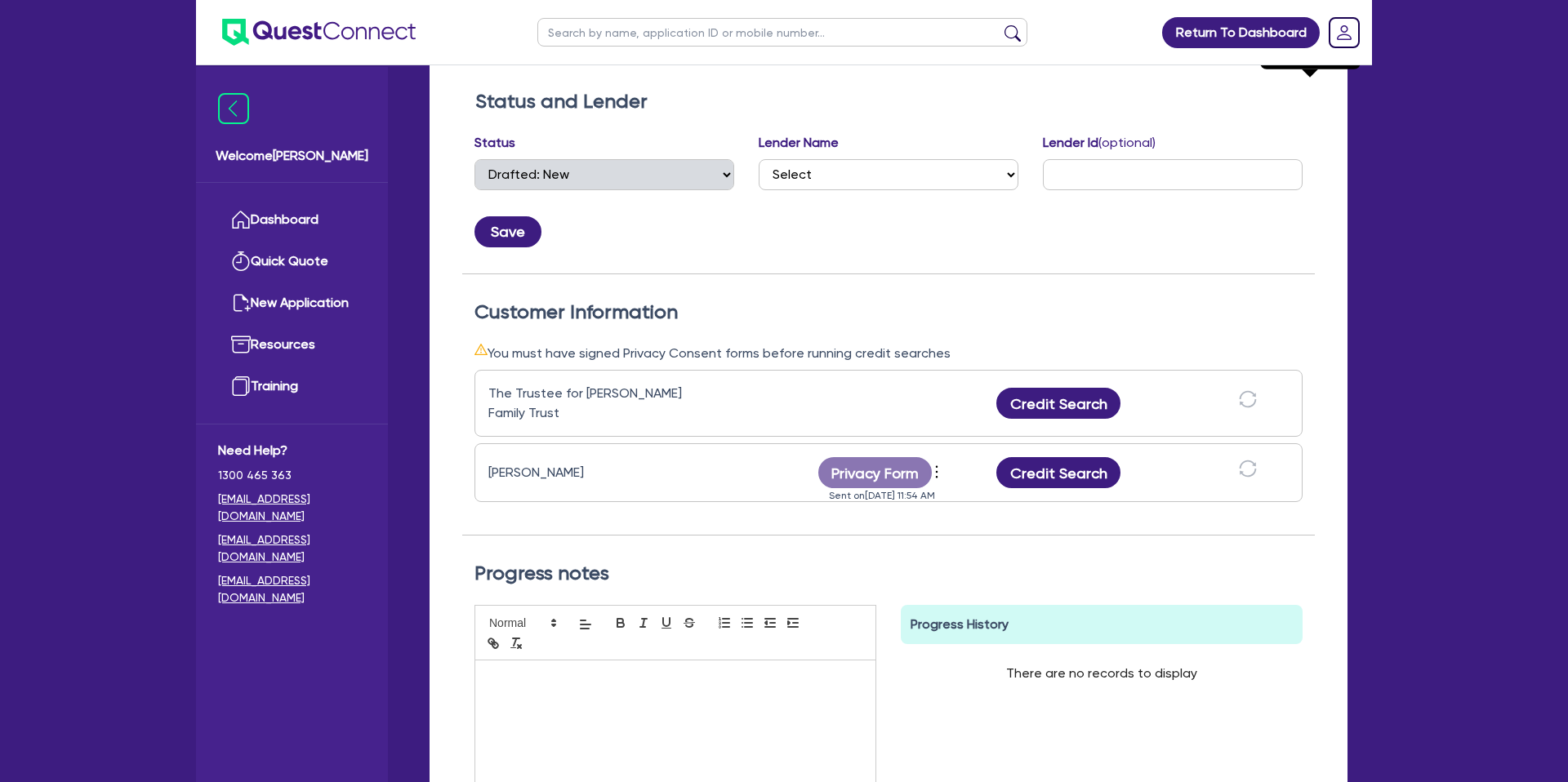
scroll to position [265, 0]
